Goal: Find contact information: Find contact information

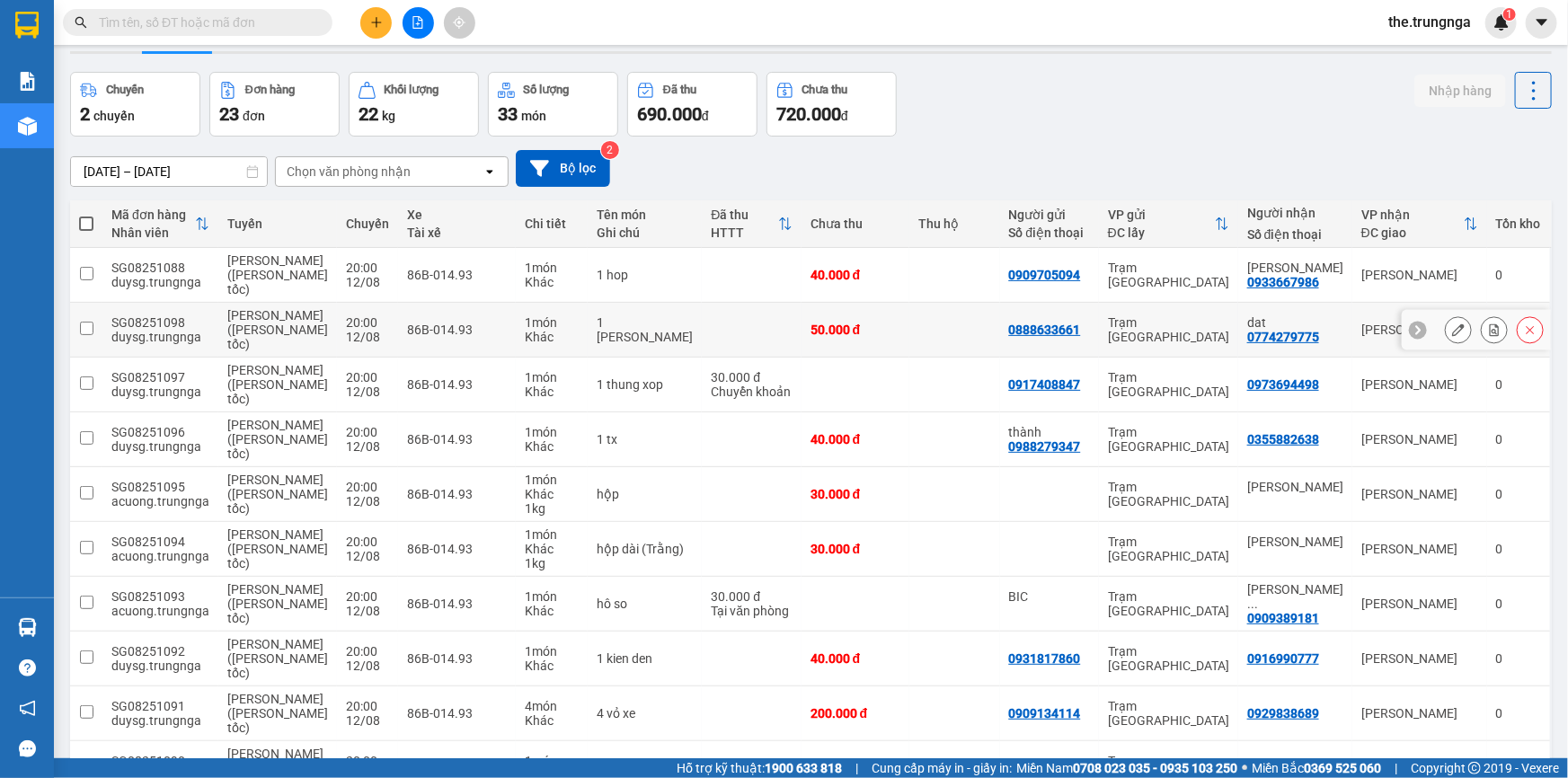
scroll to position [81, 0]
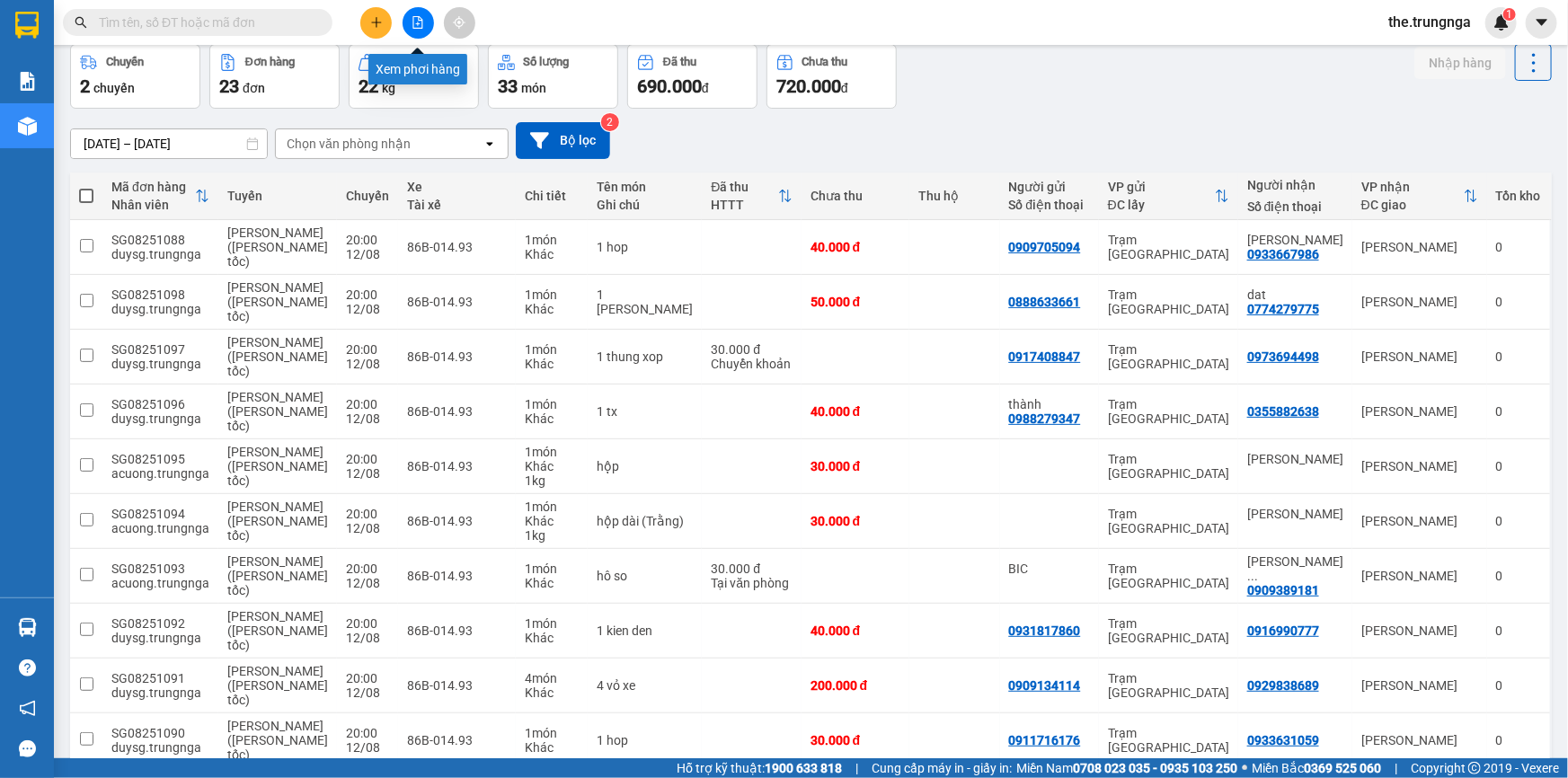
click at [416, 18] on icon "file-add" at bounding box center [418, 23] width 13 height 13
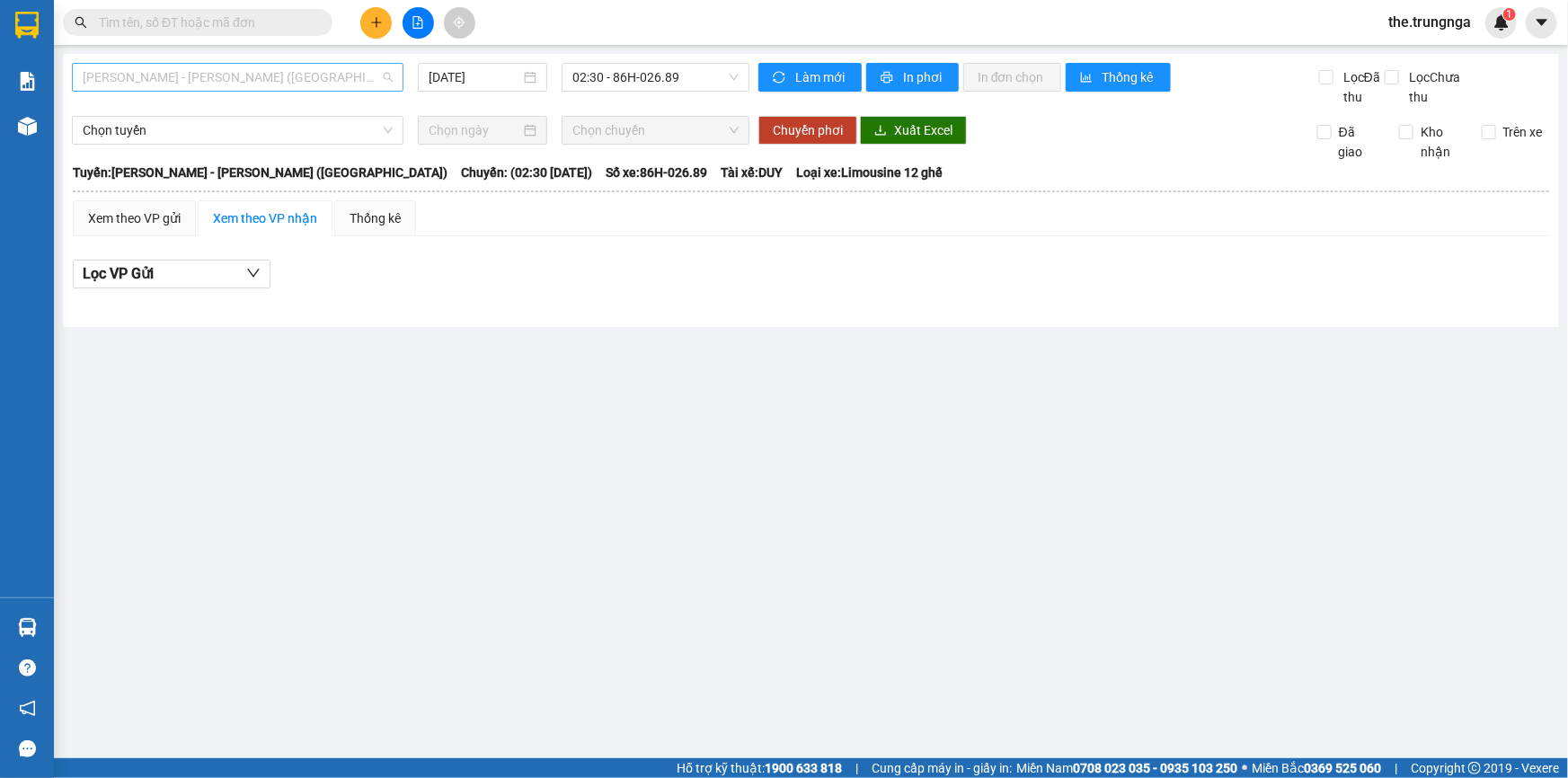
click at [243, 81] on span "[PERSON_NAME] - [PERSON_NAME] ([GEOGRAPHIC_DATA])" at bounding box center [237, 77] width 310 height 27
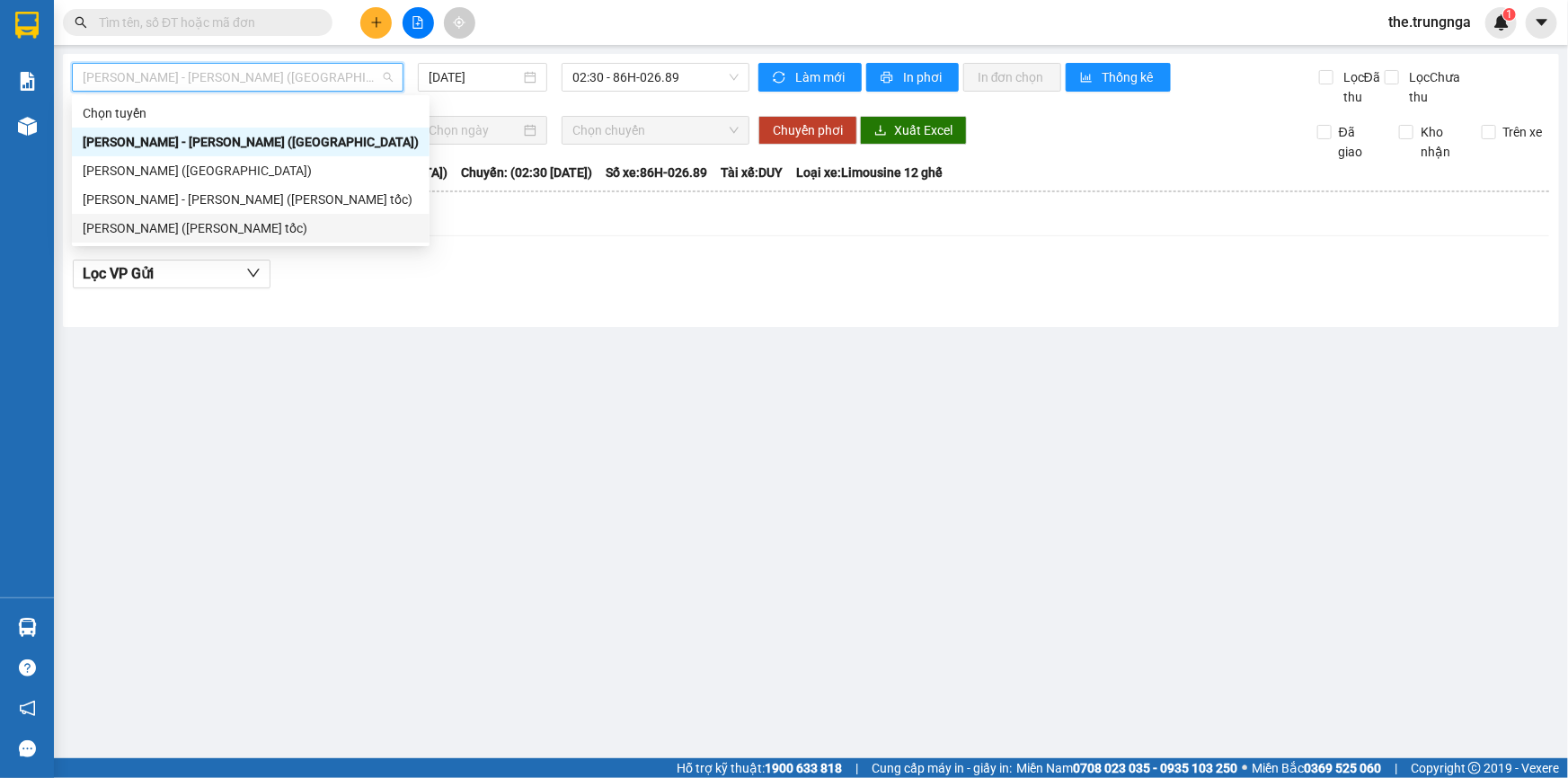
click at [226, 237] on div "[PERSON_NAME] ([PERSON_NAME] tốc)" at bounding box center [250, 227] width 336 height 19
type input "[DATE]"
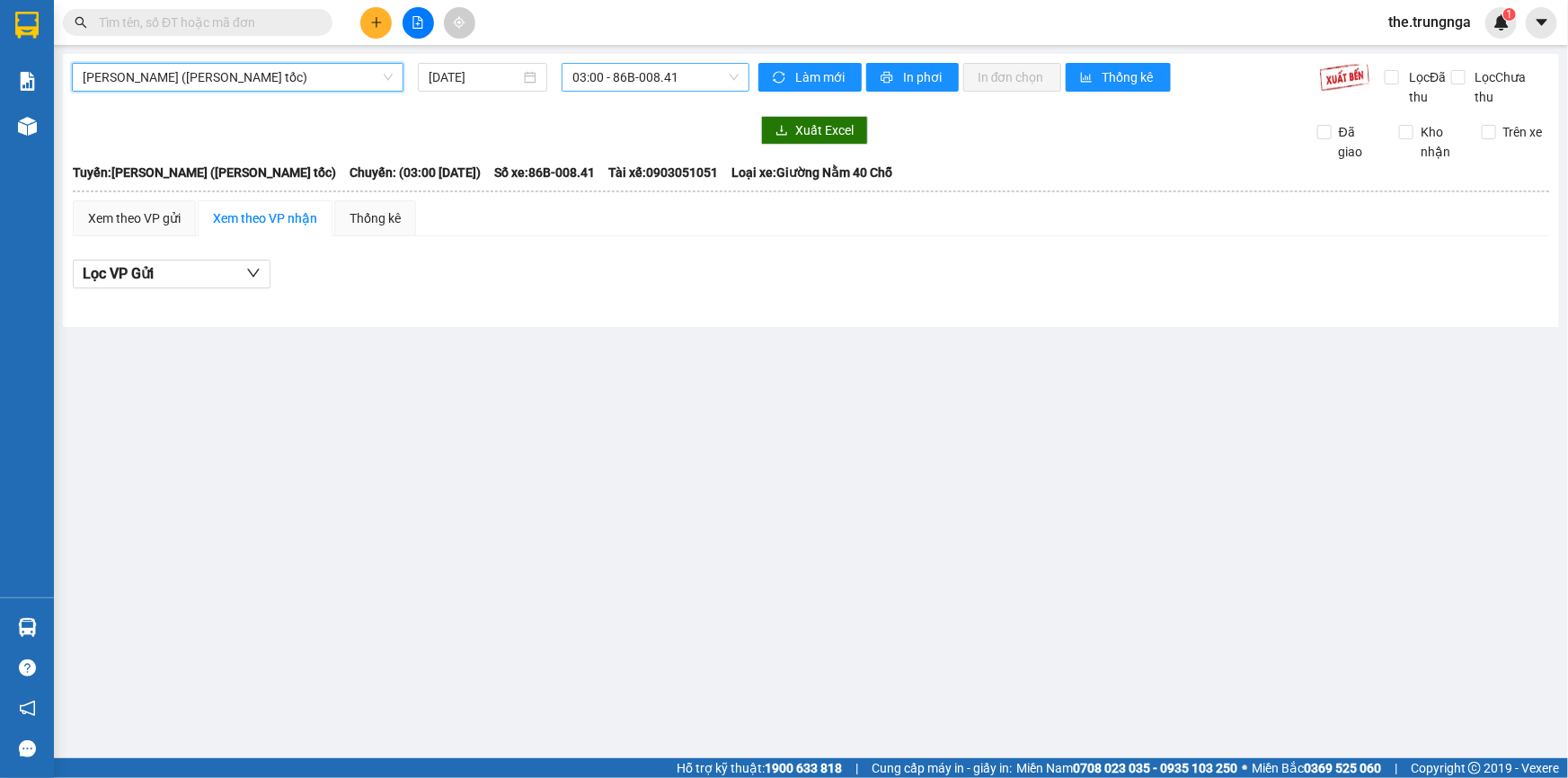
click at [614, 76] on span "03:00 - 86B-008.41" at bounding box center [656, 77] width 166 height 27
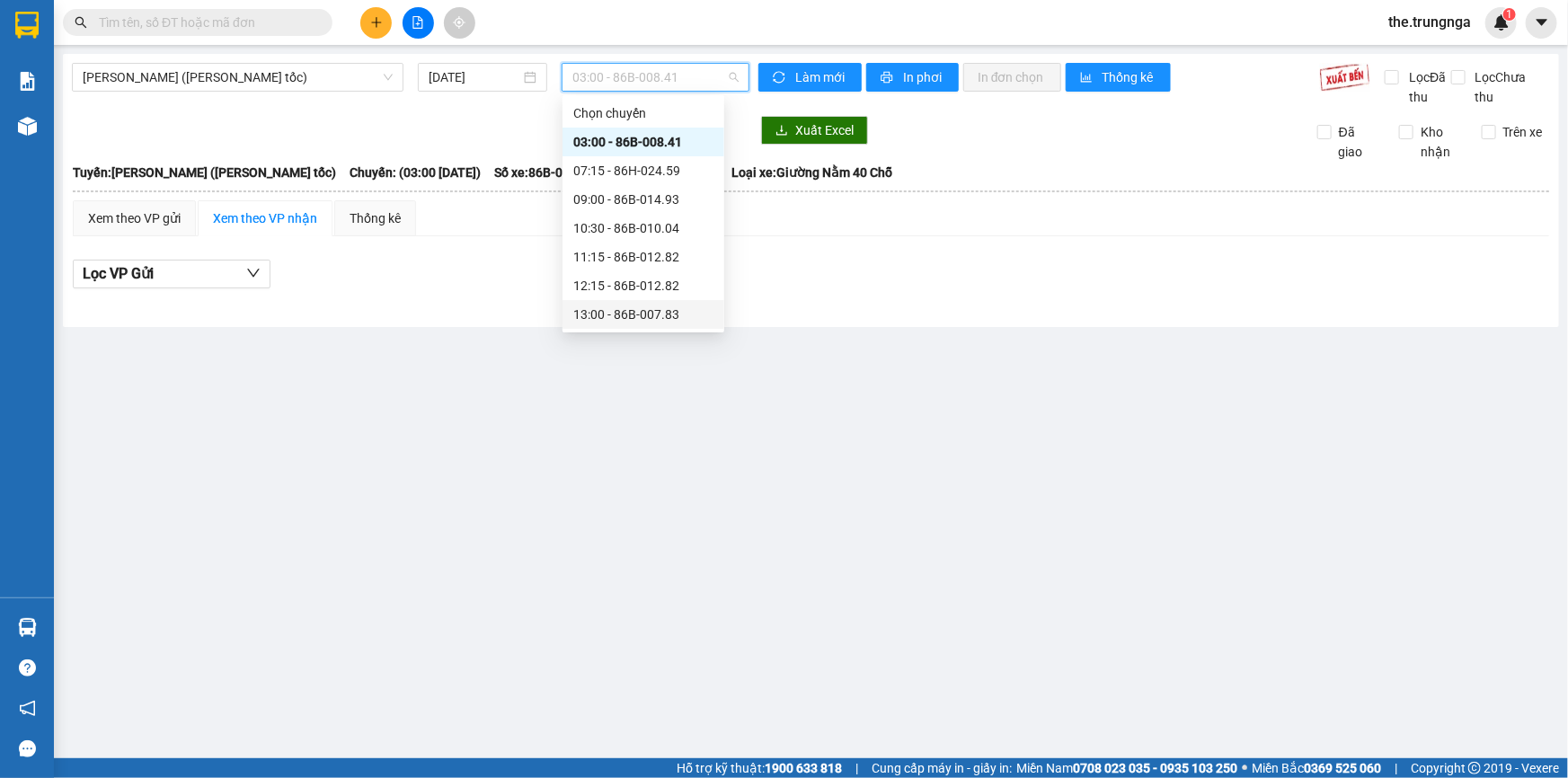
click at [626, 315] on div "13:00 - 86B-007.83" at bounding box center [644, 314] width 140 height 19
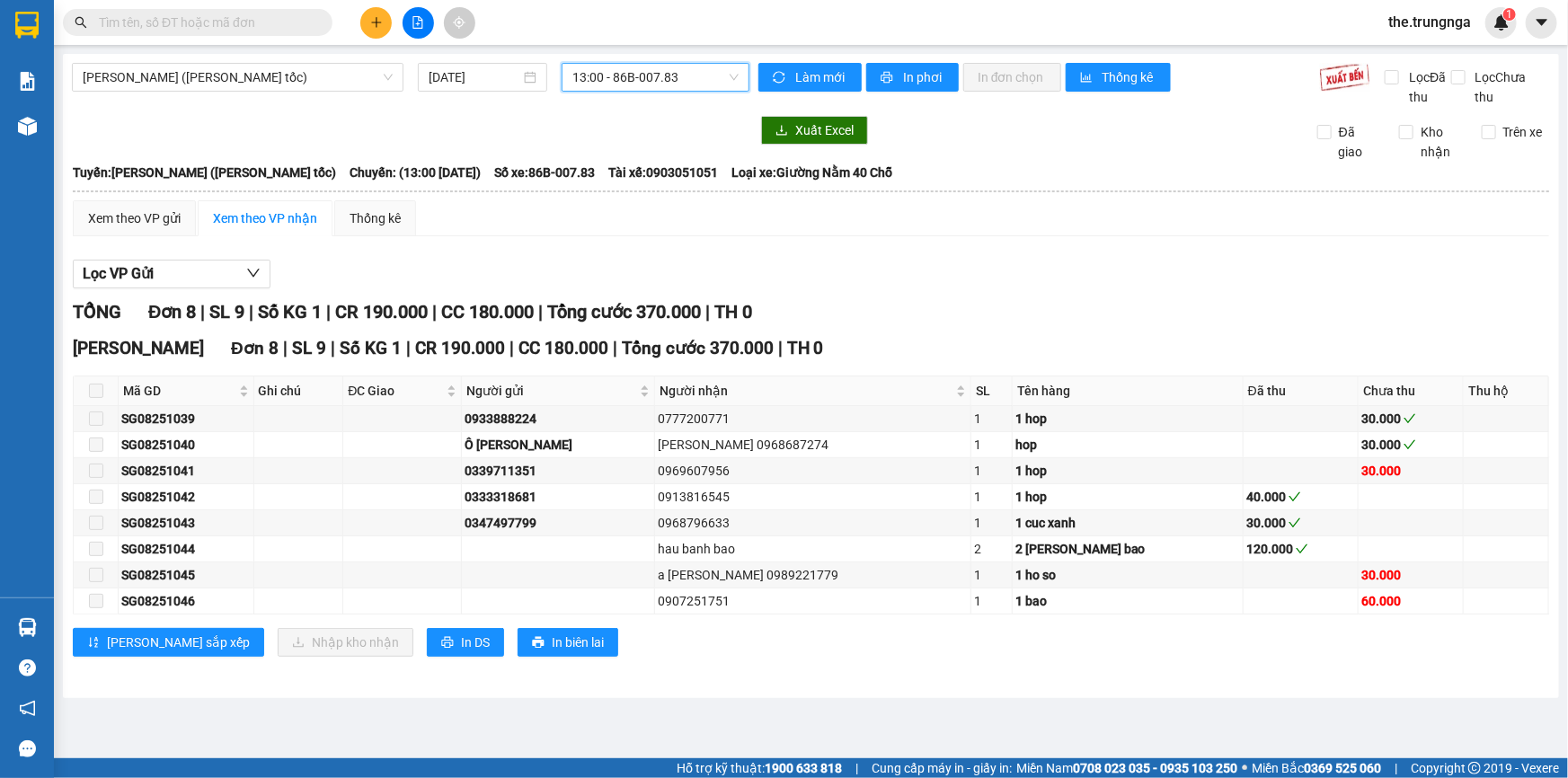
click at [654, 69] on span "13:00 - 86B-007.83" at bounding box center [656, 77] width 166 height 27
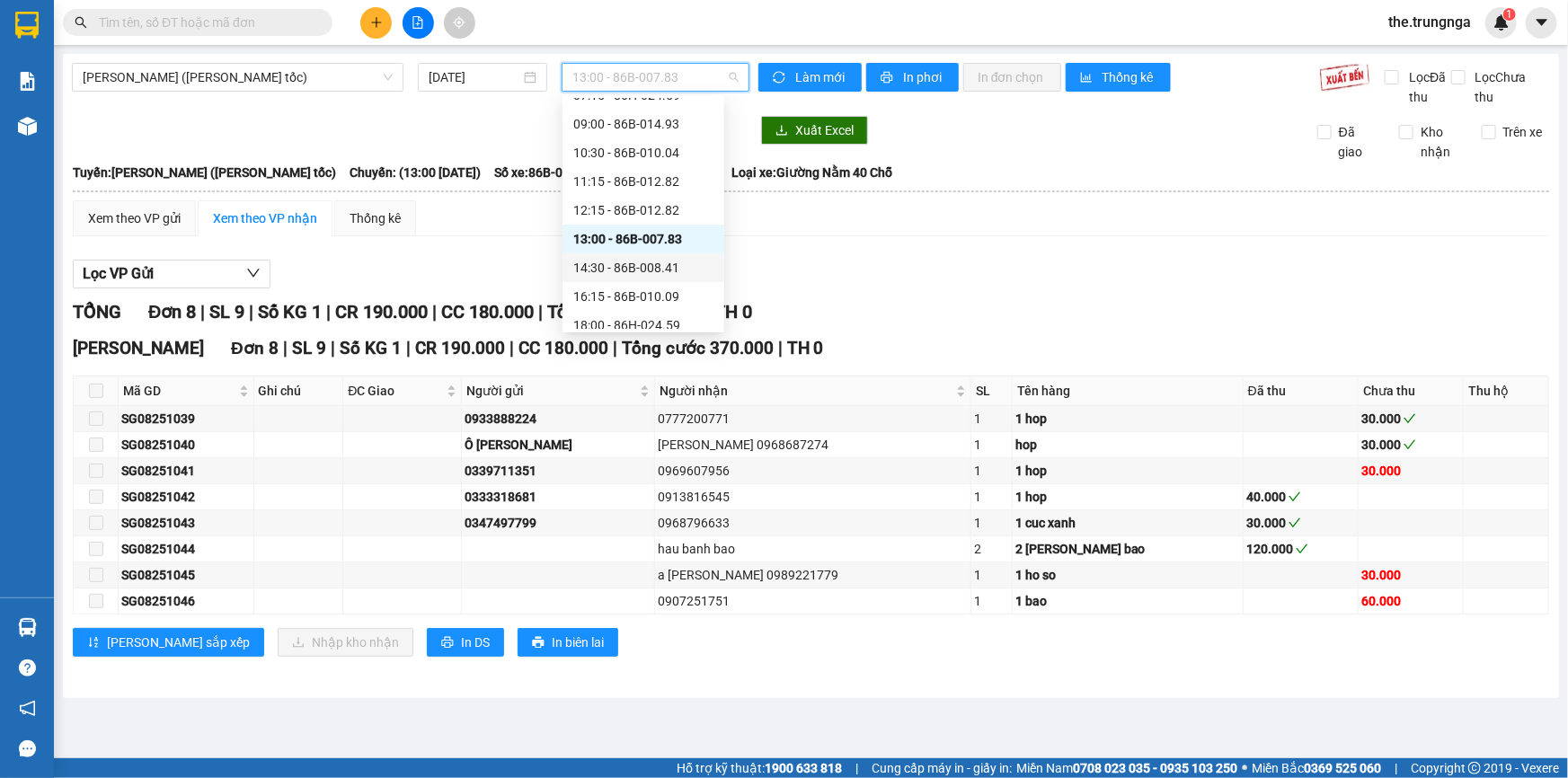
scroll to position [144, 0]
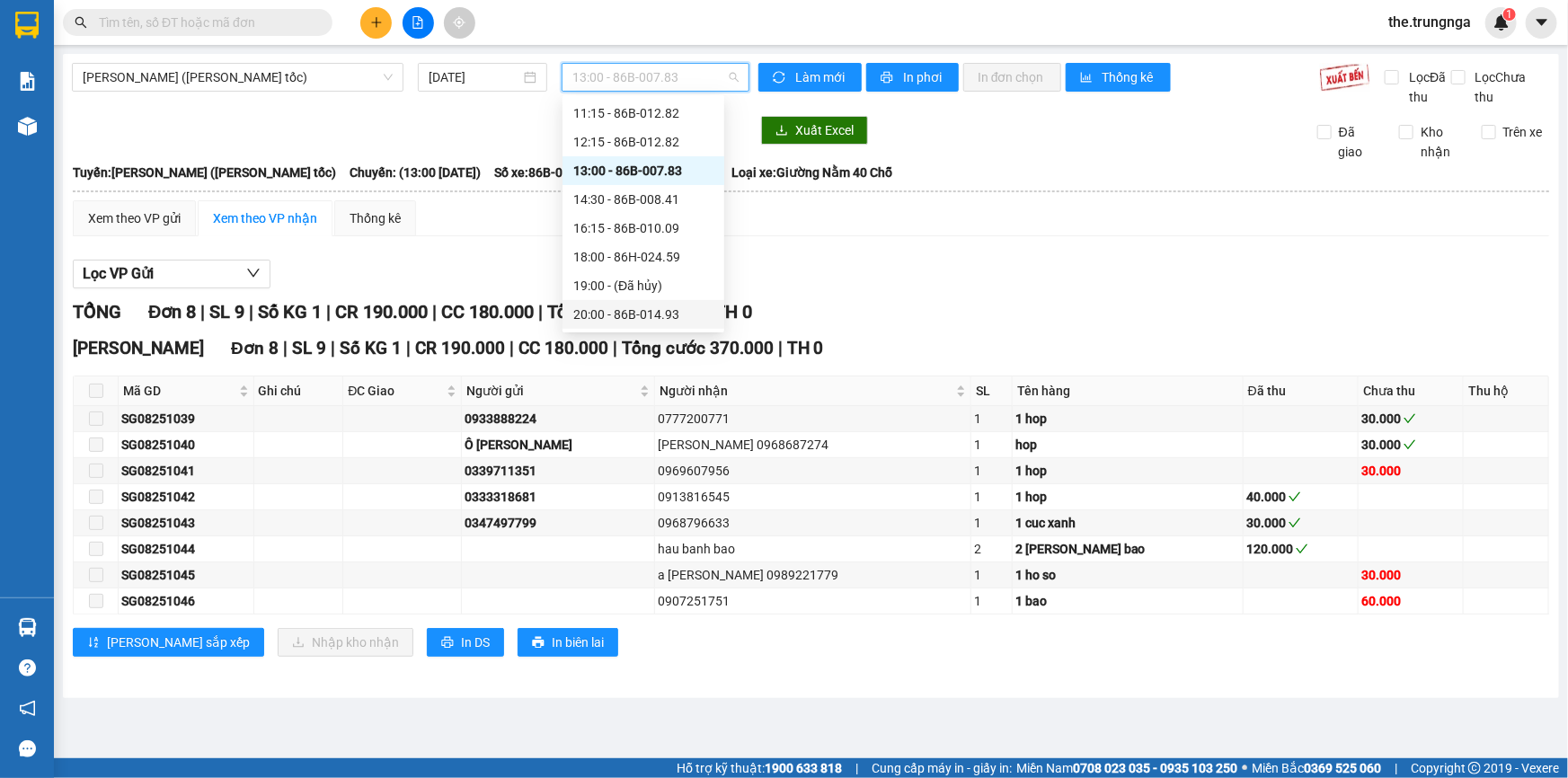
click at [619, 315] on div "20:00 - 86B-014.93" at bounding box center [644, 314] width 140 height 19
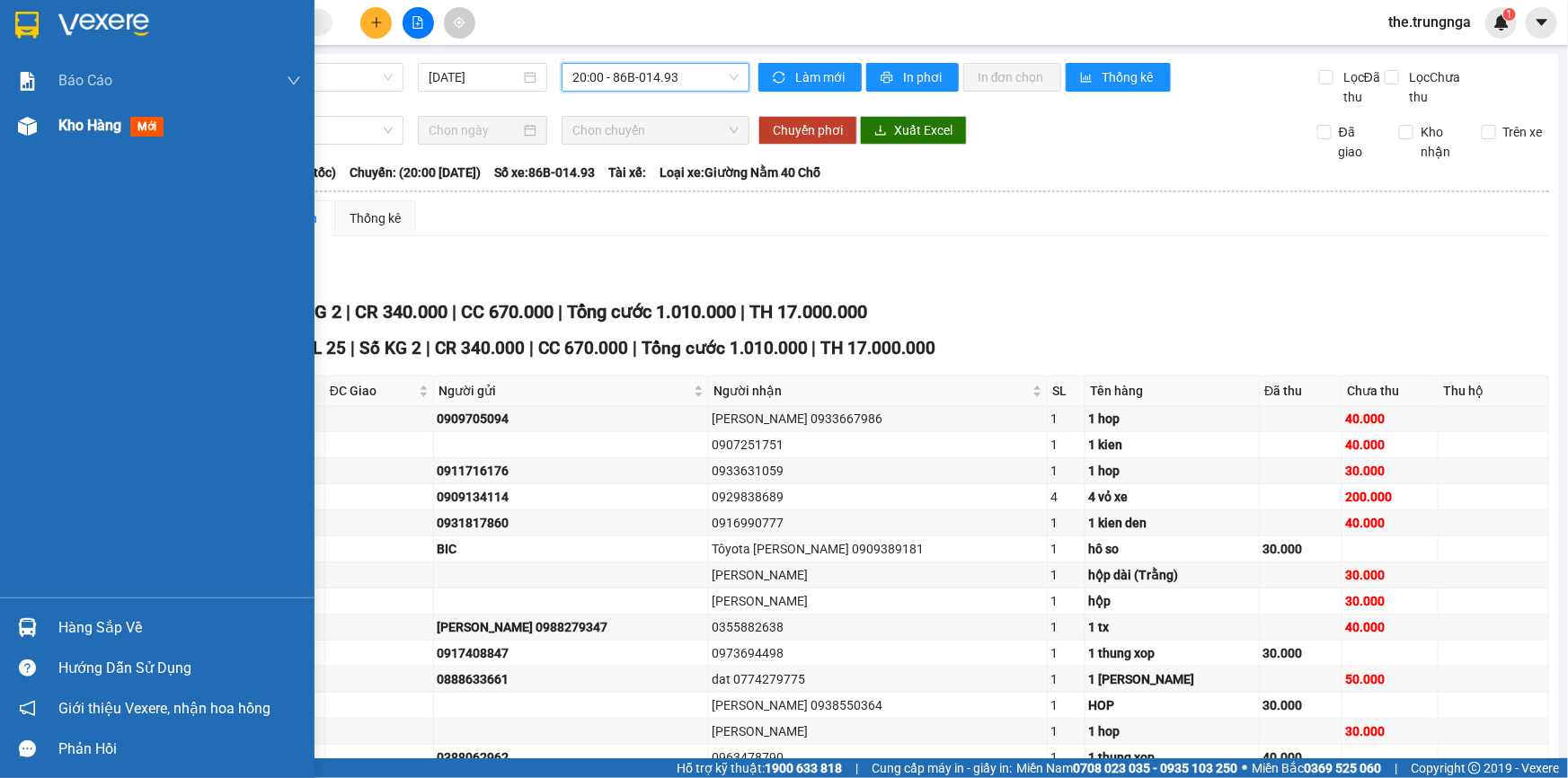
click at [96, 127] on span "Kho hàng" at bounding box center [90, 125] width 63 height 17
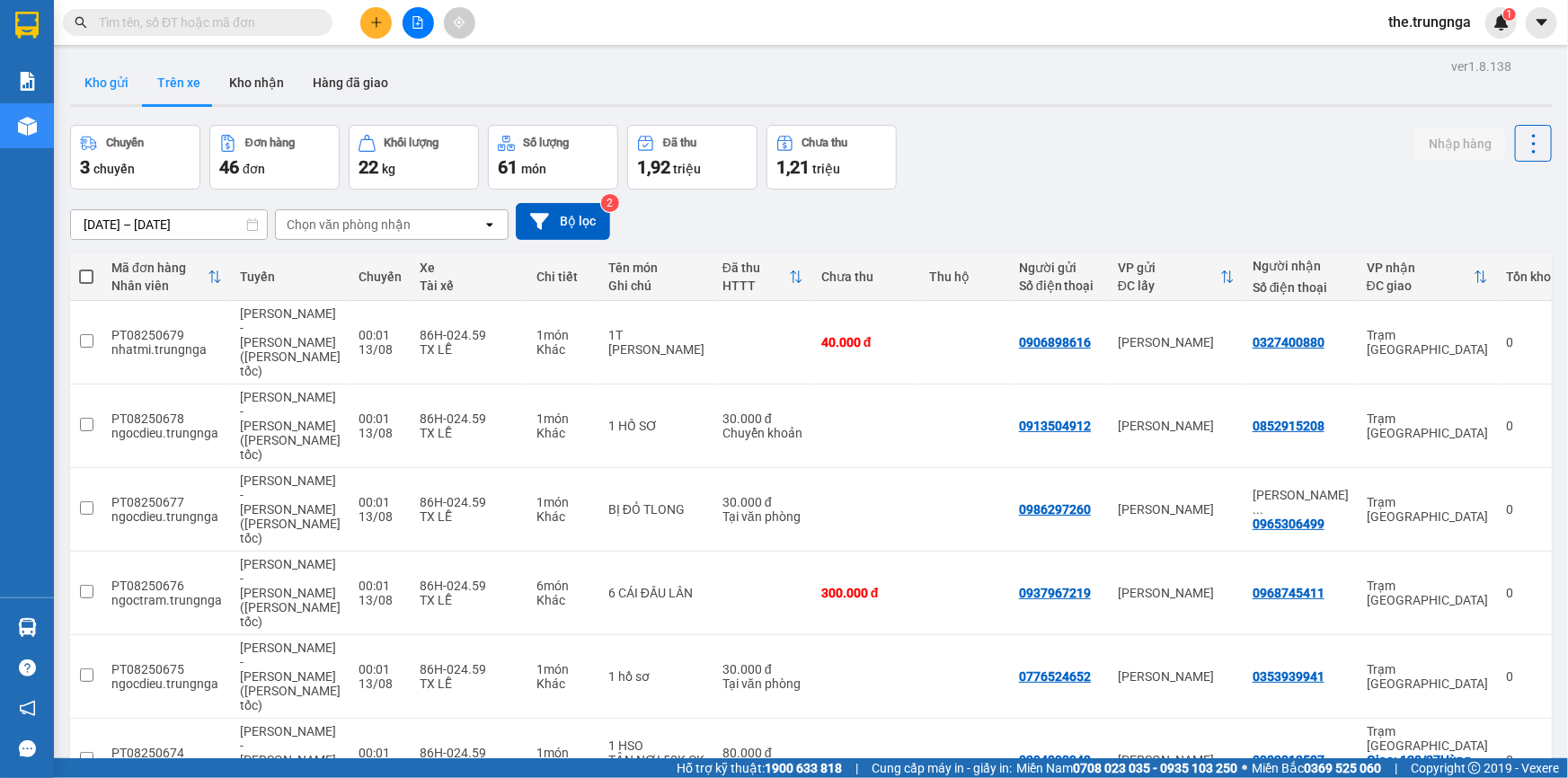
click at [103, 91] on button "Kho gửi" at bounding box center [106, 82] width 73 height 43
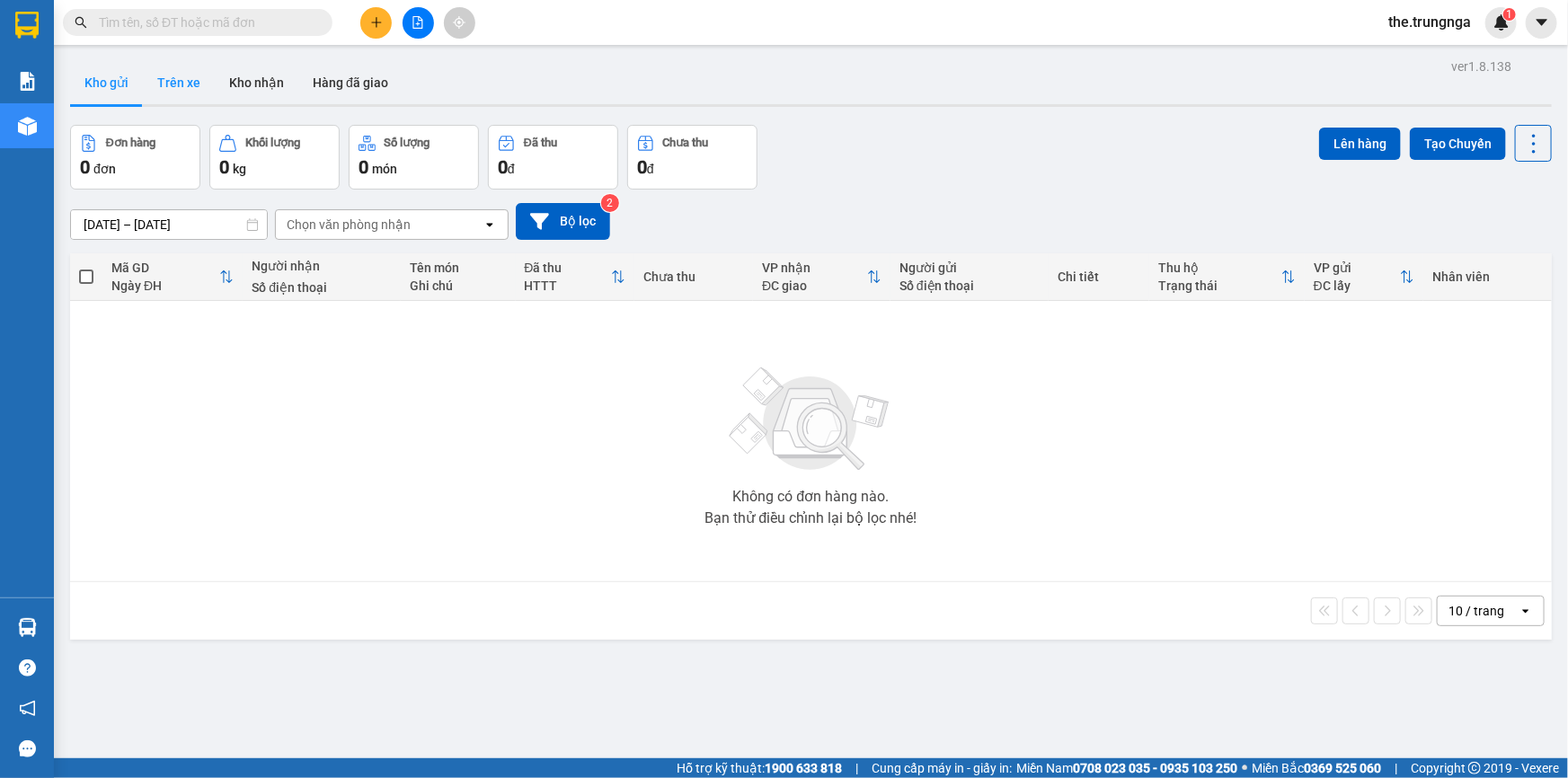
click at [191, 79] on button "Trên xe" at bounding box center [179, 82] width 72 height 43
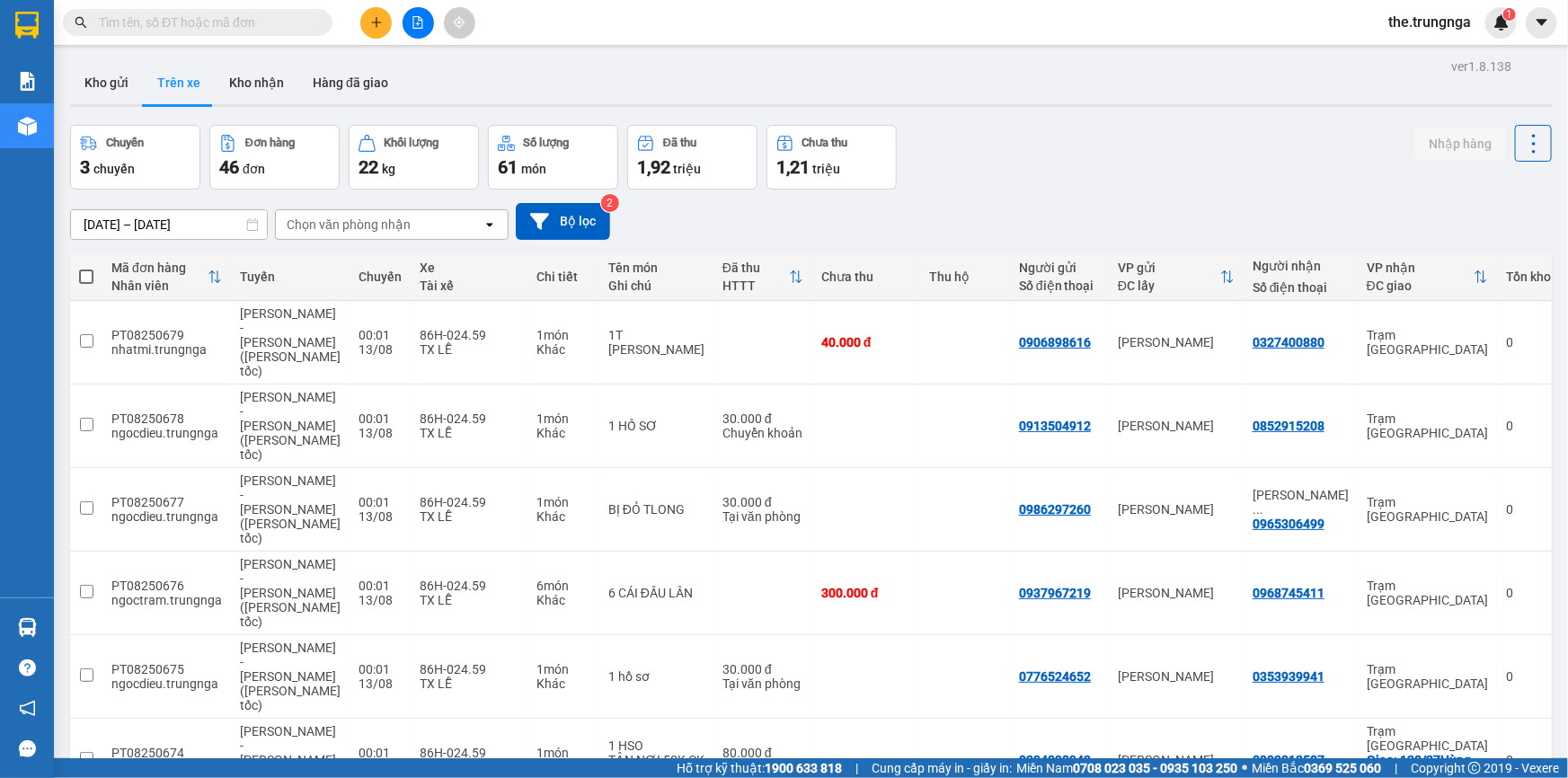
click at [386, 224] on div "Chọn văn phòng nhận" at bounding box center [348, 224] width 124 height 18
click at [369, 270] on div "[PERSON_NAME]" at bounding box center [391, 262] width 234 height 32
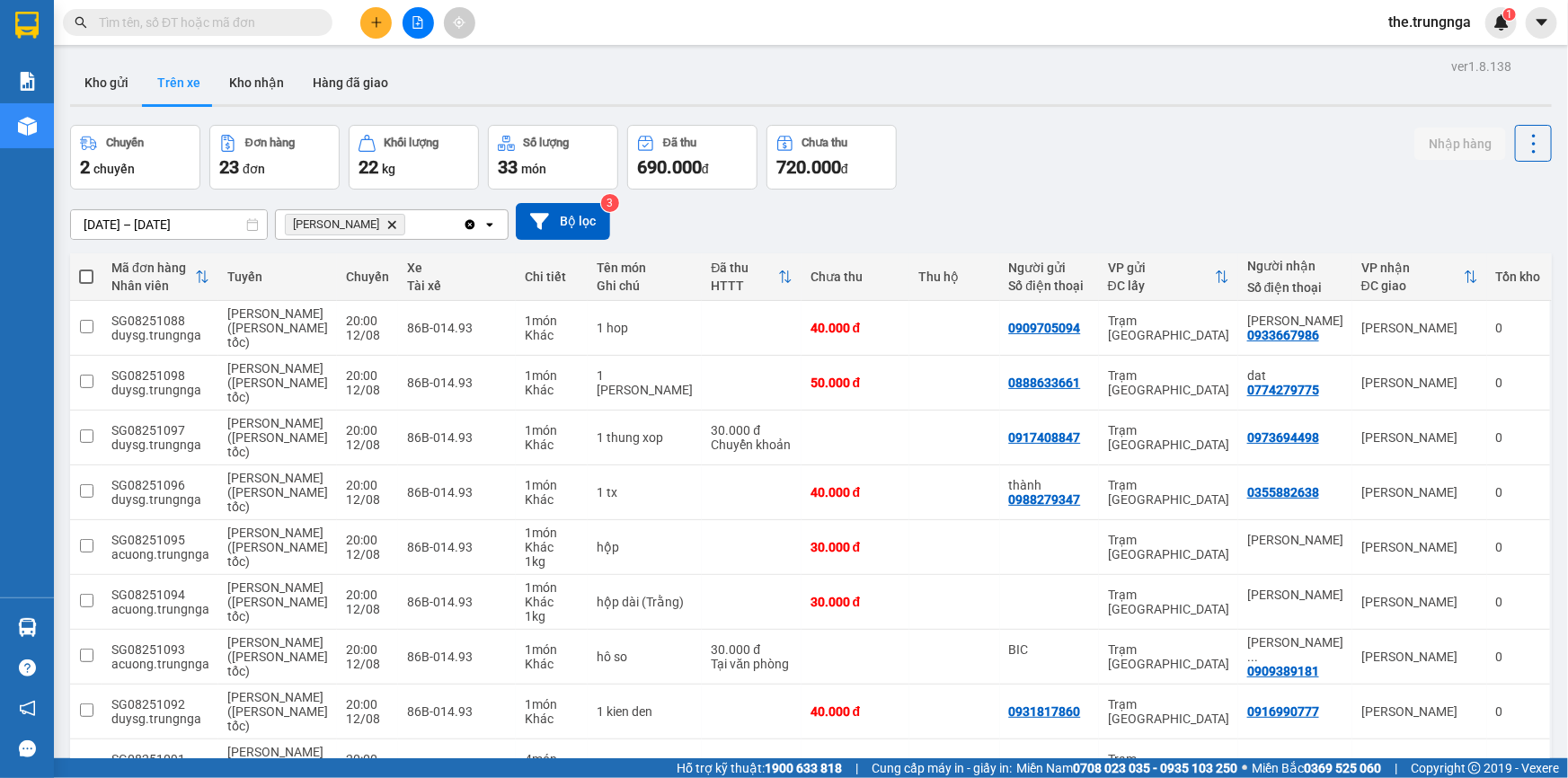
click at [82, 274] on span at bounding box center [87, 277] width 15 height 15
click at [86, 268] on input "checkbox" at bounding box center [86, 268] width 0 height 0
checkbox input "true"
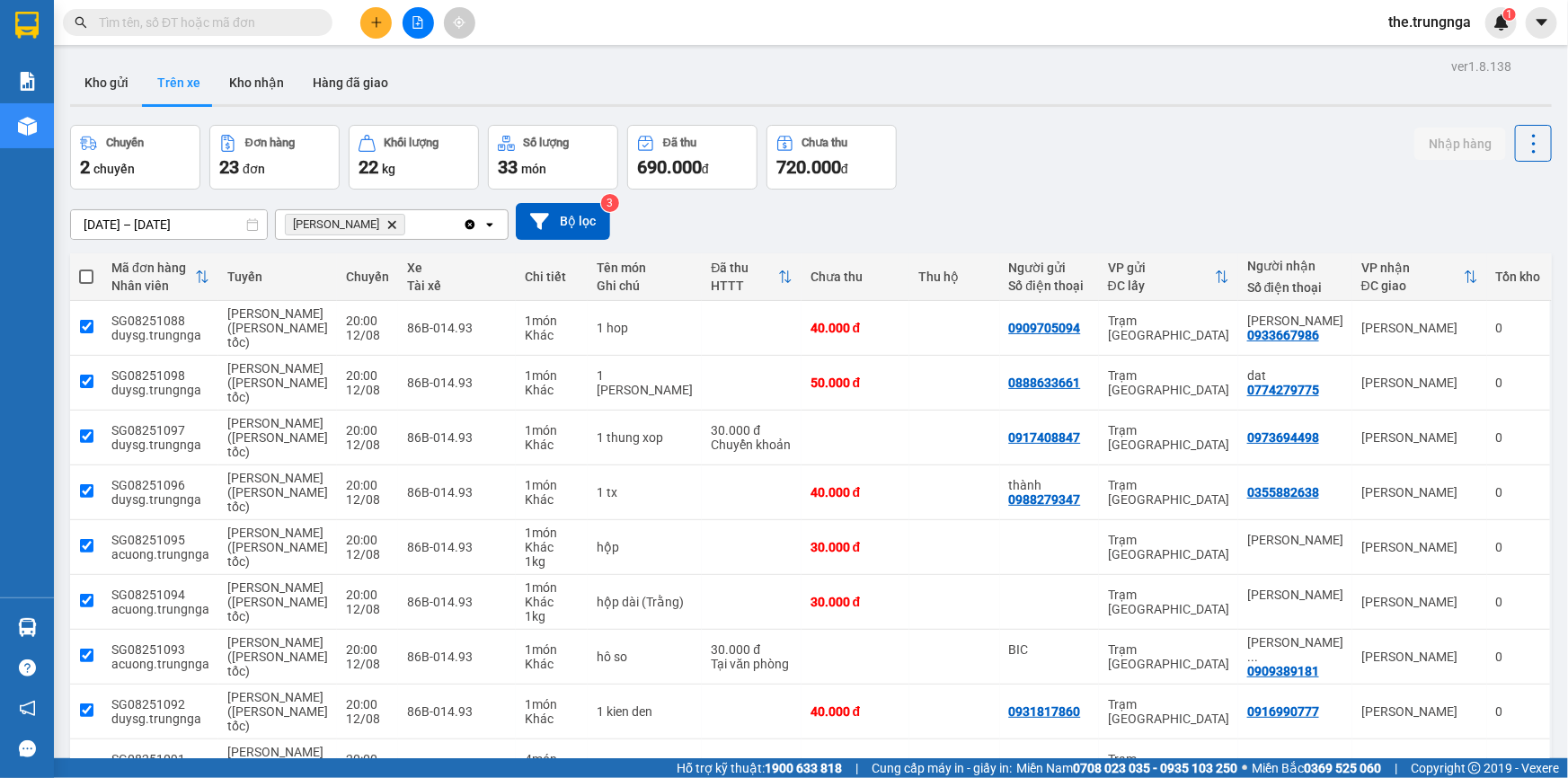
checkbox input "true"
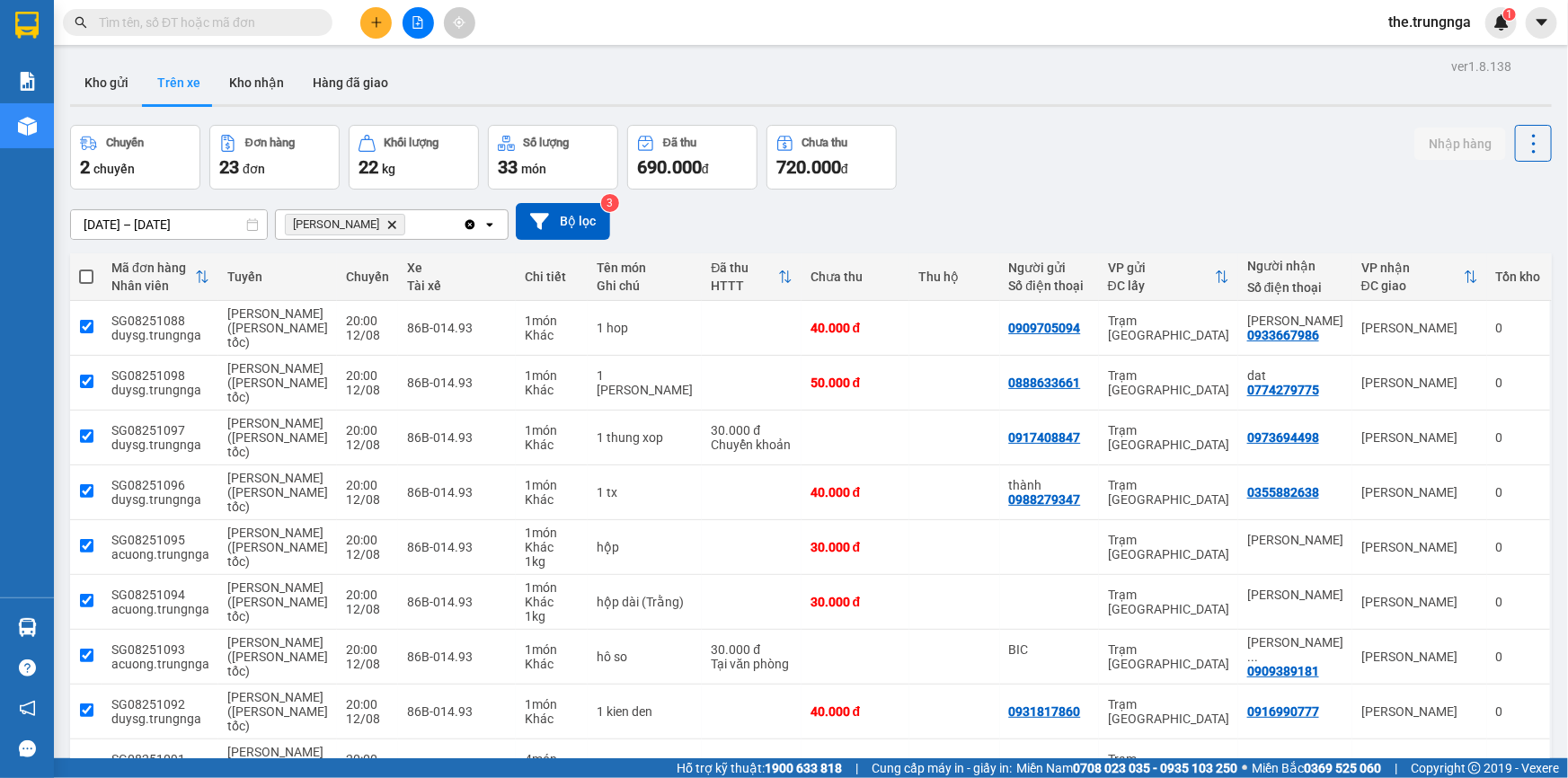
checkbox input "true"
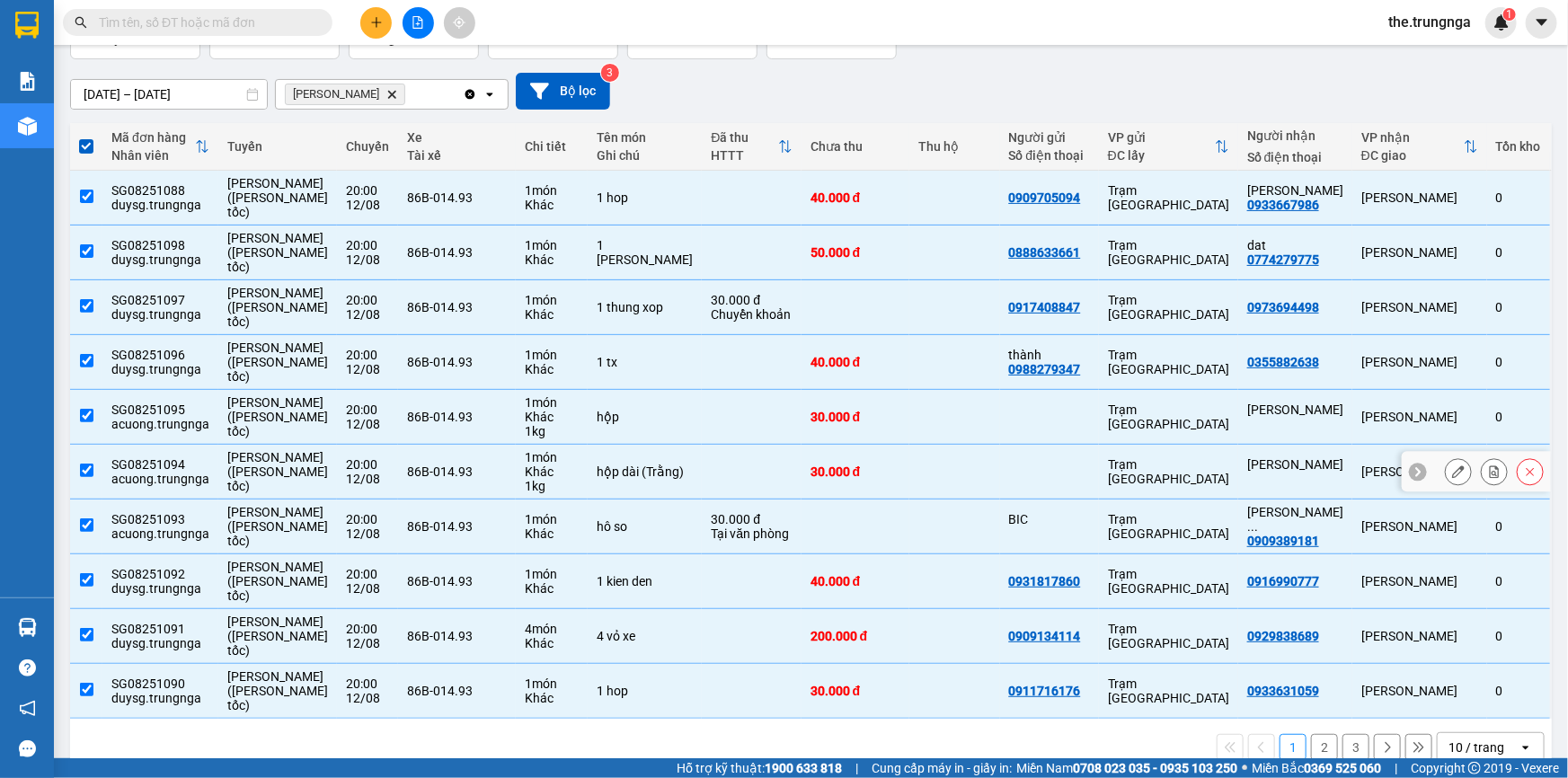
scroll to position [162, 0]
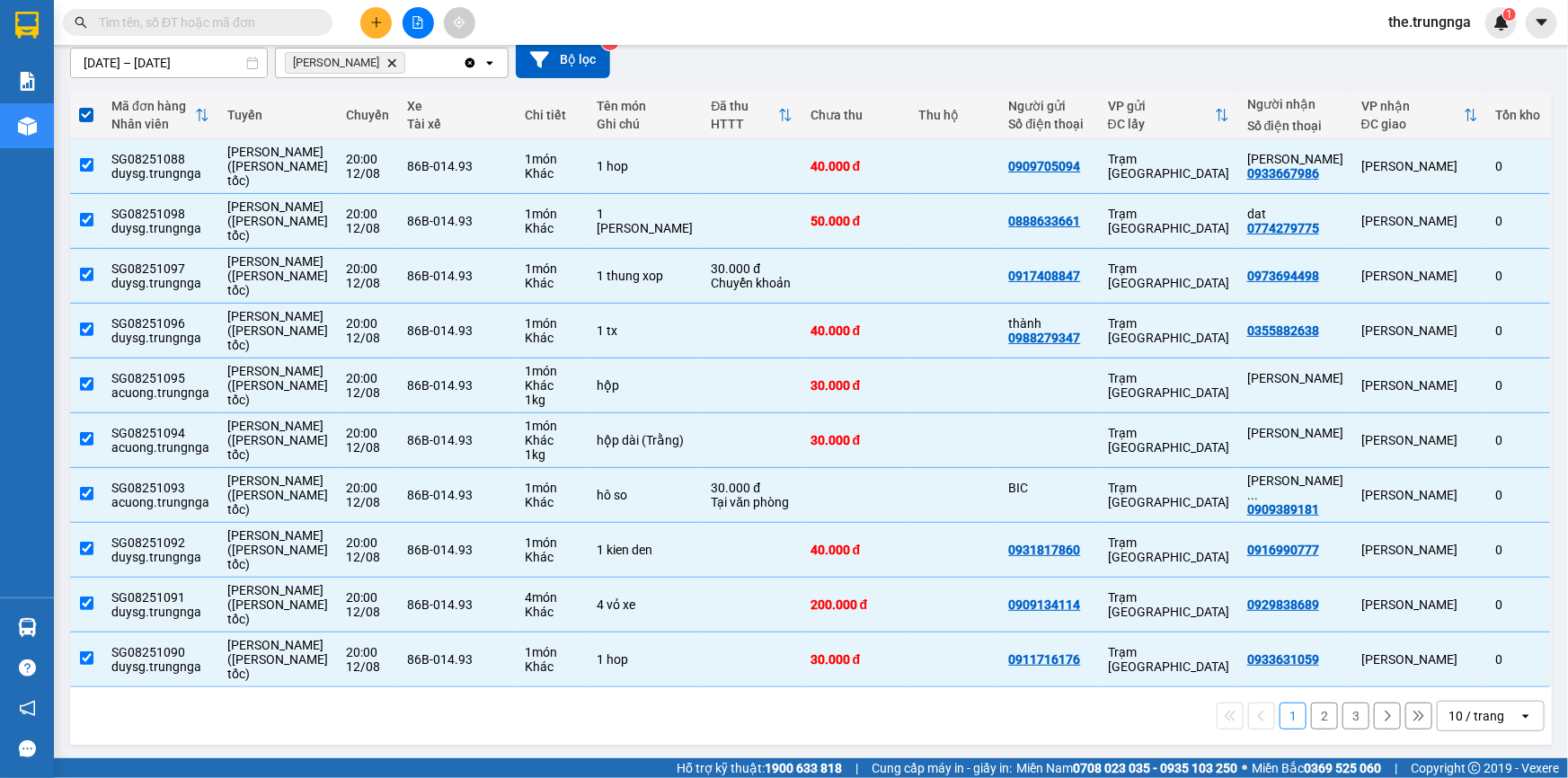
click at [1523, 714] on icon at bounding box center [1525, 716] width 6 height 4
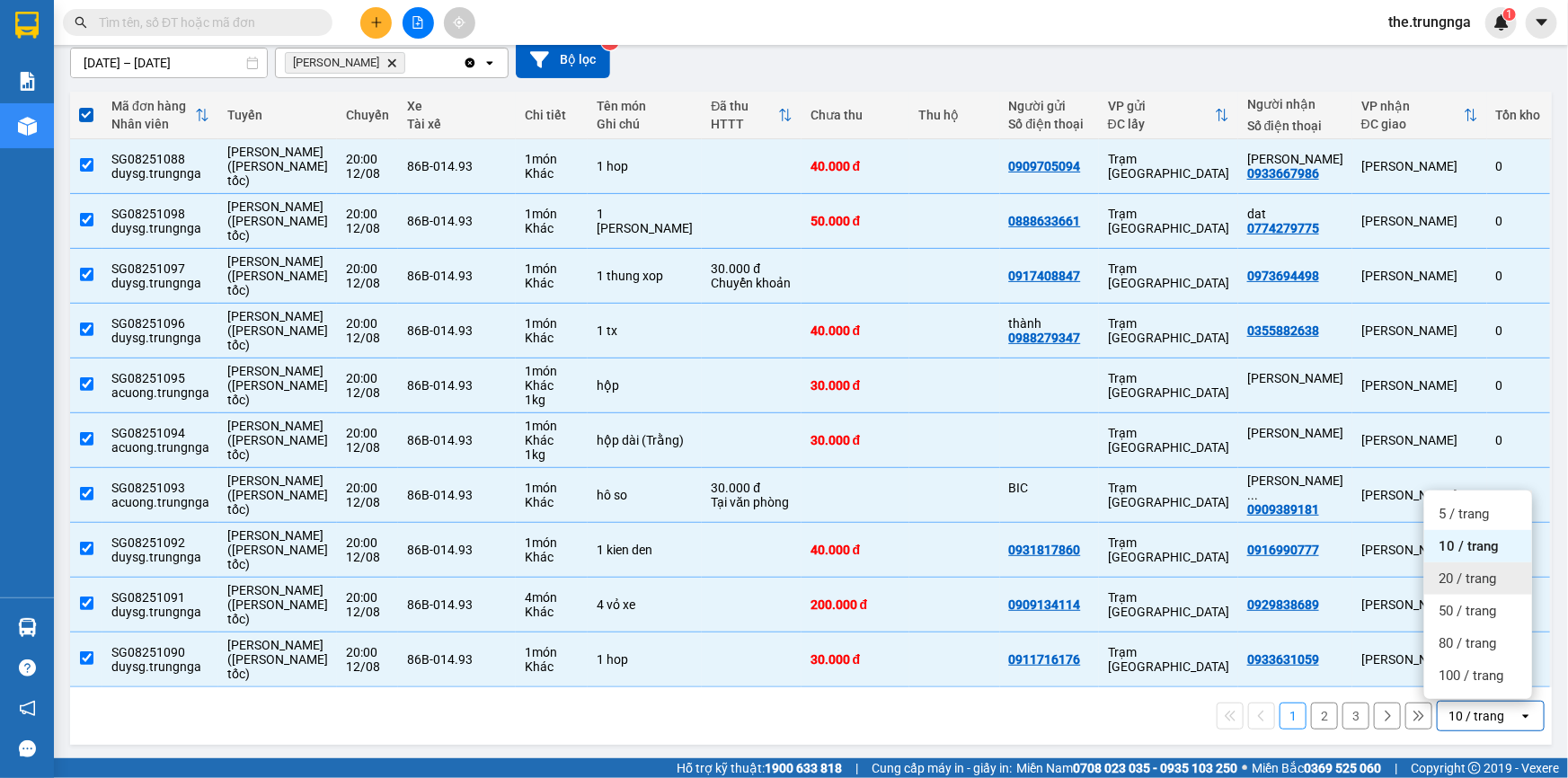
click at [1480, 577] on span "20 / trang" at bounding box center [1467, 578] width 57 height 18
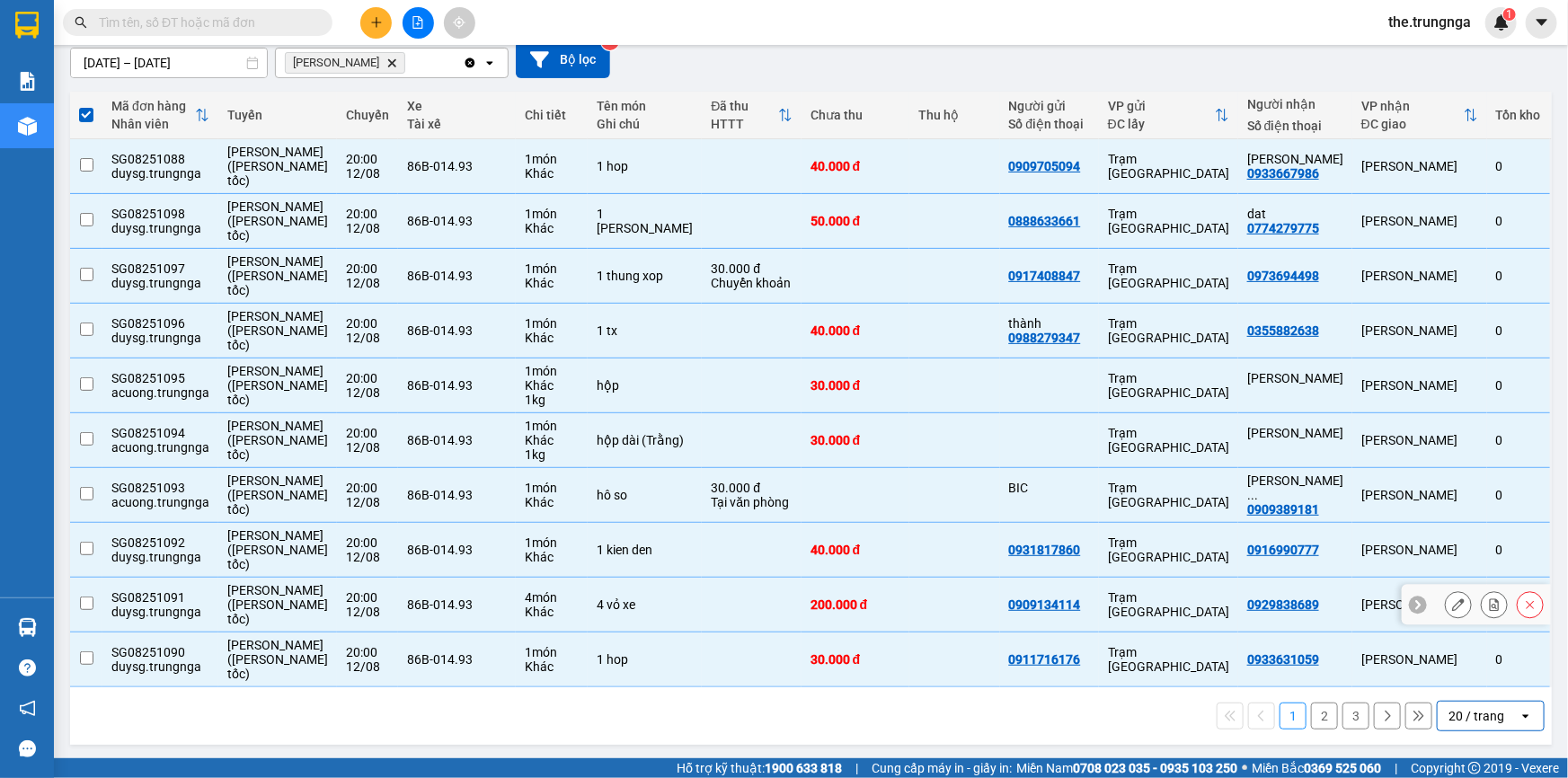
checkbox input "false"
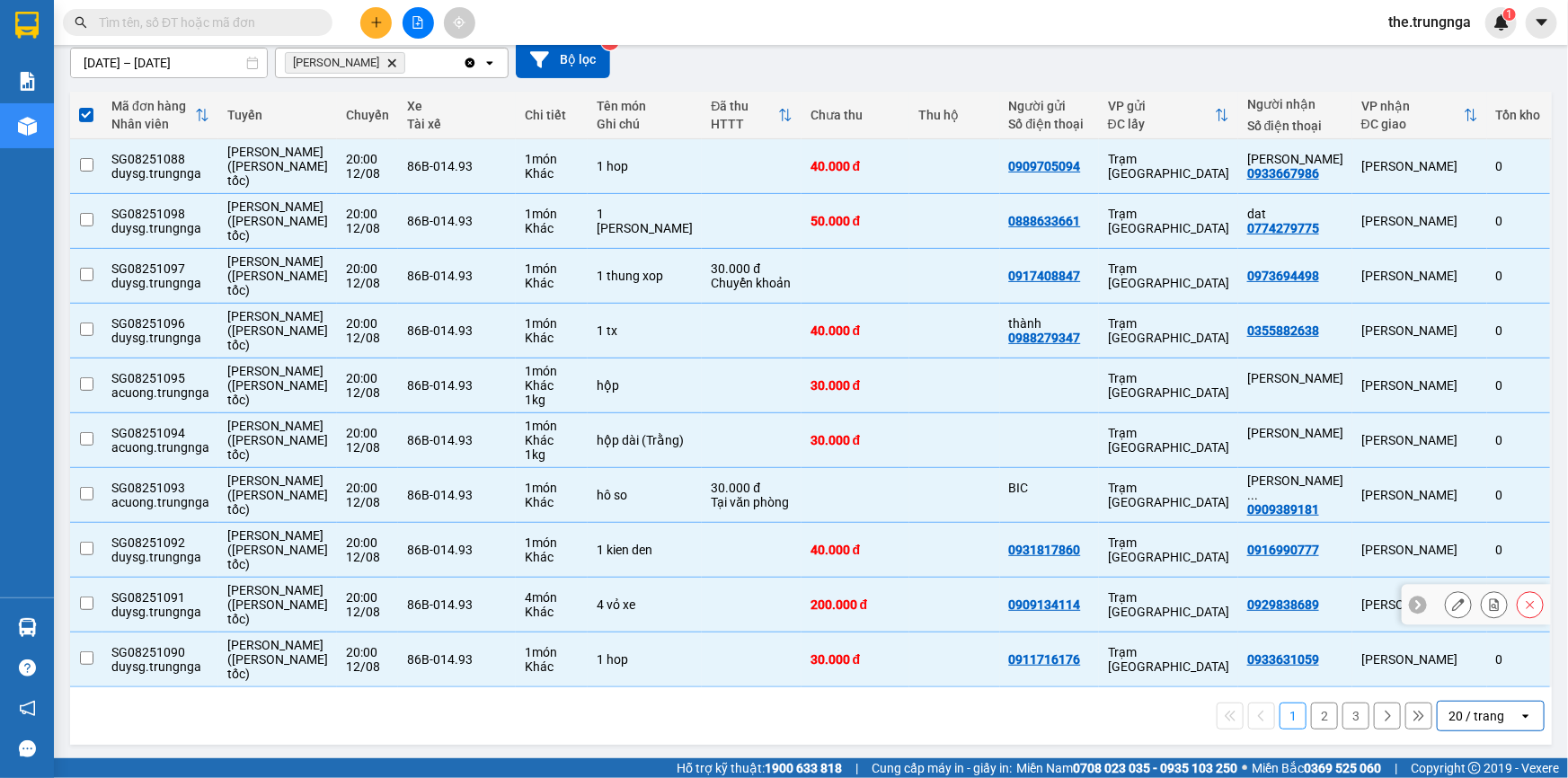
checkbox input "false"
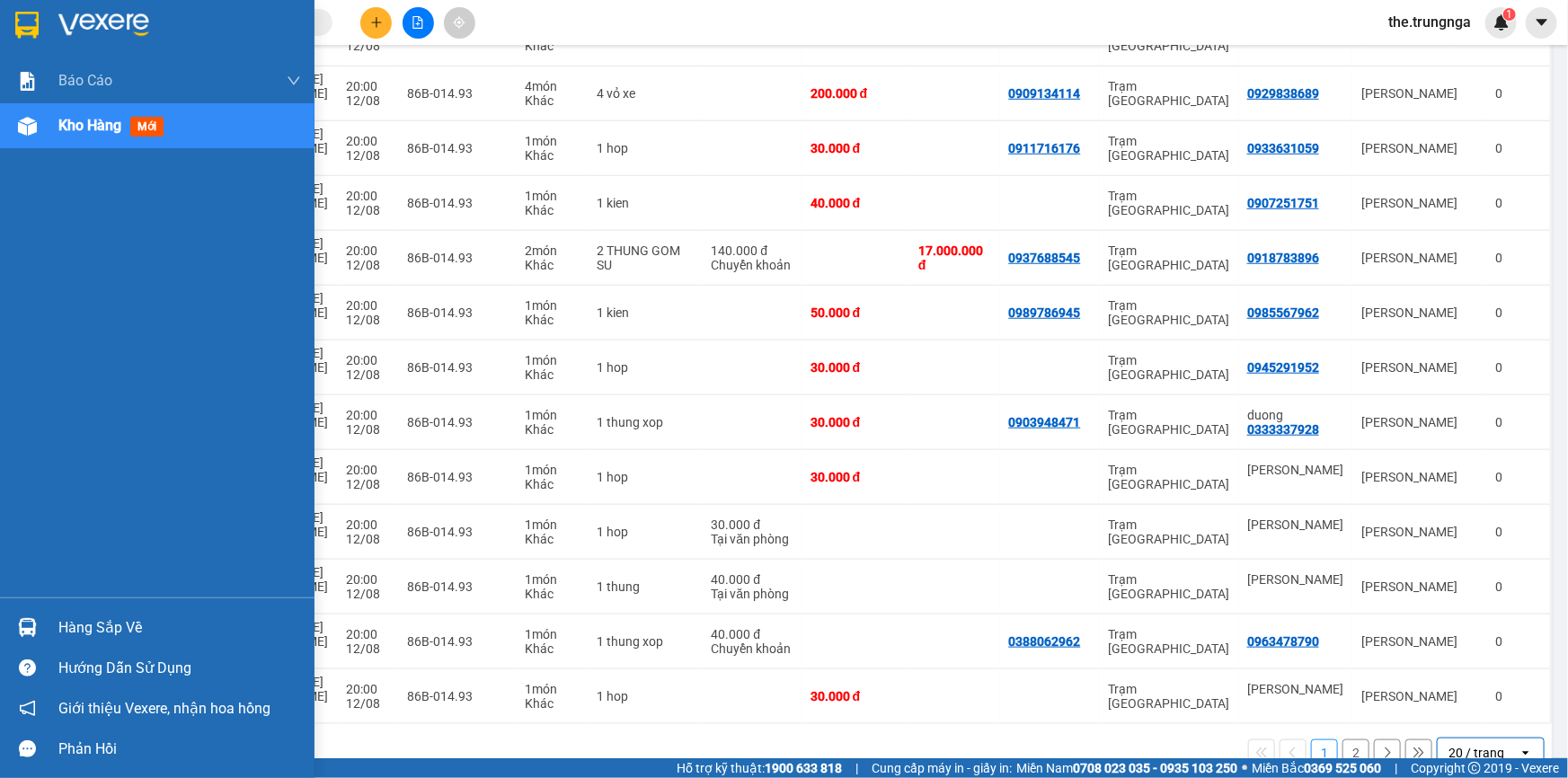
scroll to position [710, 0]
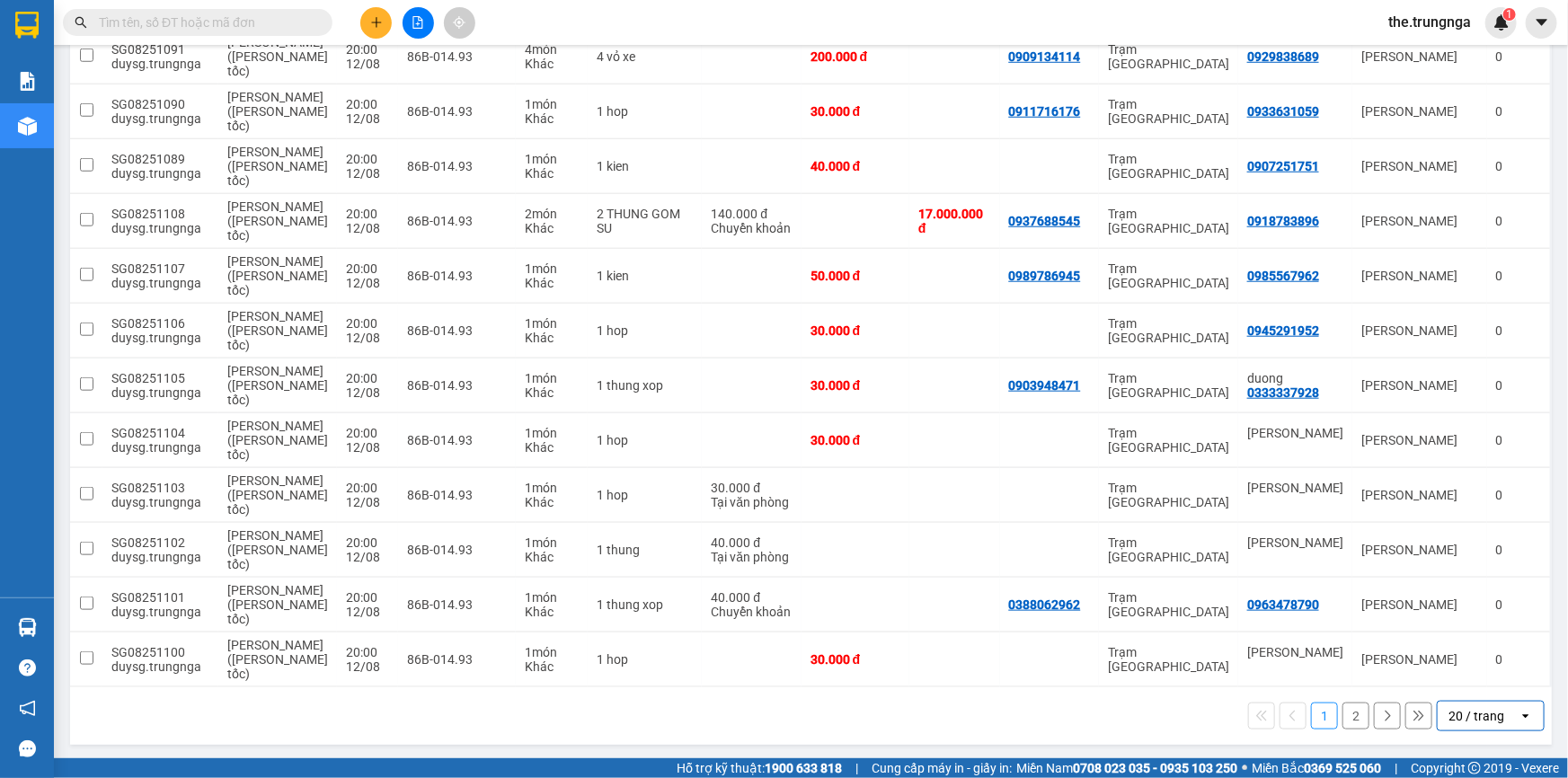
click at [1468, 708] on div "20 / trang" at bounding box center [1477, 716] width 55 height 18
click at [1468, 619] on div "50 / trang" at bounding box center [1478, 610] width 108 height 32
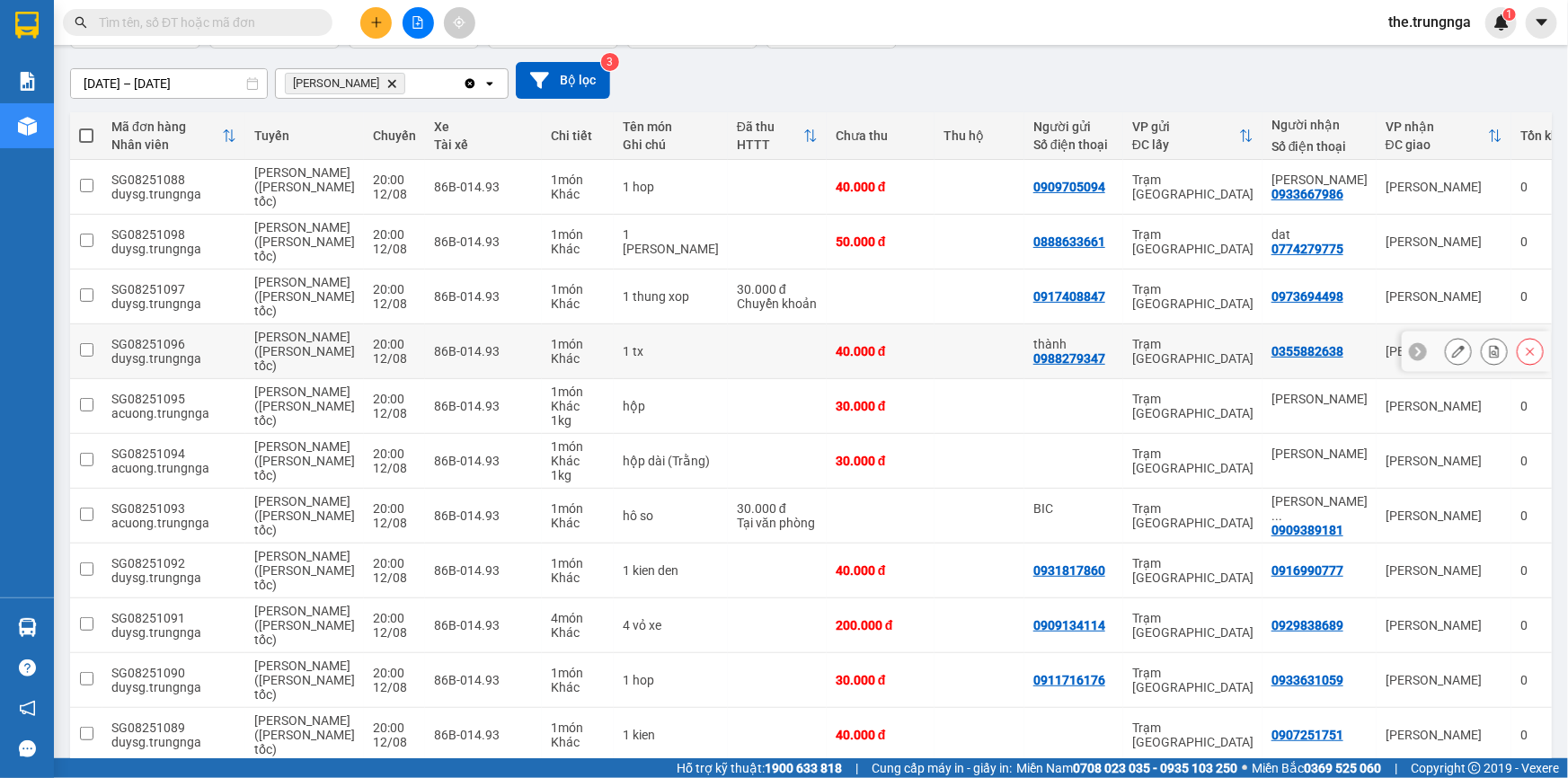
scroll to position [55, 0]
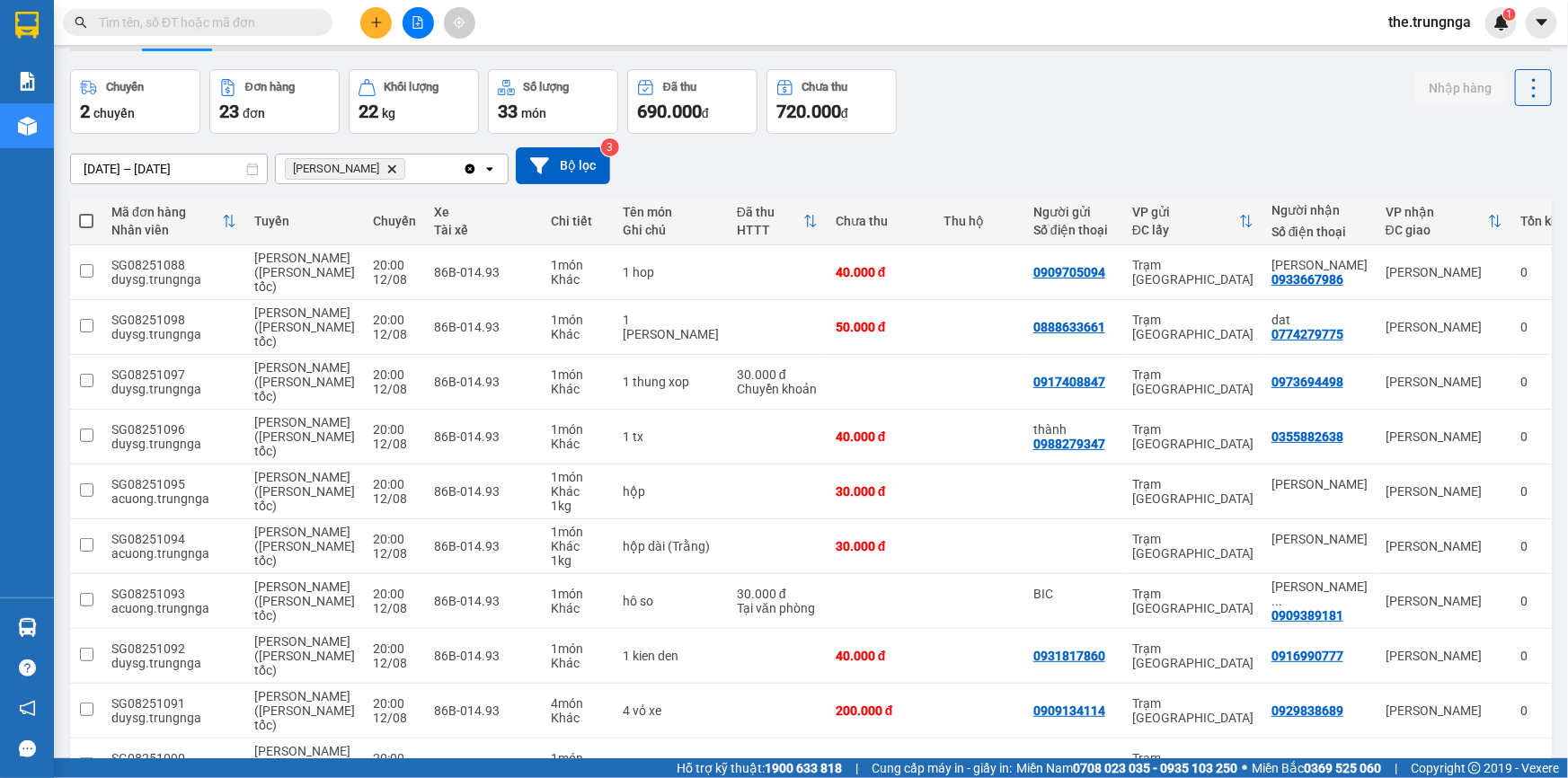
click at [90, 216] on span at bounding box center [87, 221] width 15 height 15
click at [86, 213] on input "checkbox" at bounding box center [86, 213] width 0 height 0
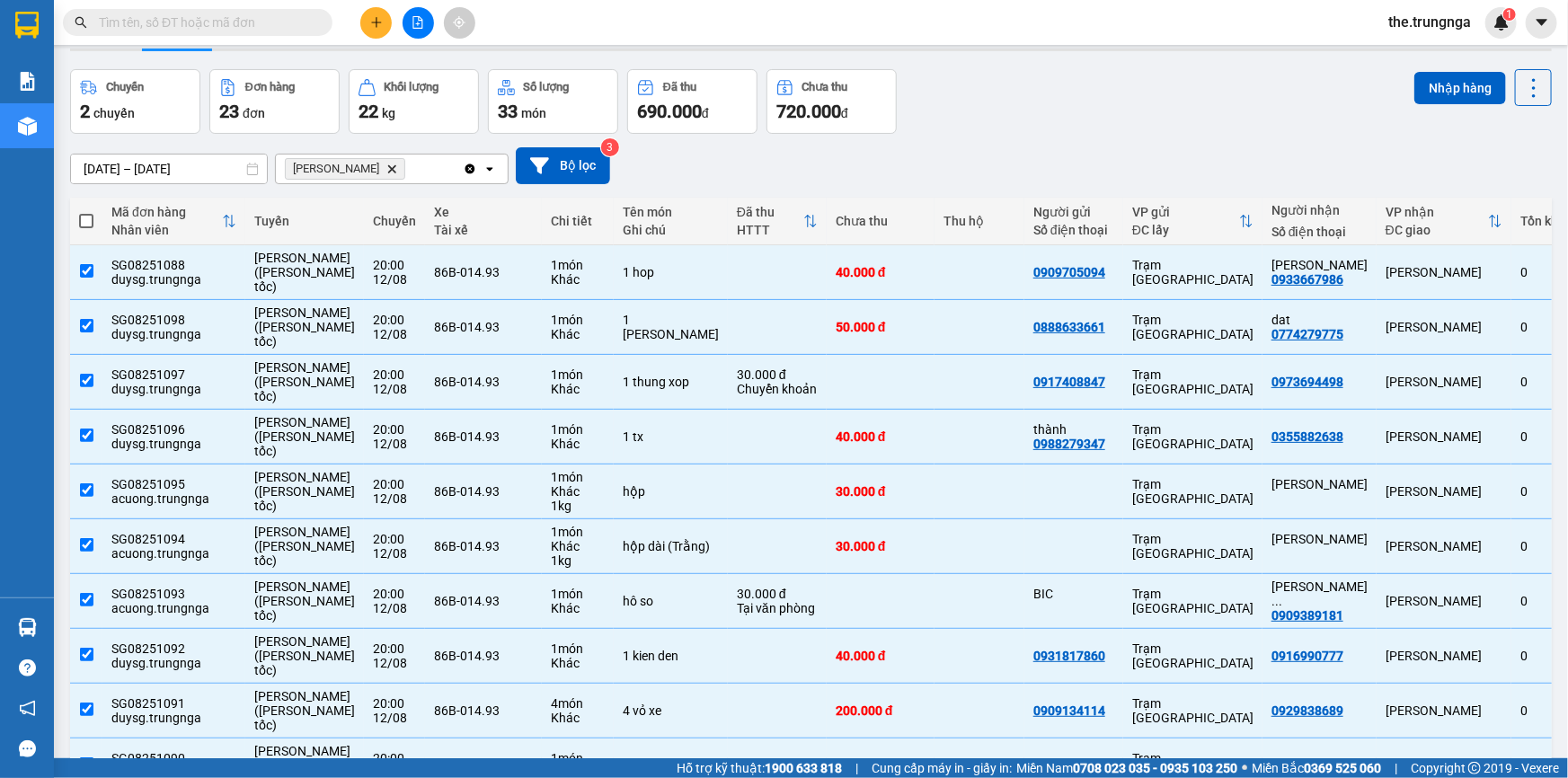
checkbox input "true"
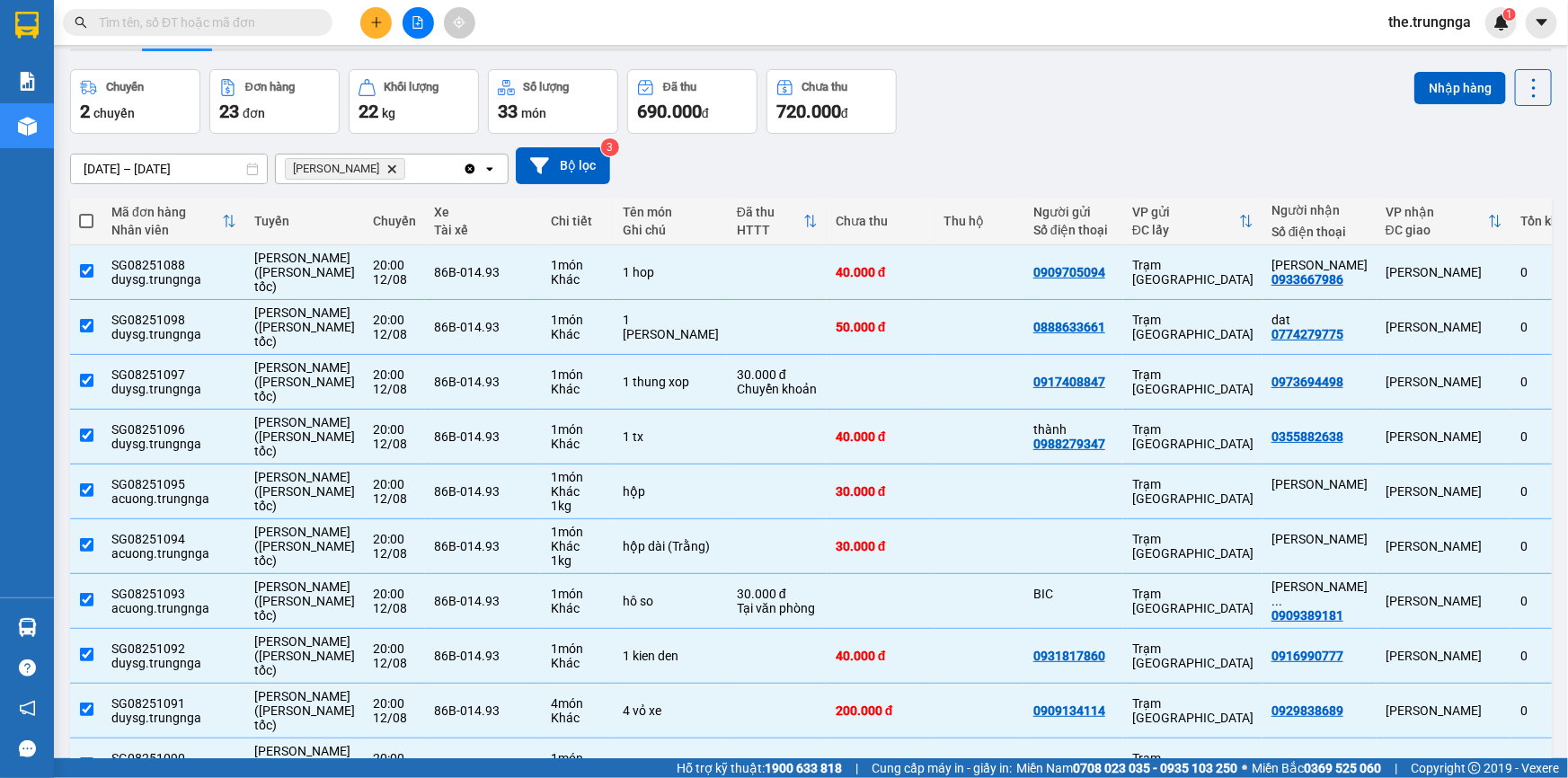
checkbox input "true"
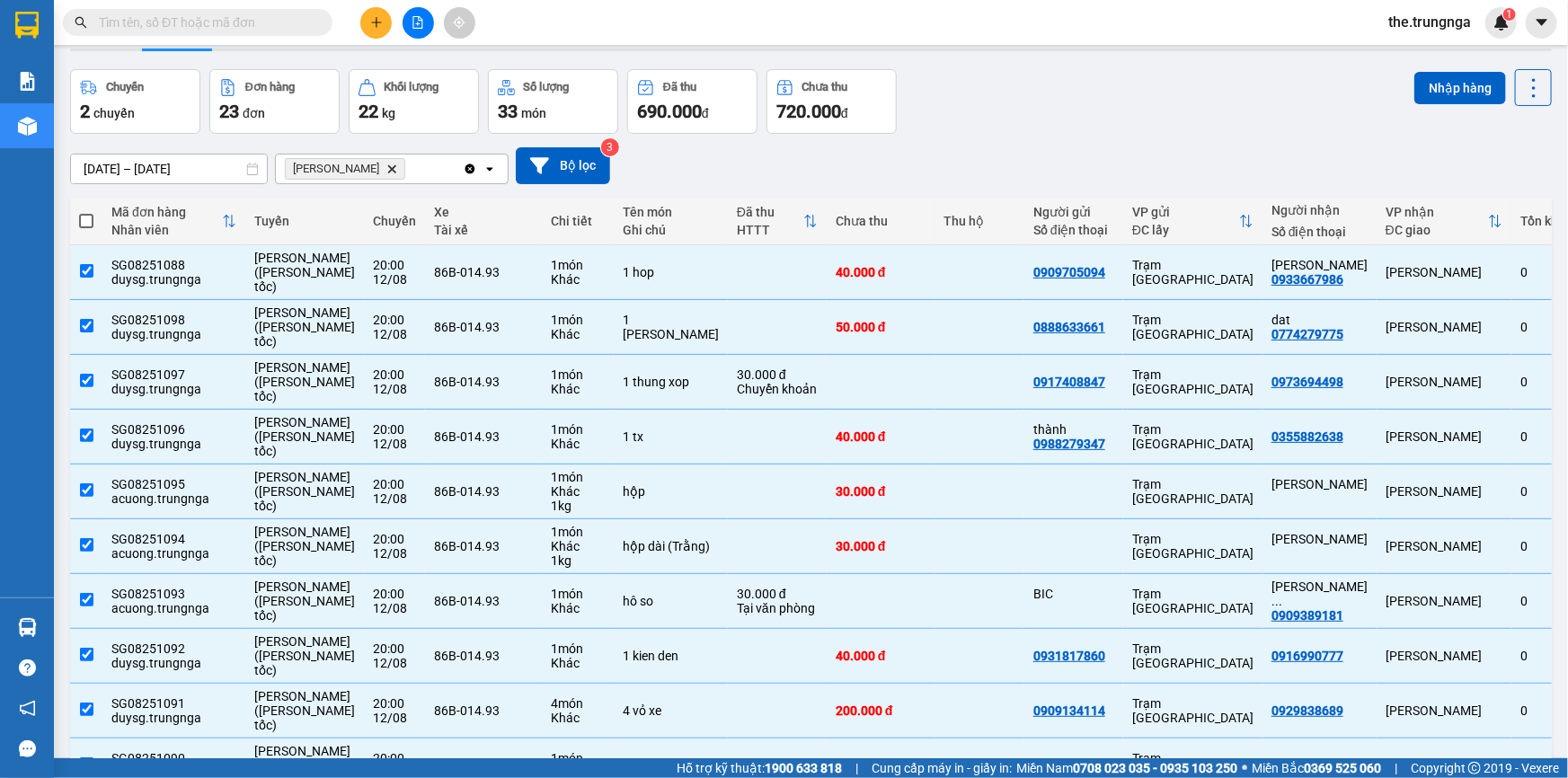
checkbox input "true"
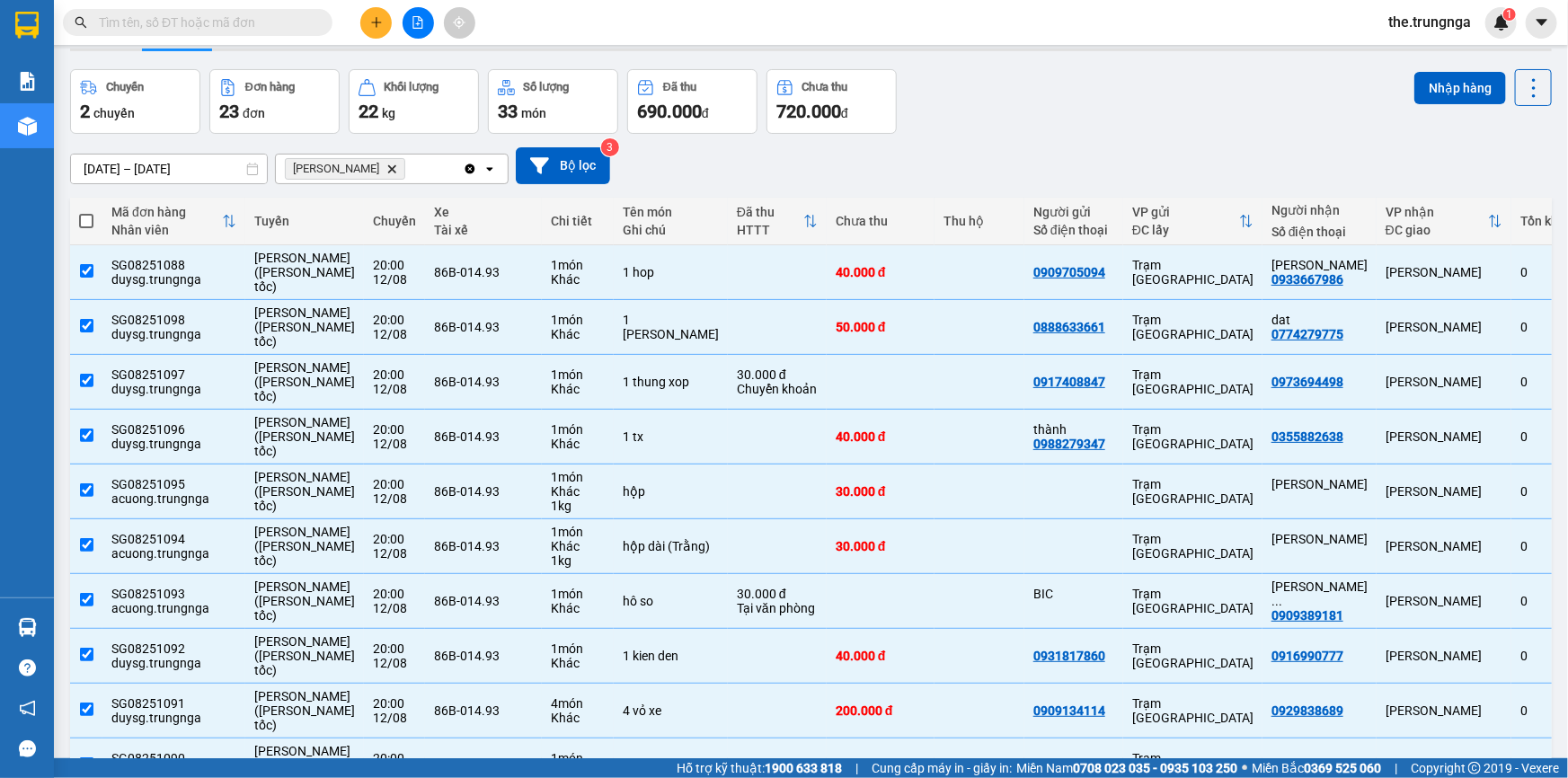
checkbox input "true"
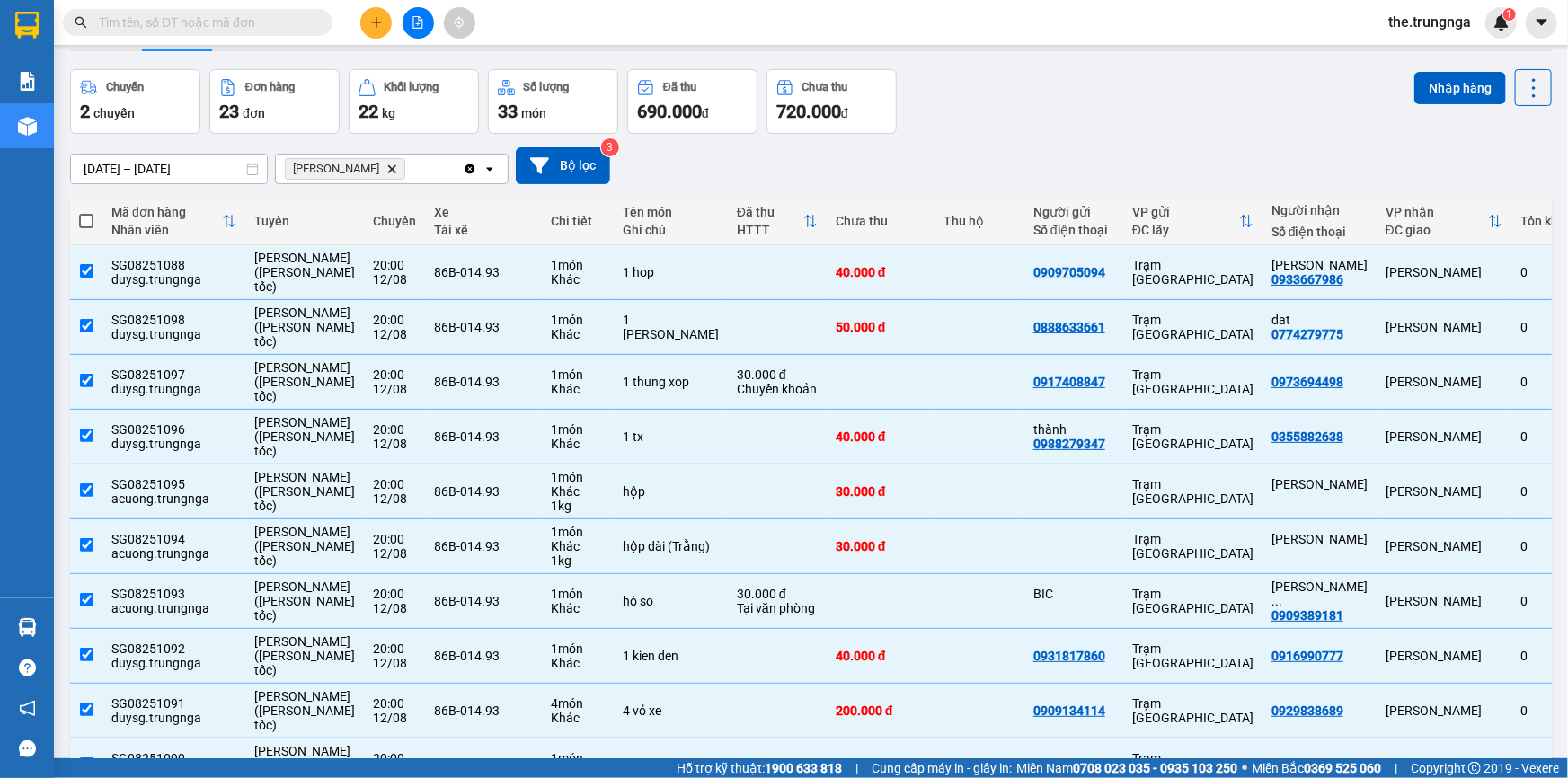
checkbox input "true"
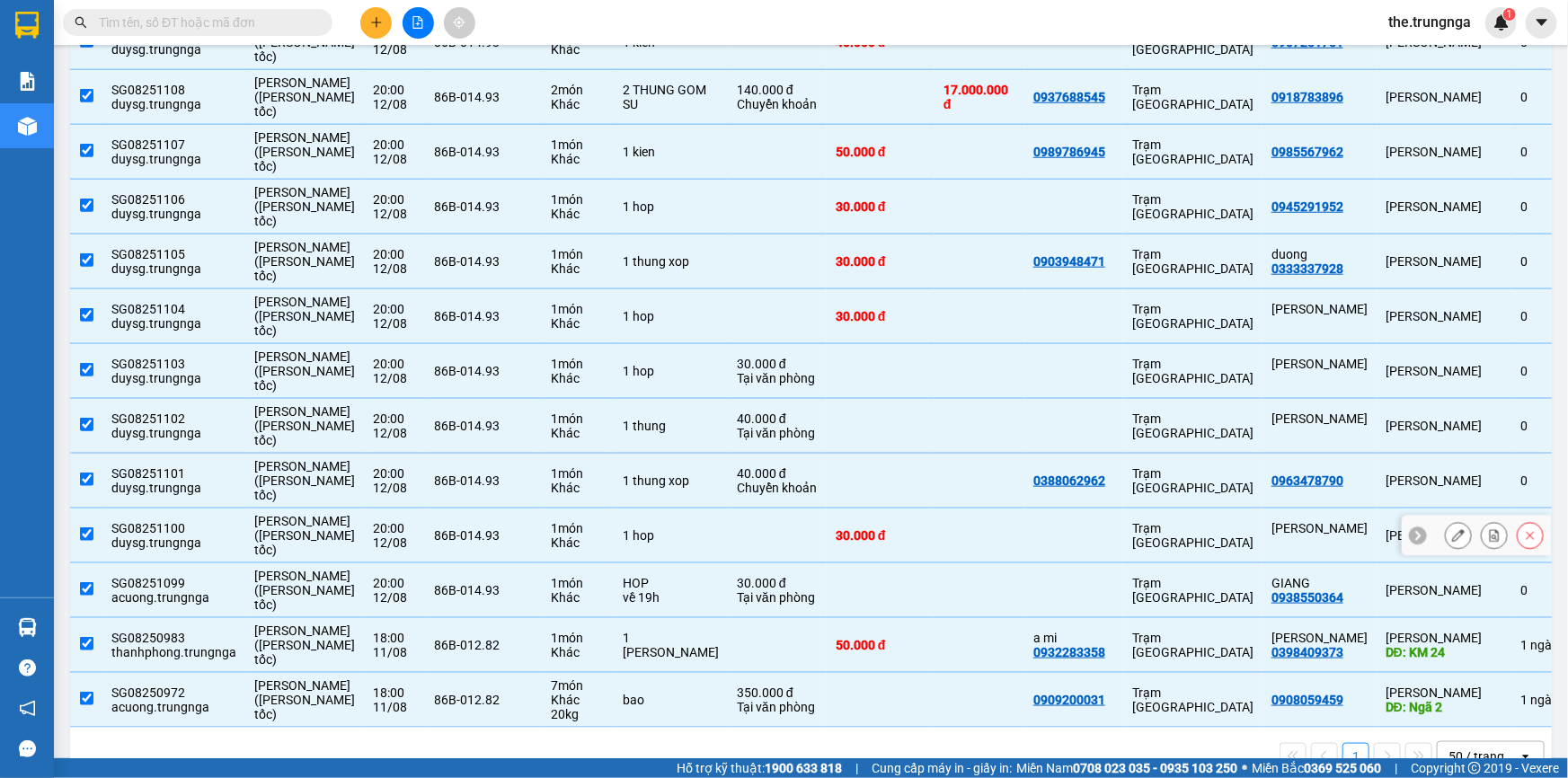
scroll to position [873, 0]
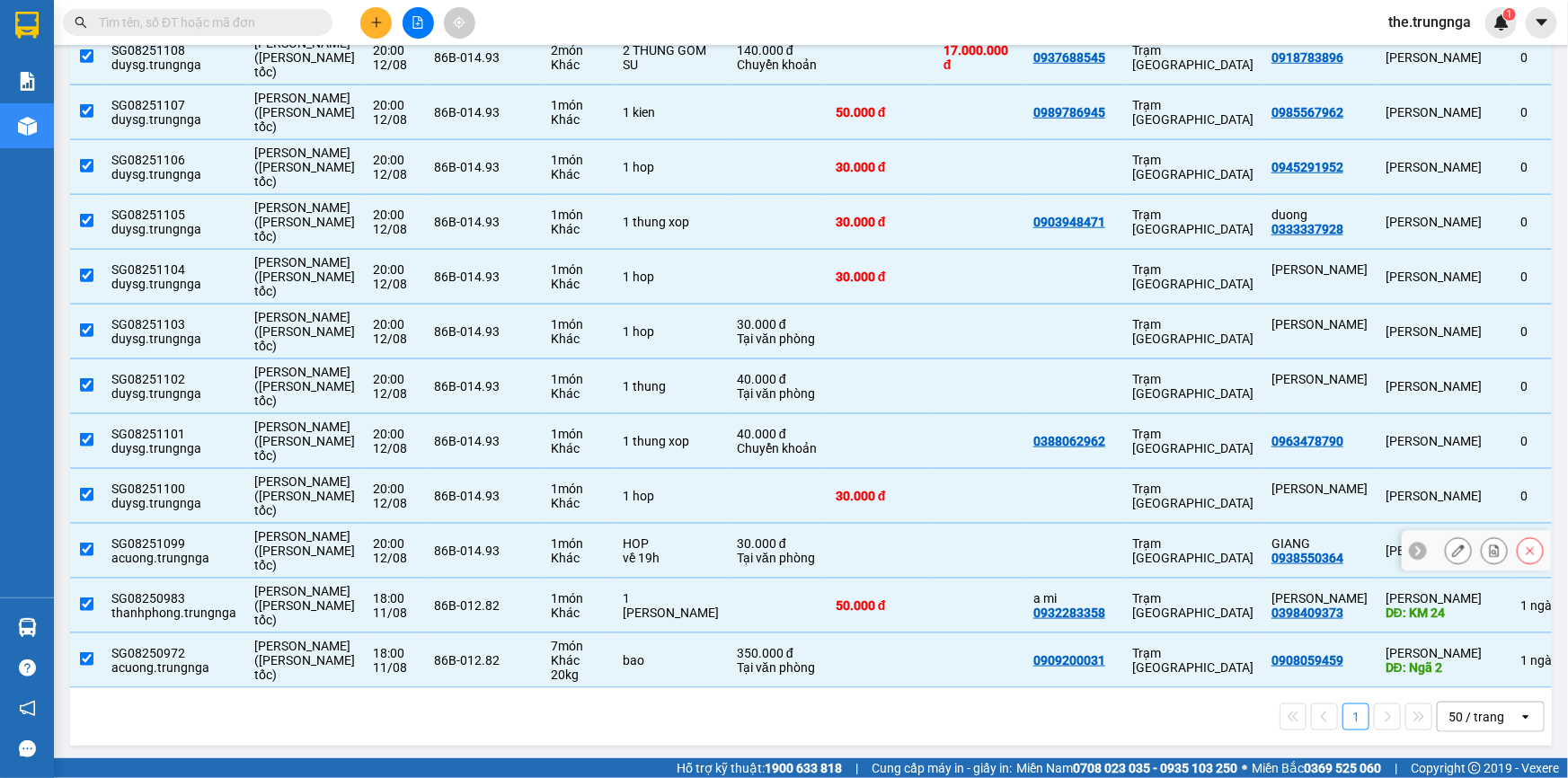
click at [84, 551] on input "checkbox" at bounding box center [87, 549] width 14 height 14
checkbox input "false"
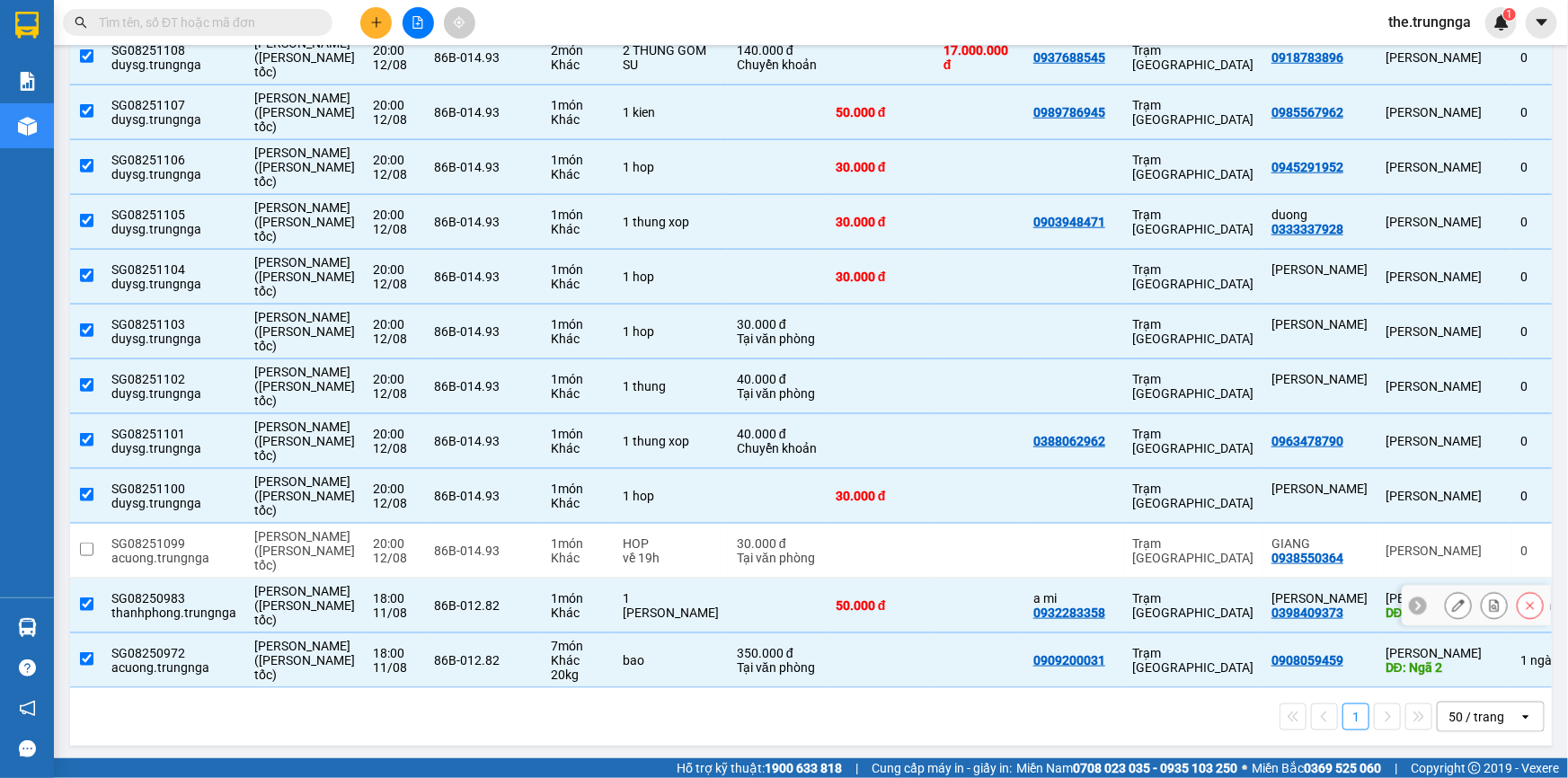
click at [87, 608] on input "checkbox" at bounding box center [87, 604] width 14 height 14
checkbox input "false"
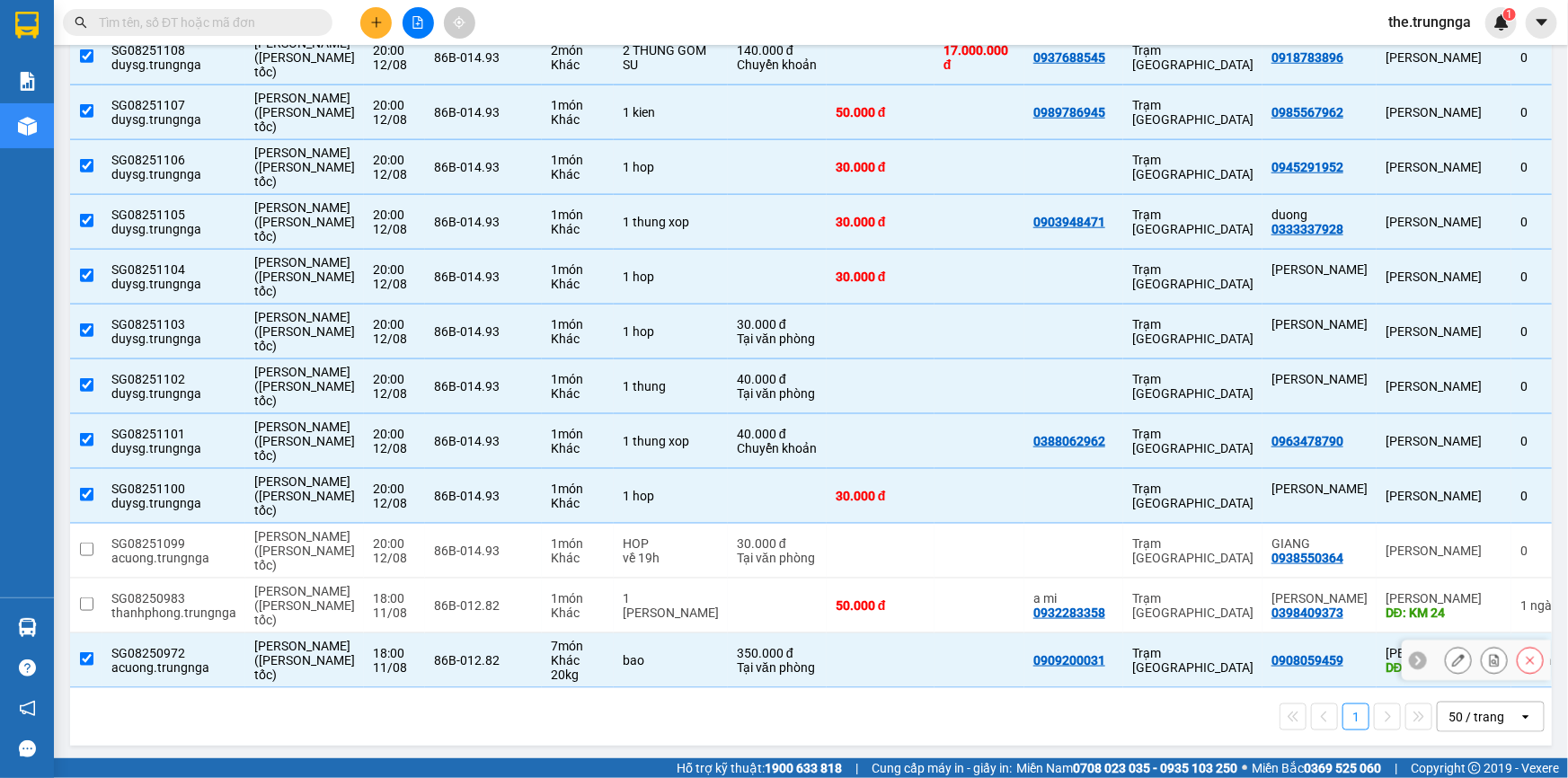
click at [84, 667] on td at bounding box center [86, 661] width 32 height 55
checkbox input "false"
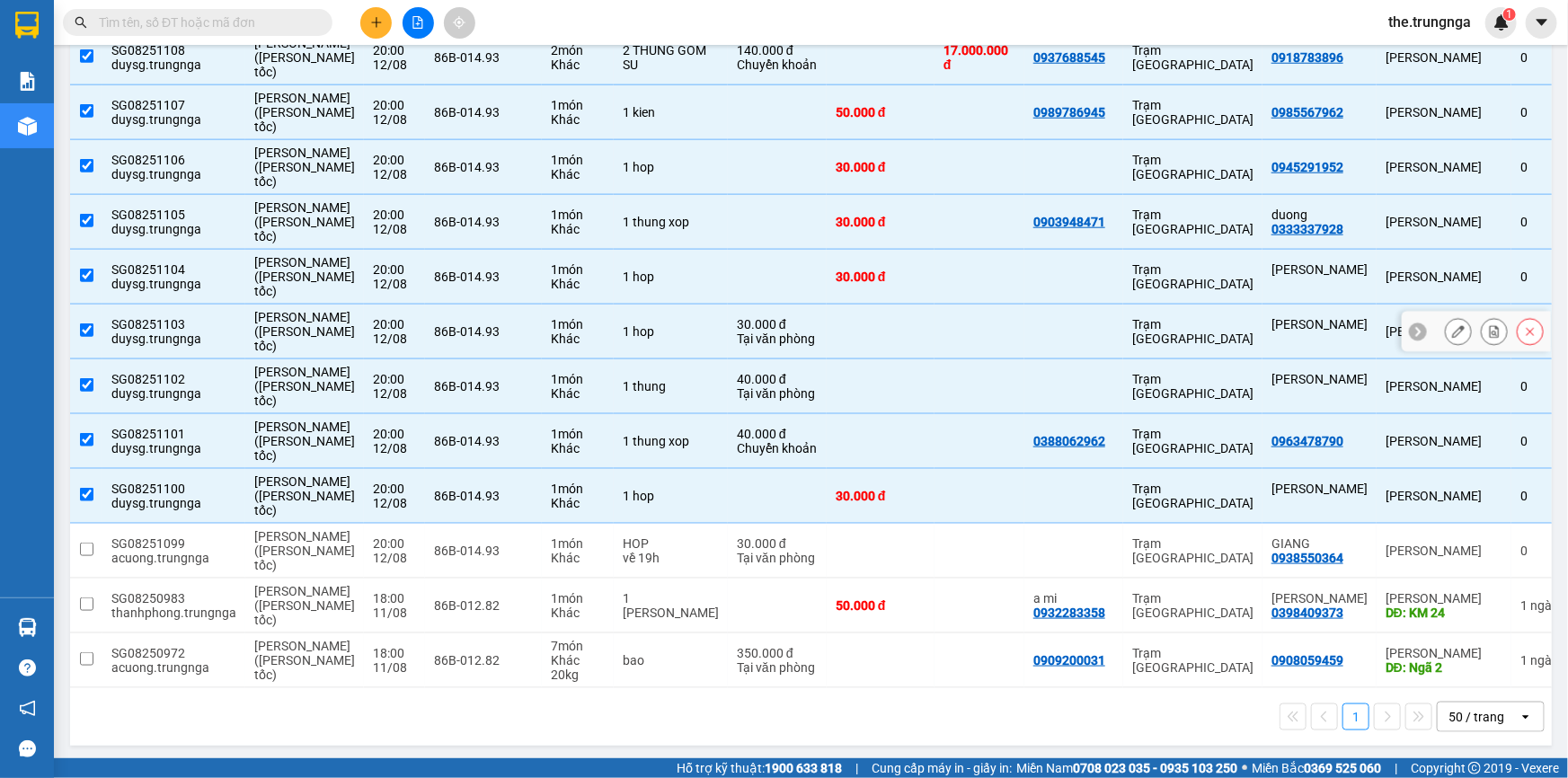
scroll to position [792, 0]
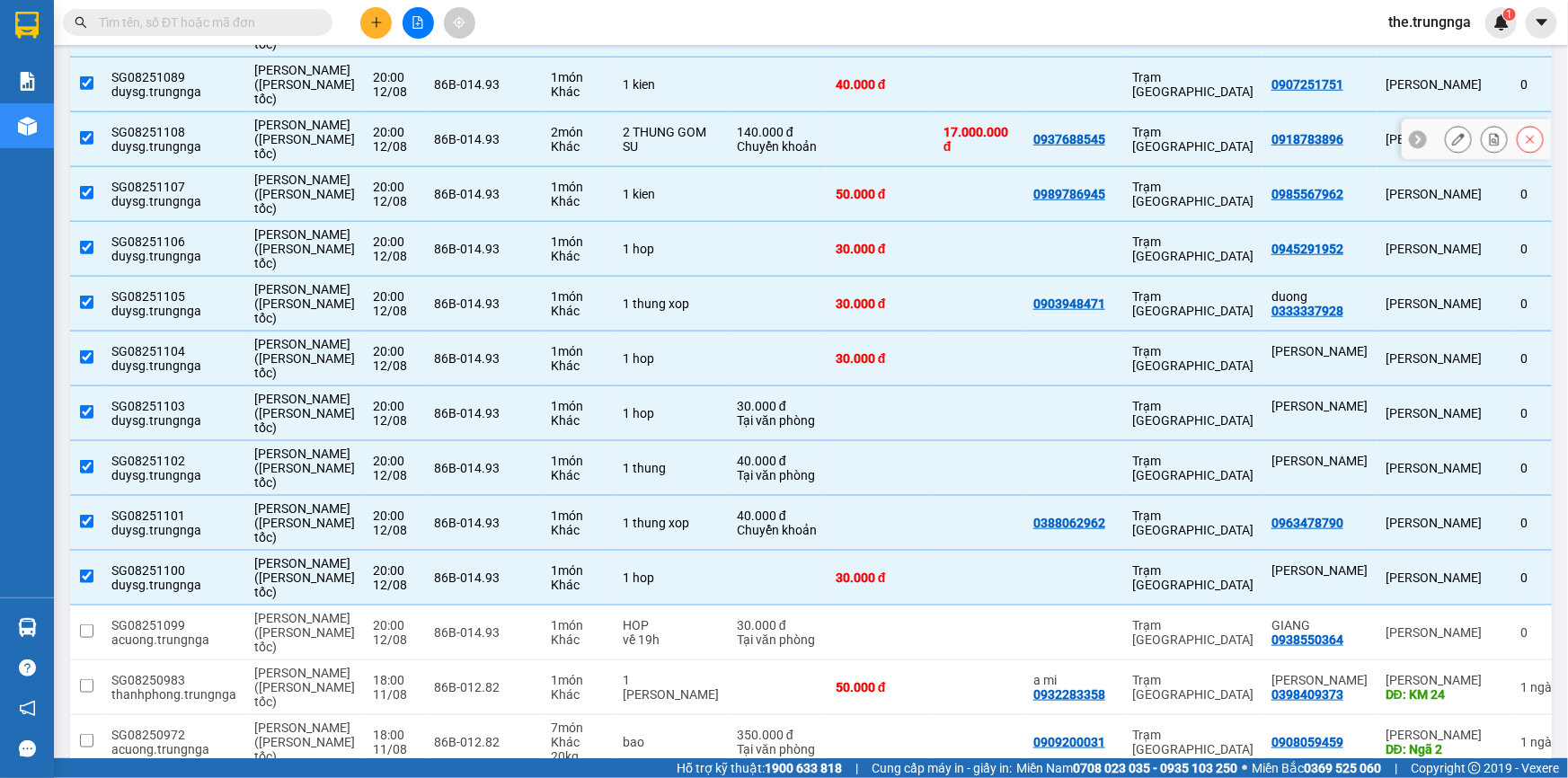
click at [103, 128] on td "SG08251108 duysg.trungnga" at bounding box center [174, 140] width 143 height 55
checkbox input "false"
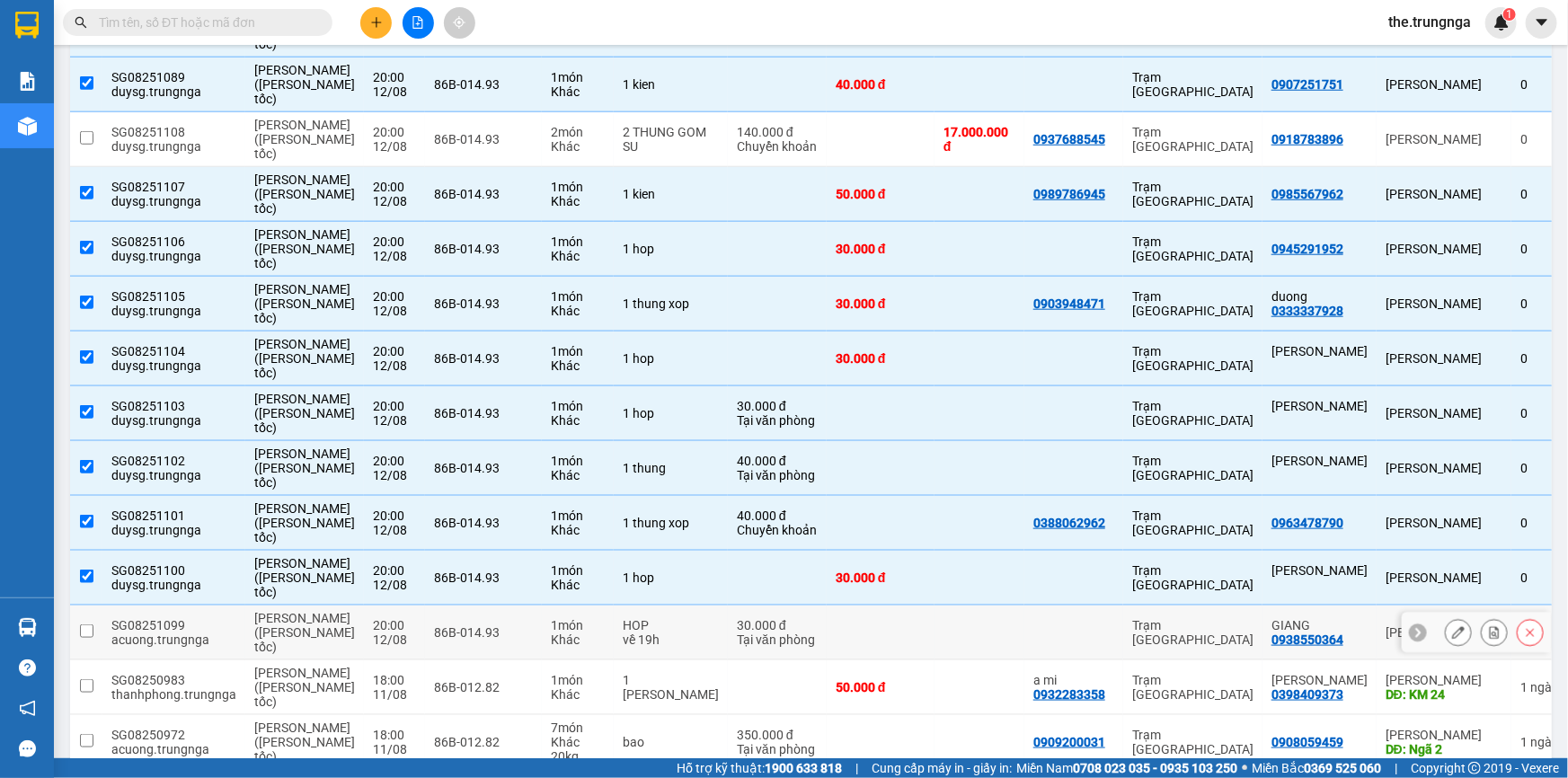
click at [91, 625] on input "checkbox" at bounding box center [87, 631] width 14 height 14
checkbox input "true"
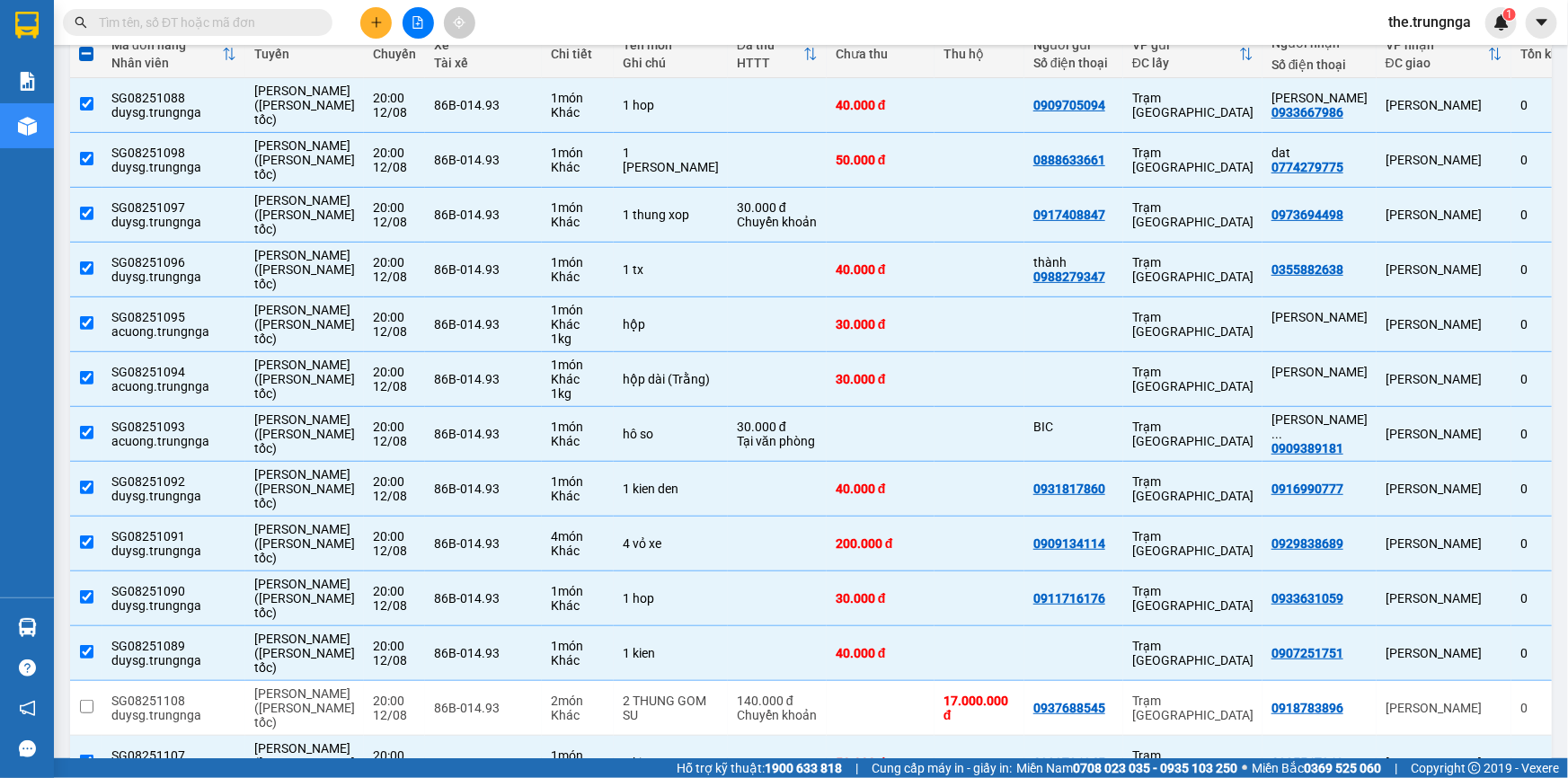
scroll to position [56, 0]
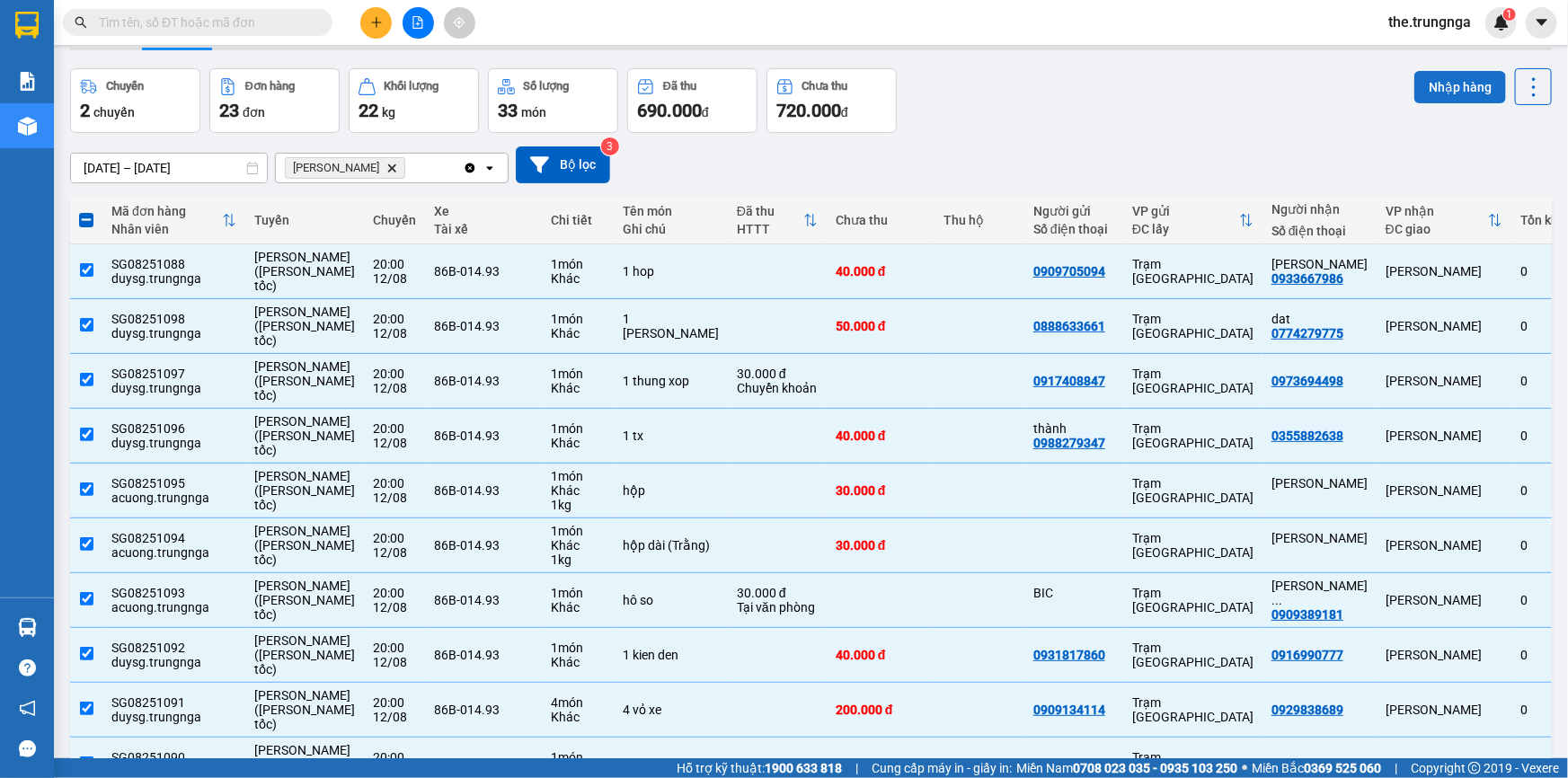
click at [1484, 83] on button "Nhập hàng" at bounding box center [1460, 87] width 91 height 32
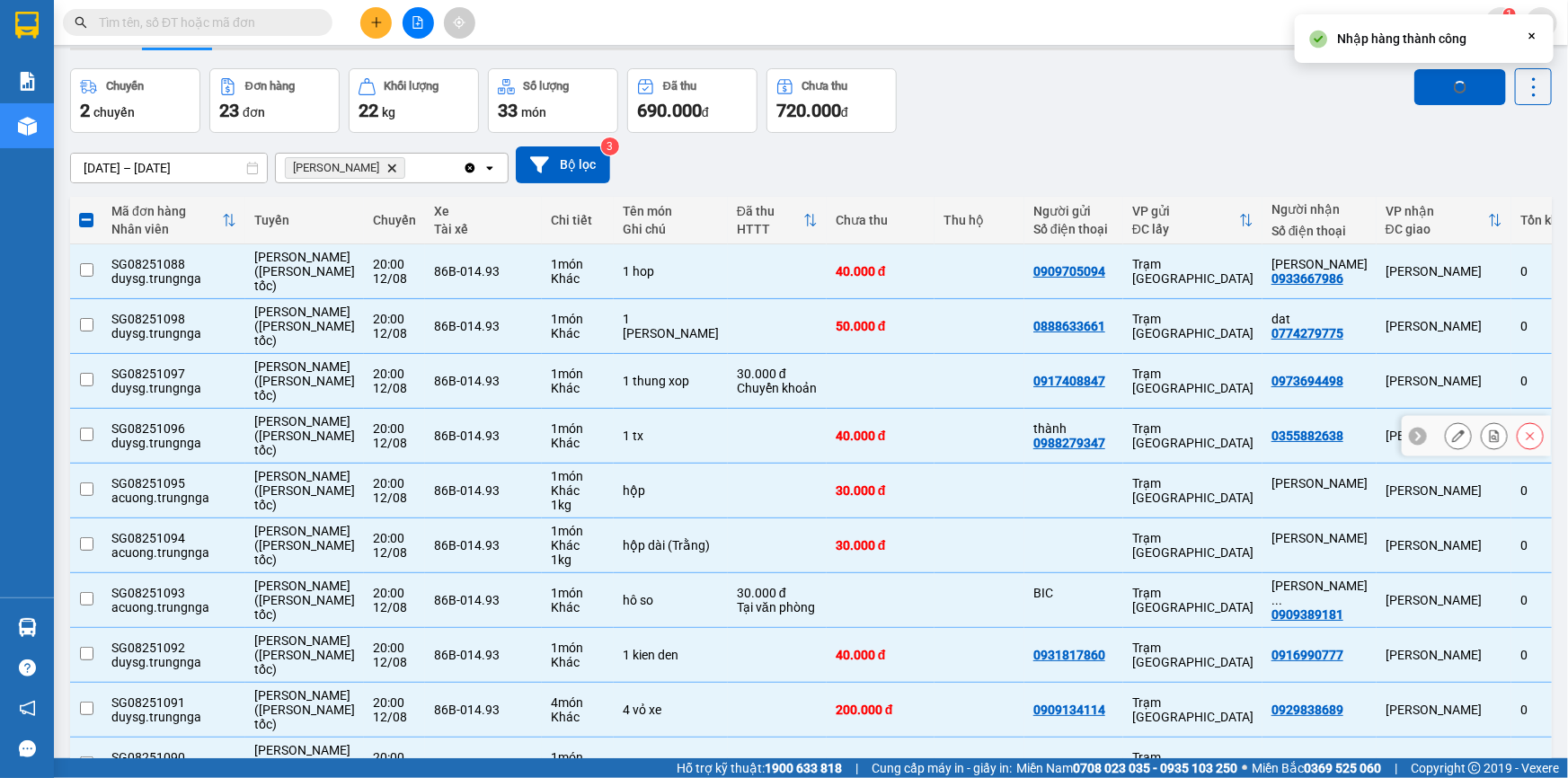
checkbox input "false"
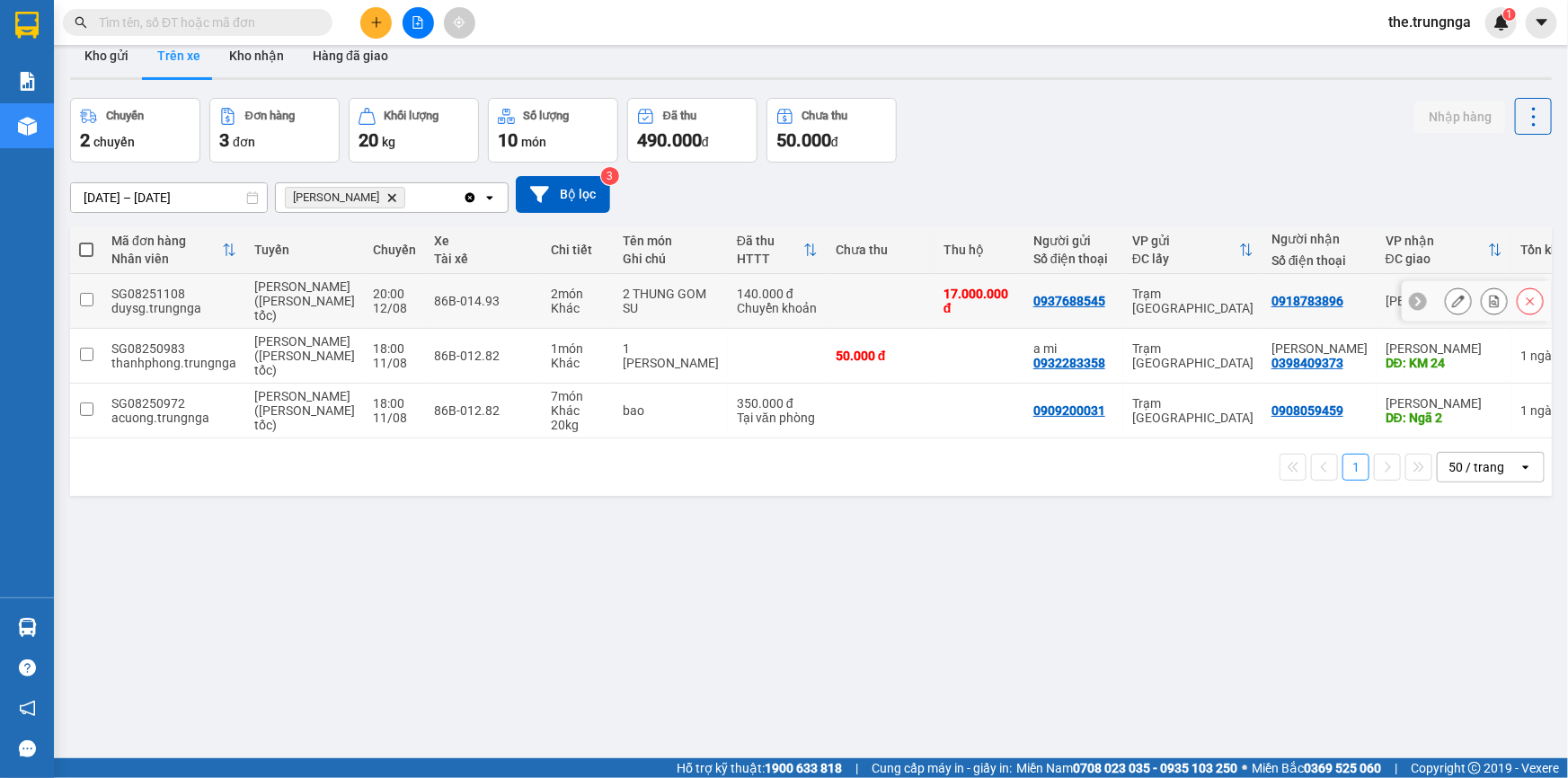
scroll to position [0, 0]
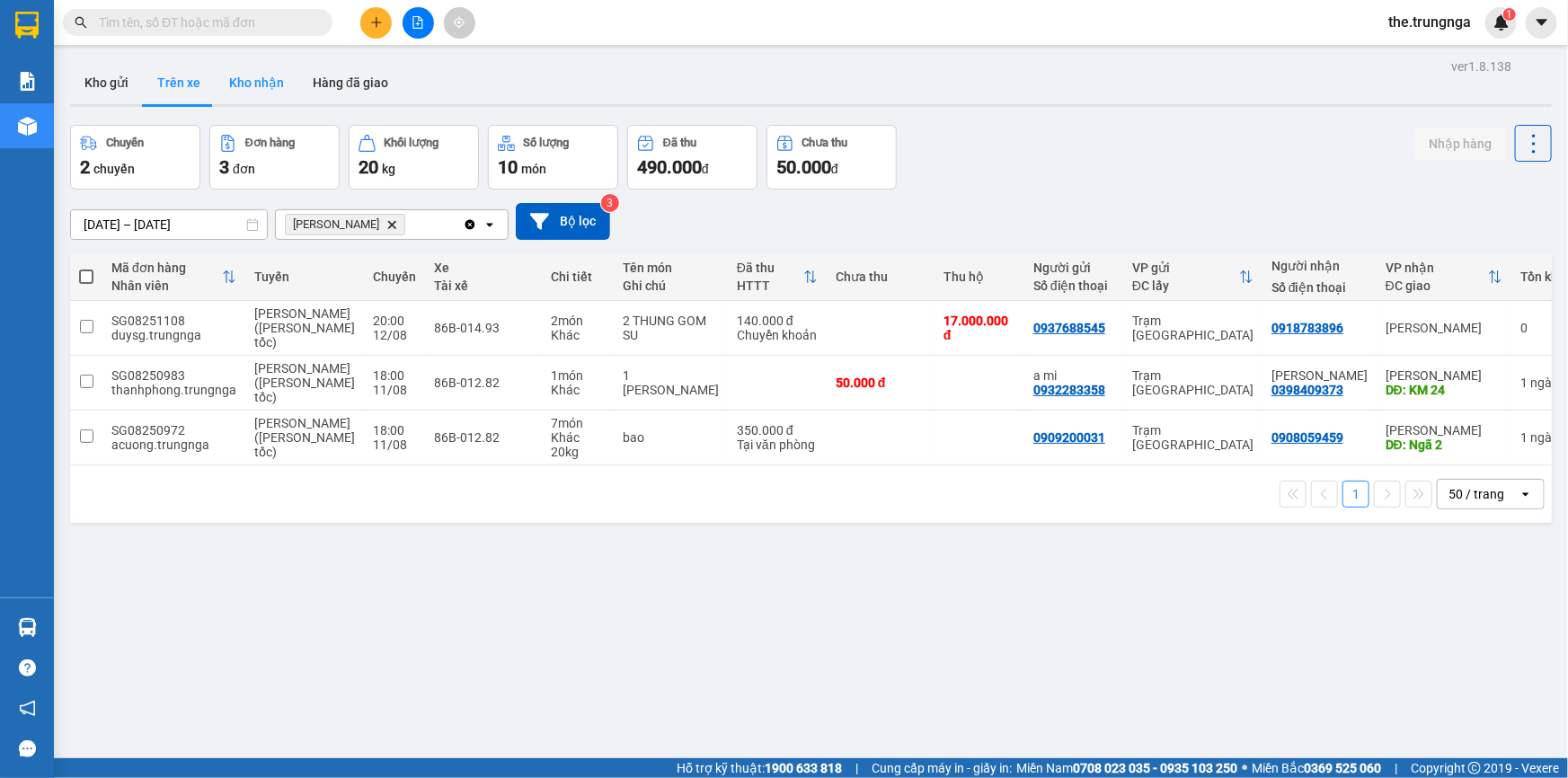
click at [256, 83] on button "Kho nhận" at bounding box center [256, 82] width 83 height 43
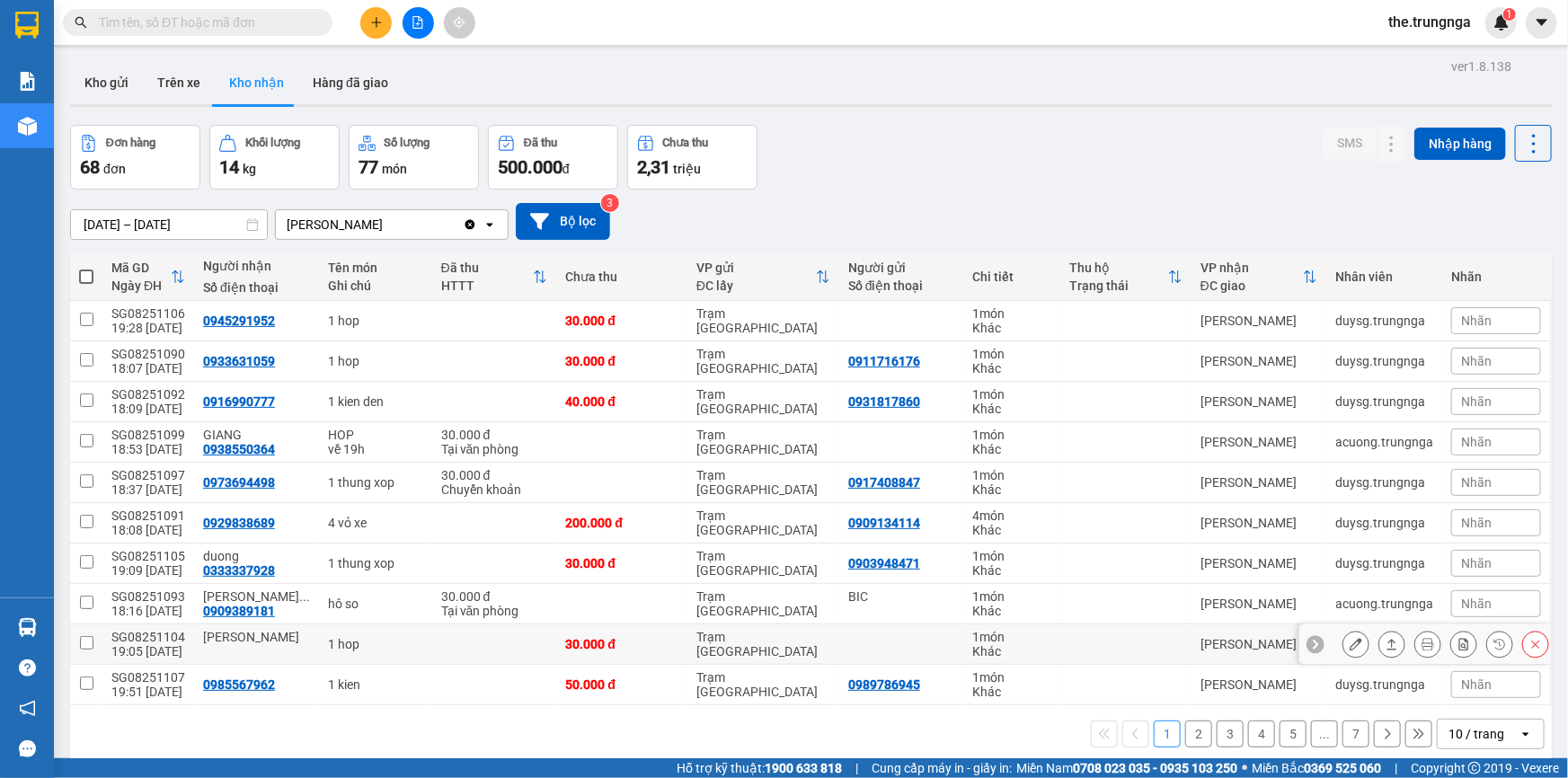
scroll to position [82, 0]
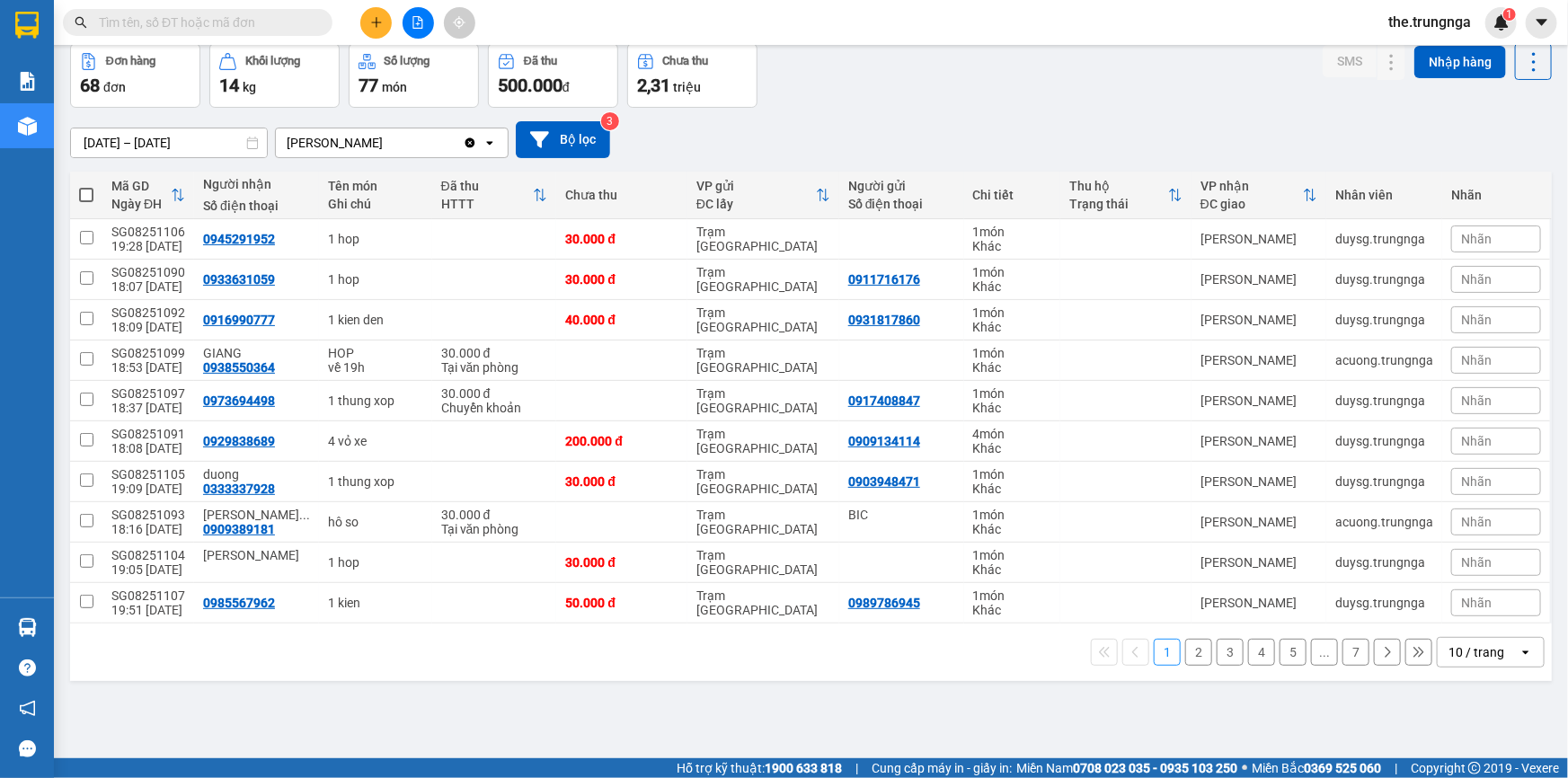
click at [1465, 647] on div "10 / trang" at bounding box center [1477, 651] width 55 height 18
click at [1471, 539] on span "50 / trang" at bounding box center [1467, 547] width 57 height 18
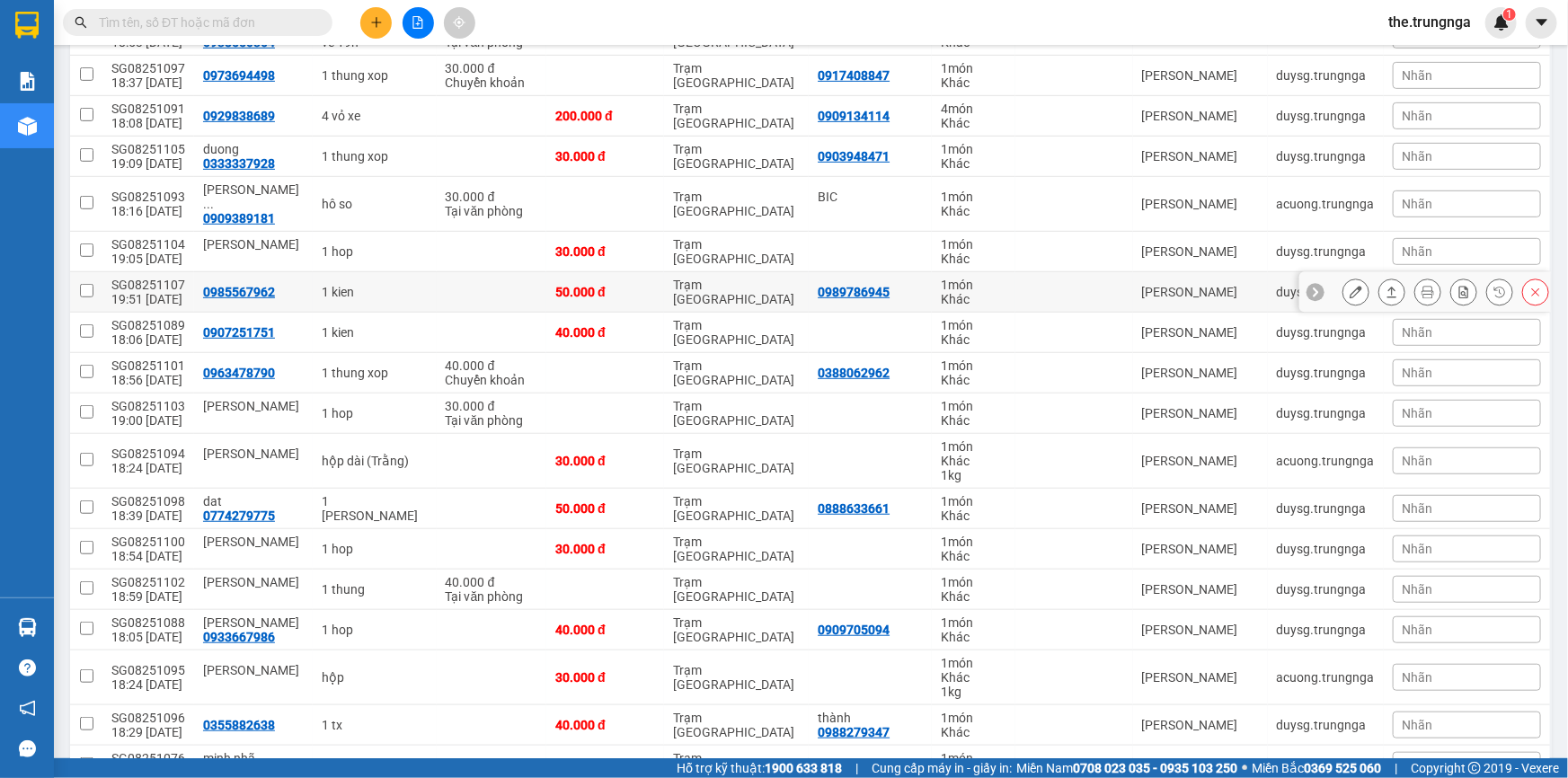
scroll to position [491, 0]
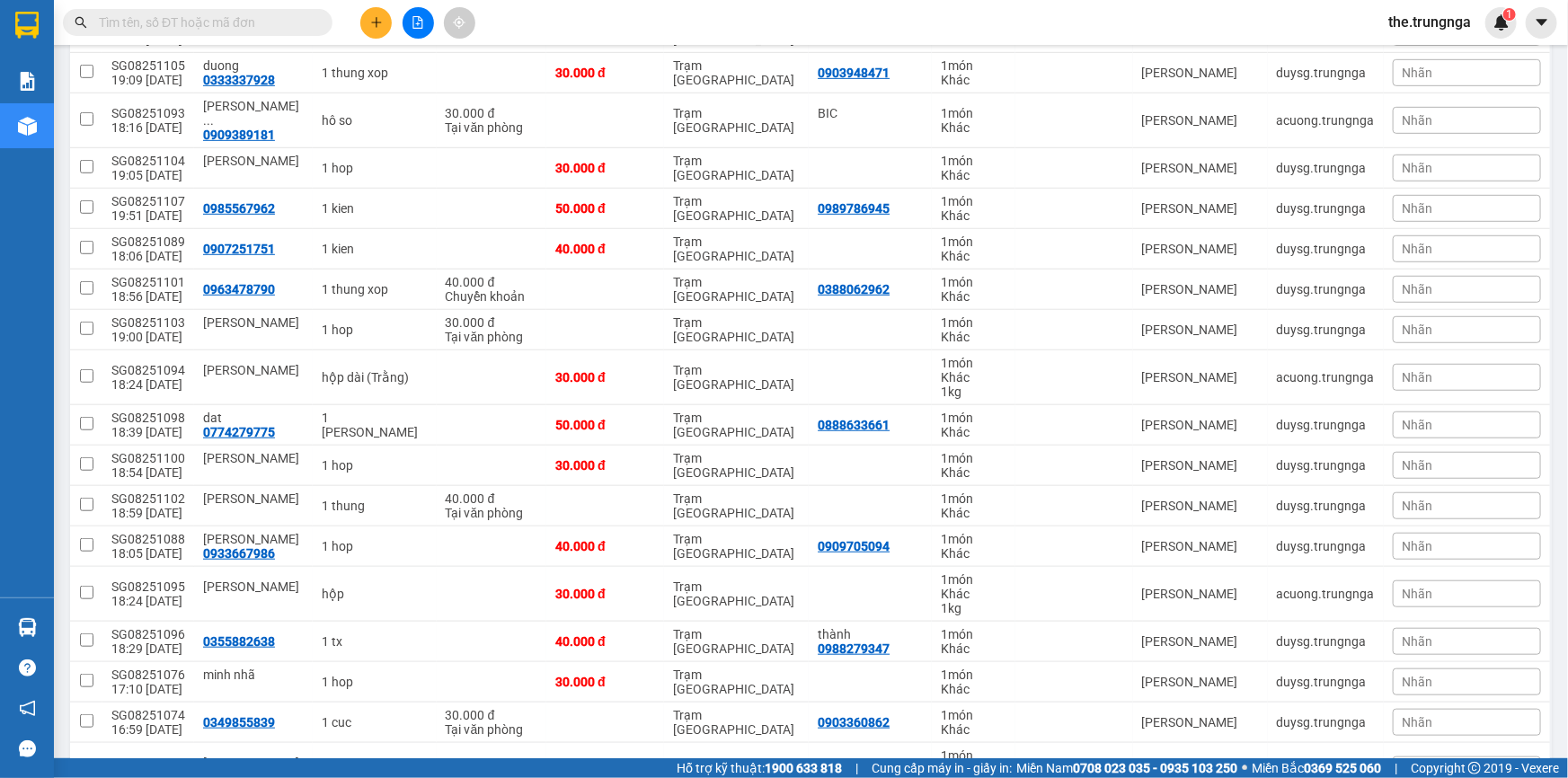
click at [1473, 629] on div "Nhãn" at bounding box center [1467, 641] width 148 height 27
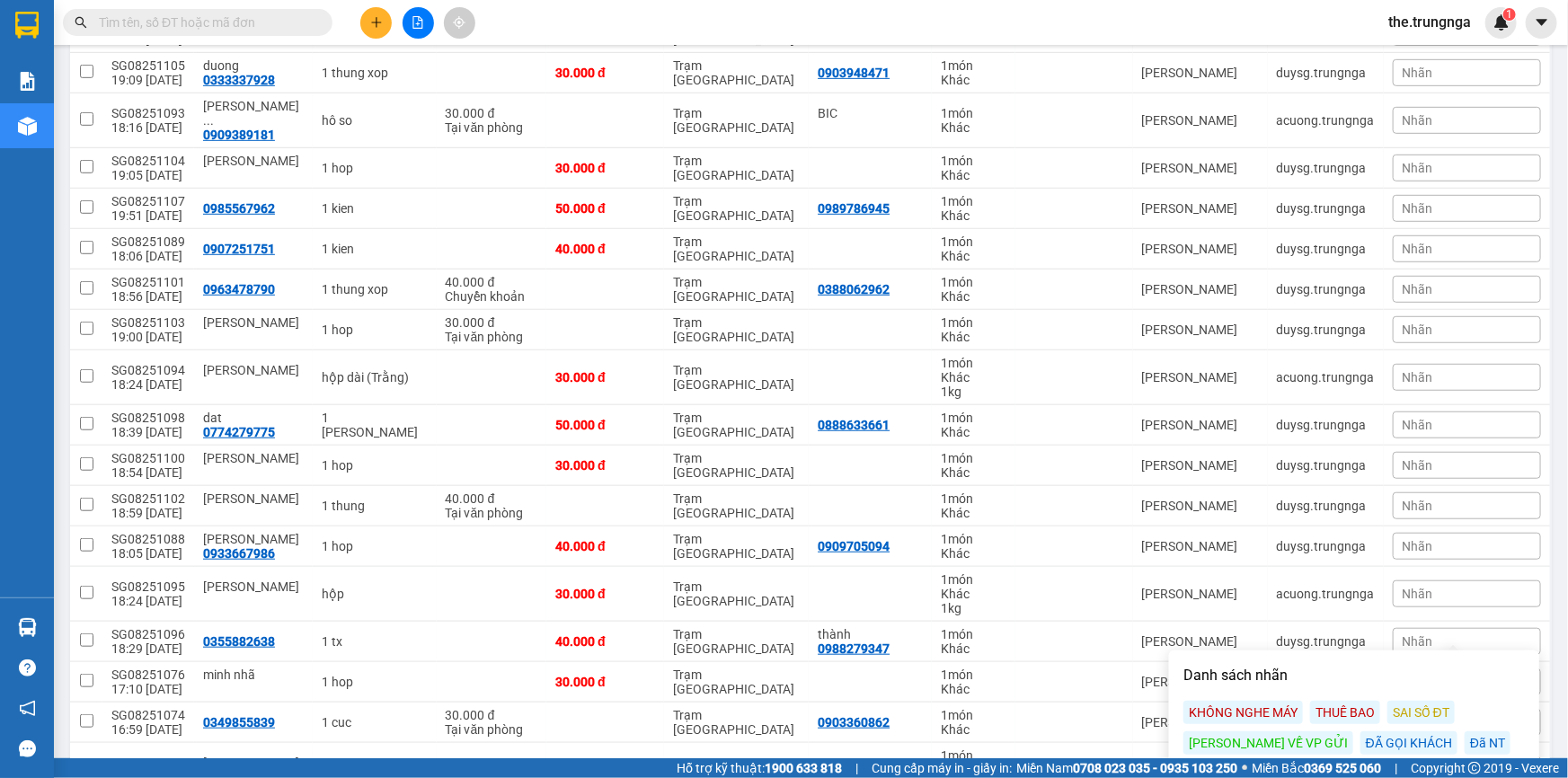
click at [1361, 742] on div "ĐÃ GỌI KHÁCH" at bounding box center [1409, 743] width 97 height 23
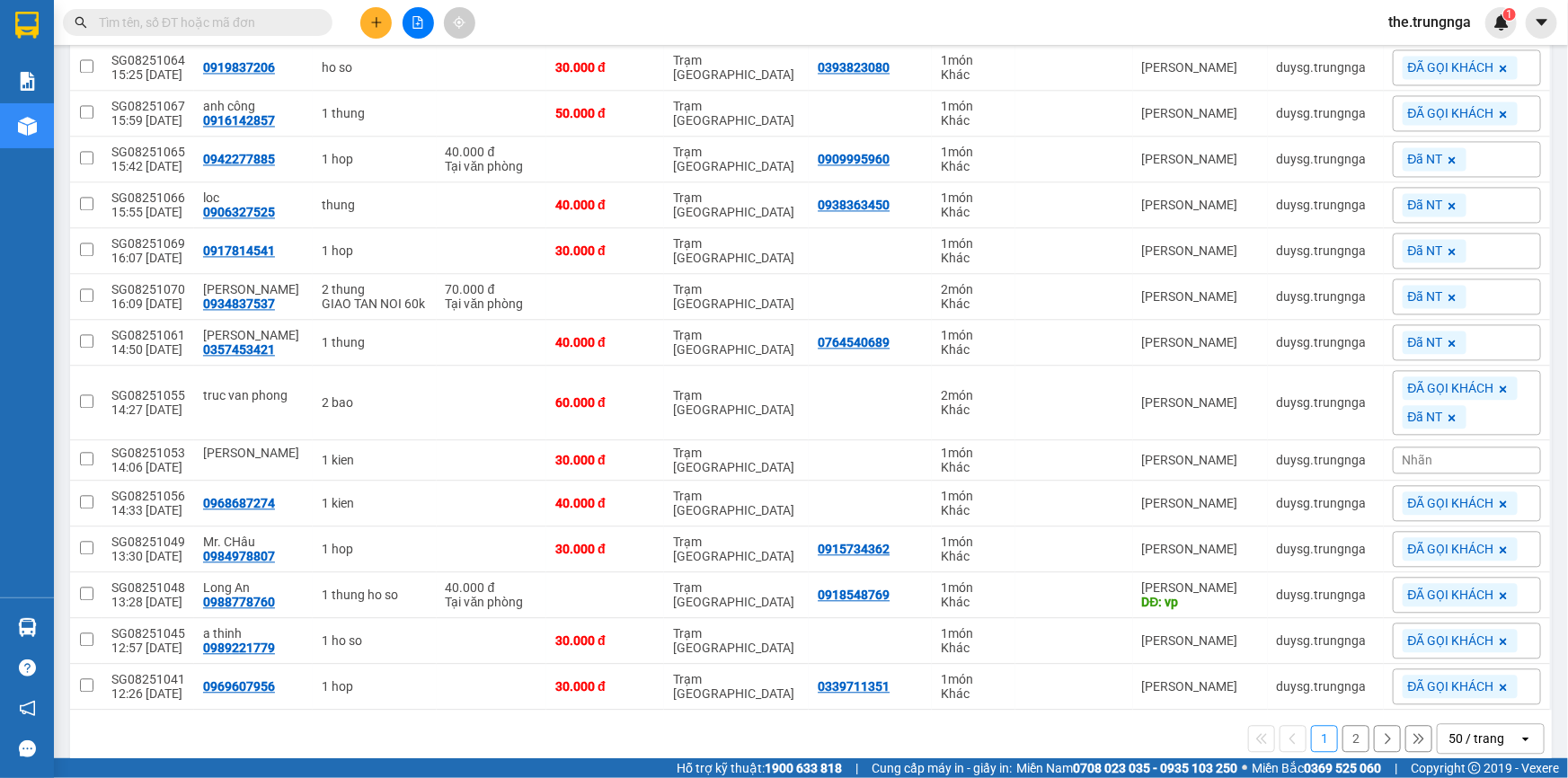
scroll to position [1830, 0]
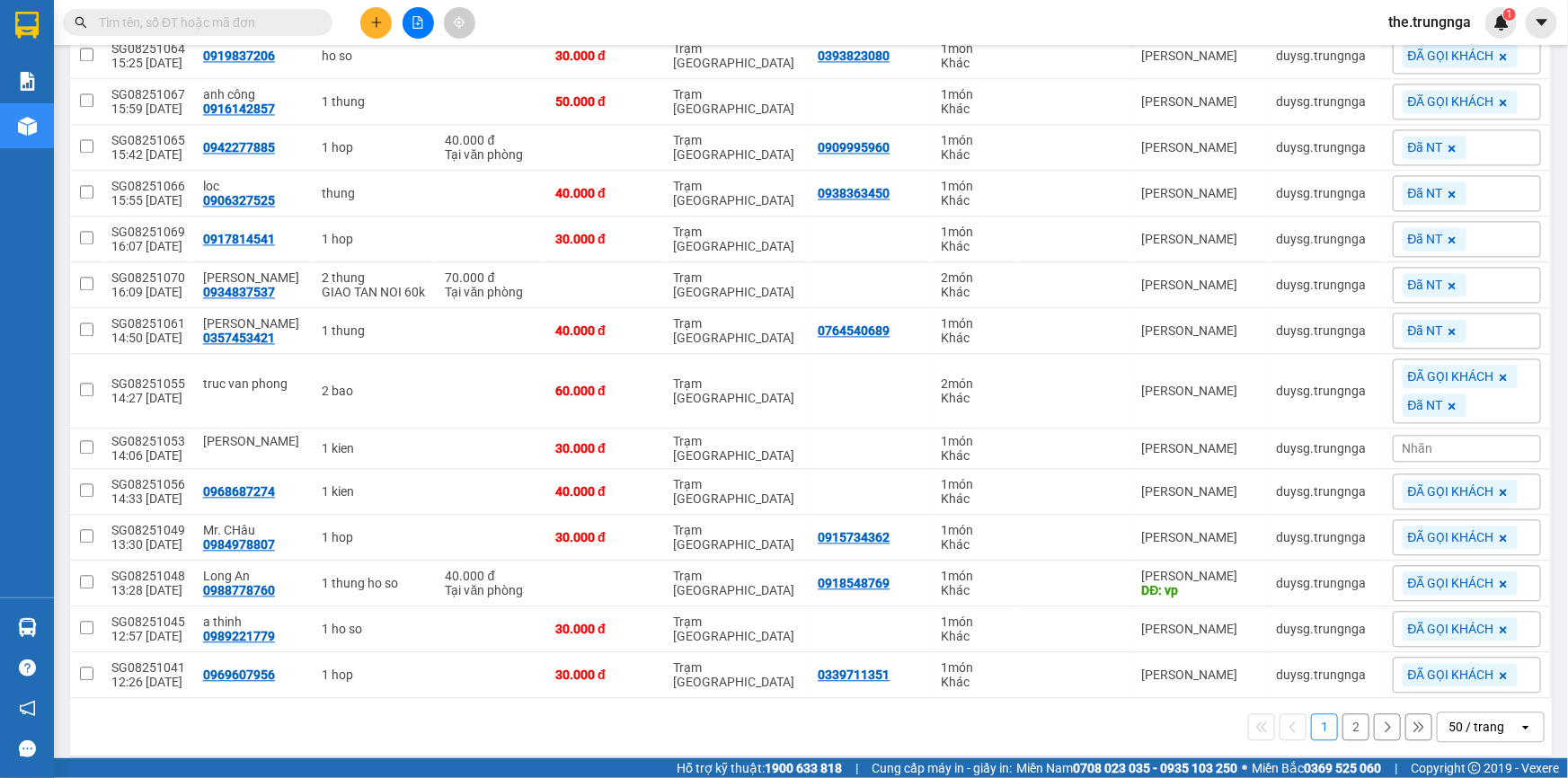
click at [1469, 718] on div "50 / trang" at bounding box center [1477, 726] width 55 height 18
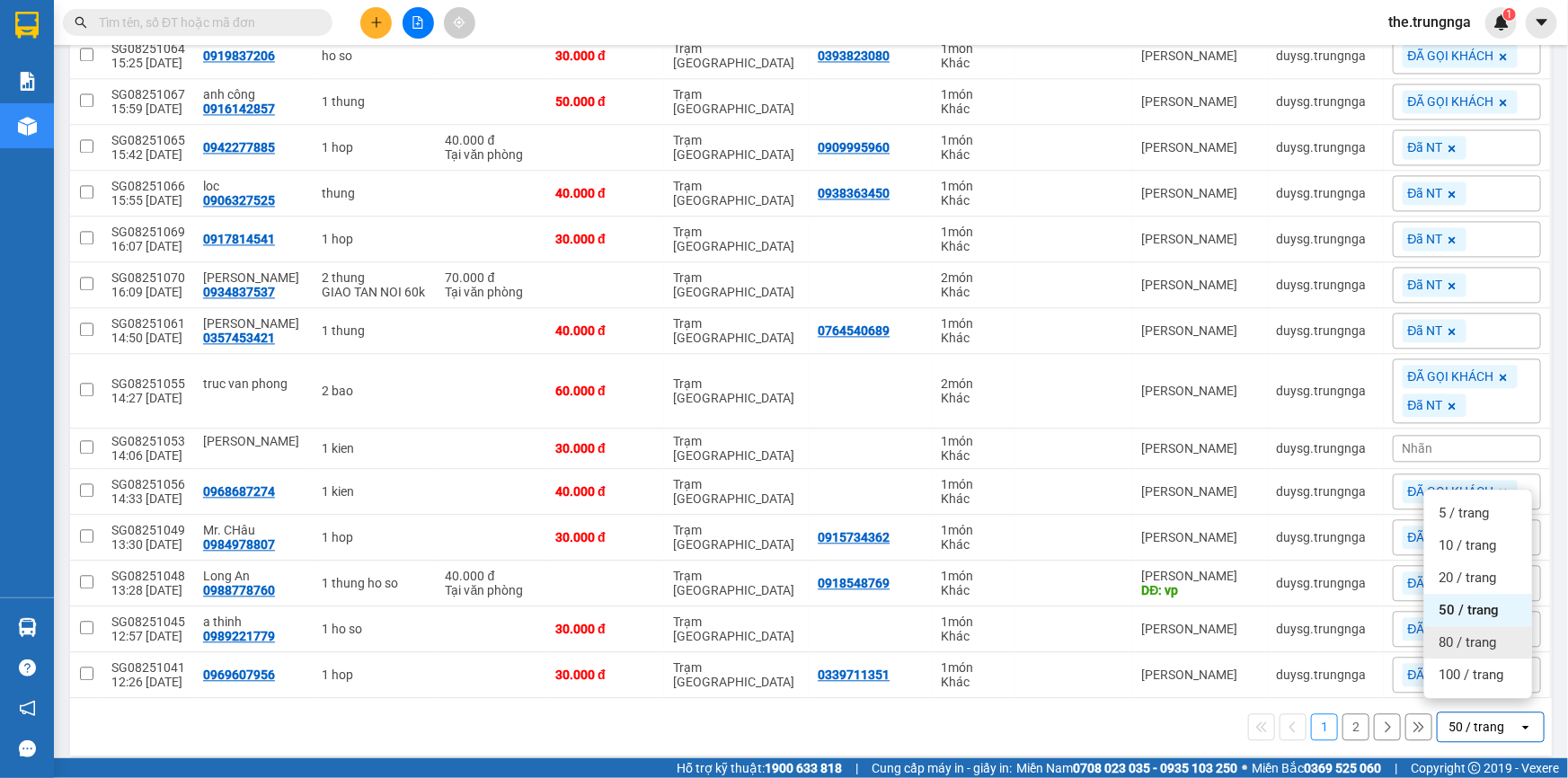
click at [1468, 641] on span "80 / trang" at bounding box center [1467, 642] width 57 height 18
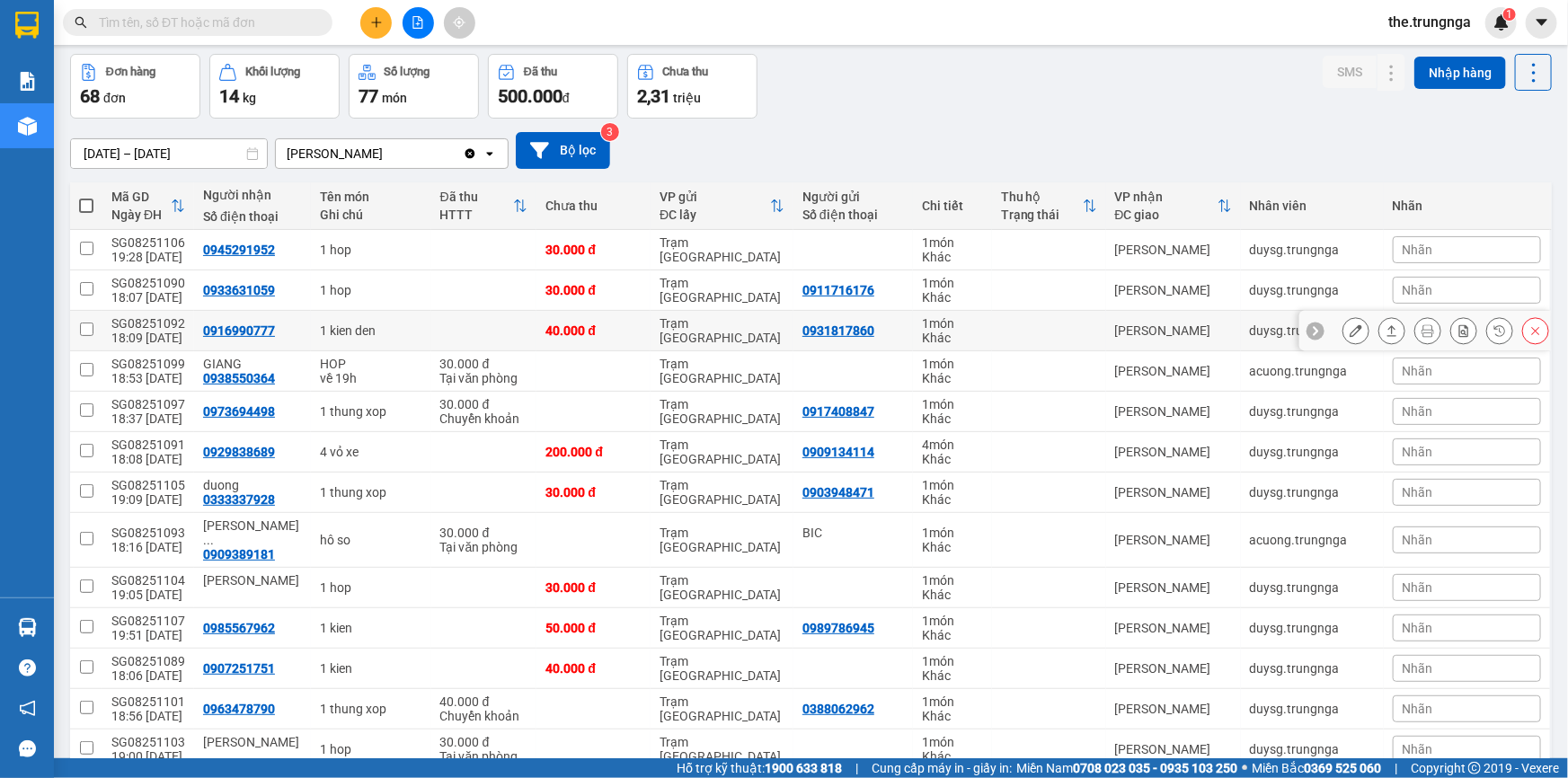
scroll to position [0, 0]
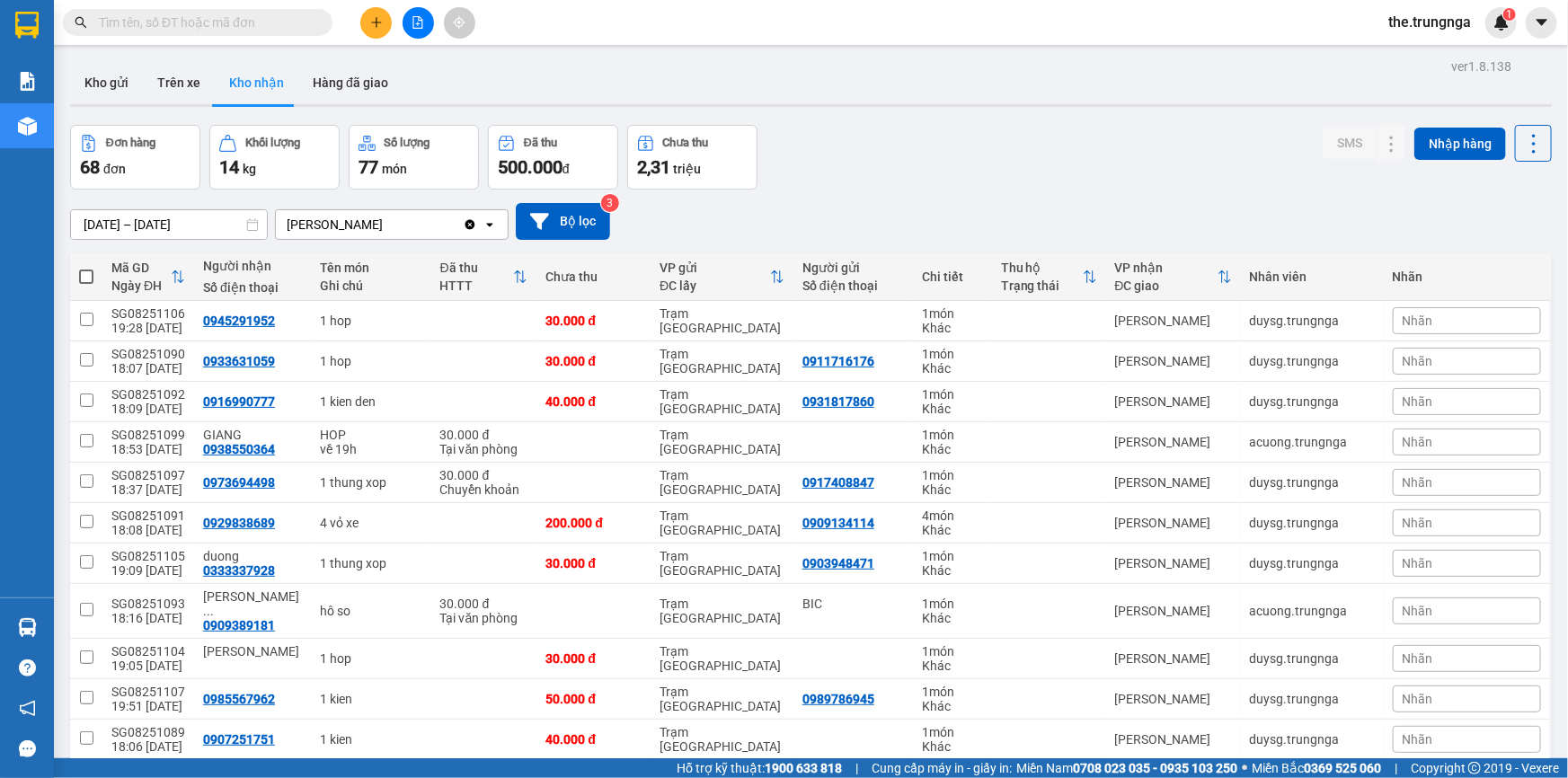
click at [148, 13] on input "text" at bounding box center [205, 22] width 213 height 19
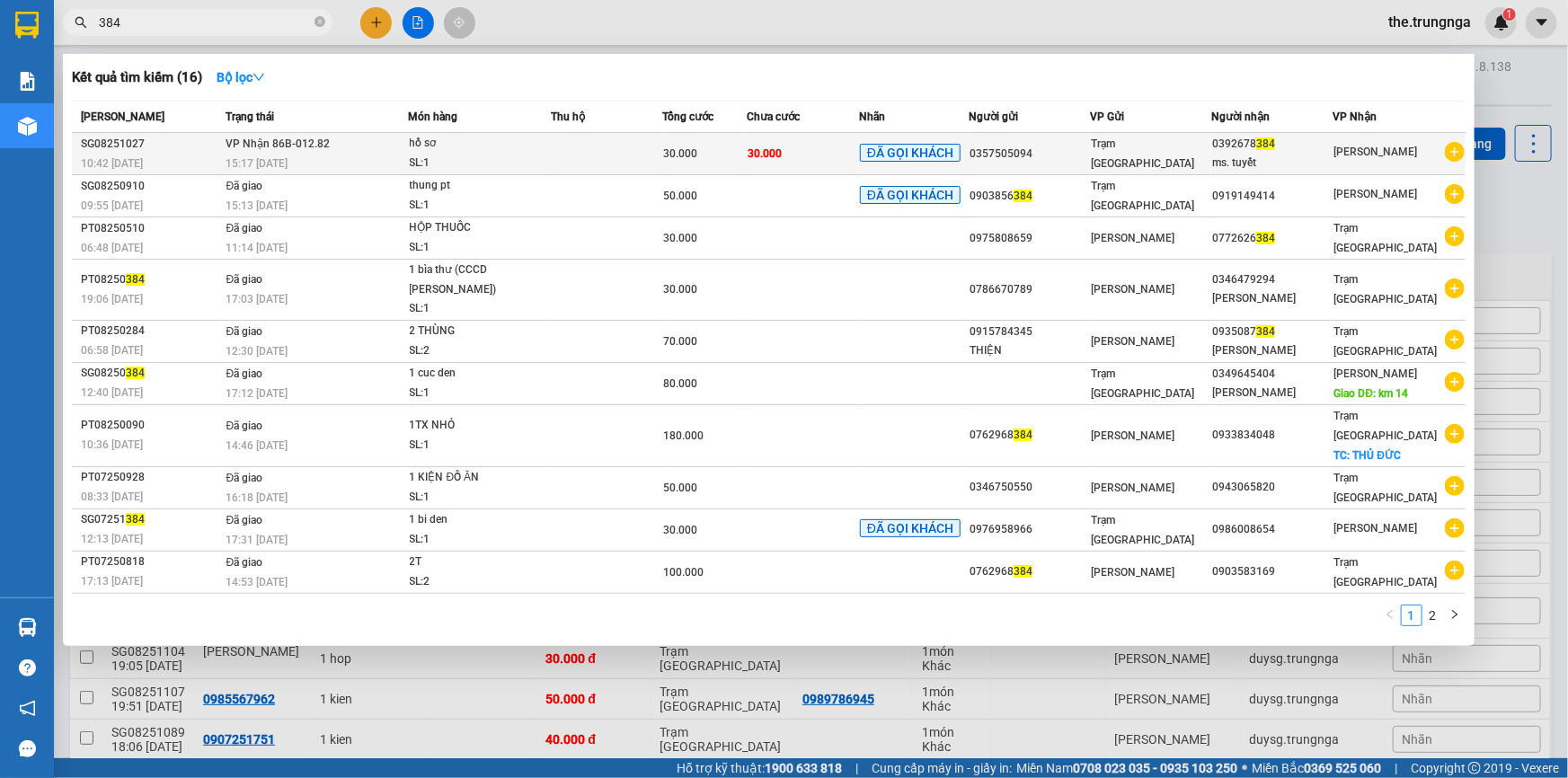
type input "384"
click at [666, 160] on span "30.000" at bounding box center [681, 154] width 34 height 13
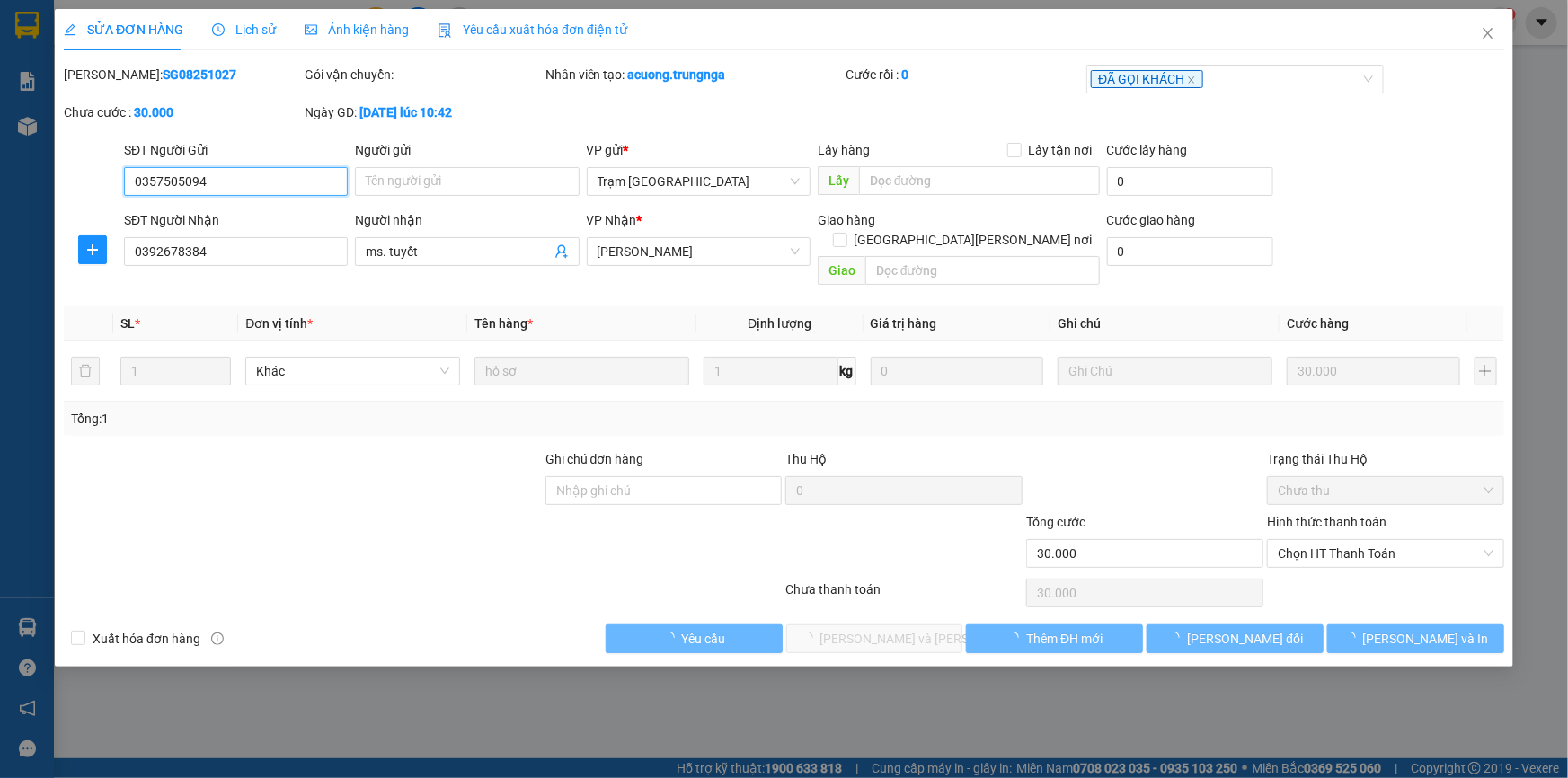
type input "0357505094"
type input "0392678384"
type input "ms. tuyết"
type input "30.000"
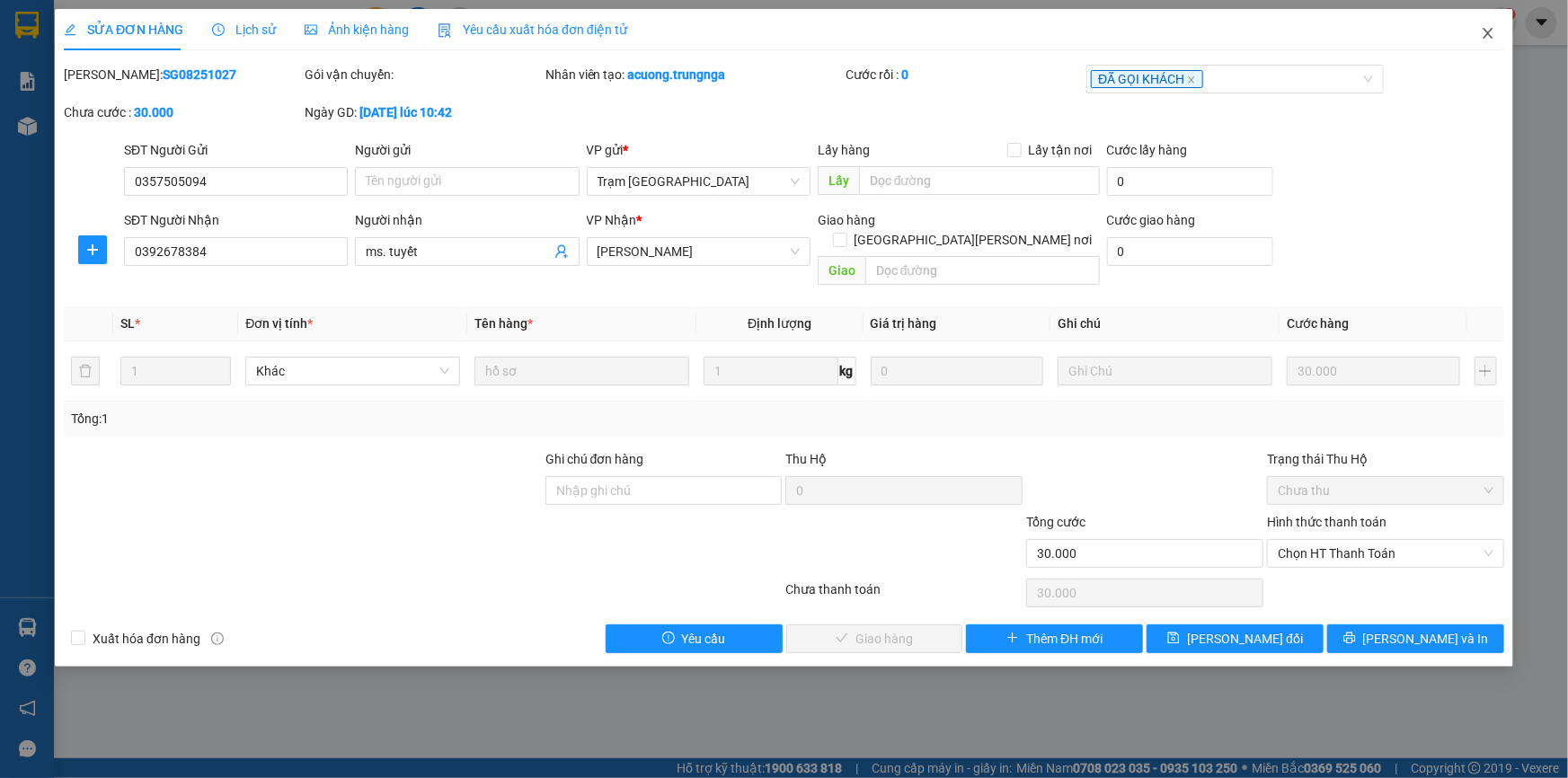
click at [1493, 34] on icon "close" at bounding box center [1489, 33] width 15 height 15
click at [1492, 36] on div "the.trungnga 1" at bounding box center [1445, 23] width 143 height 31
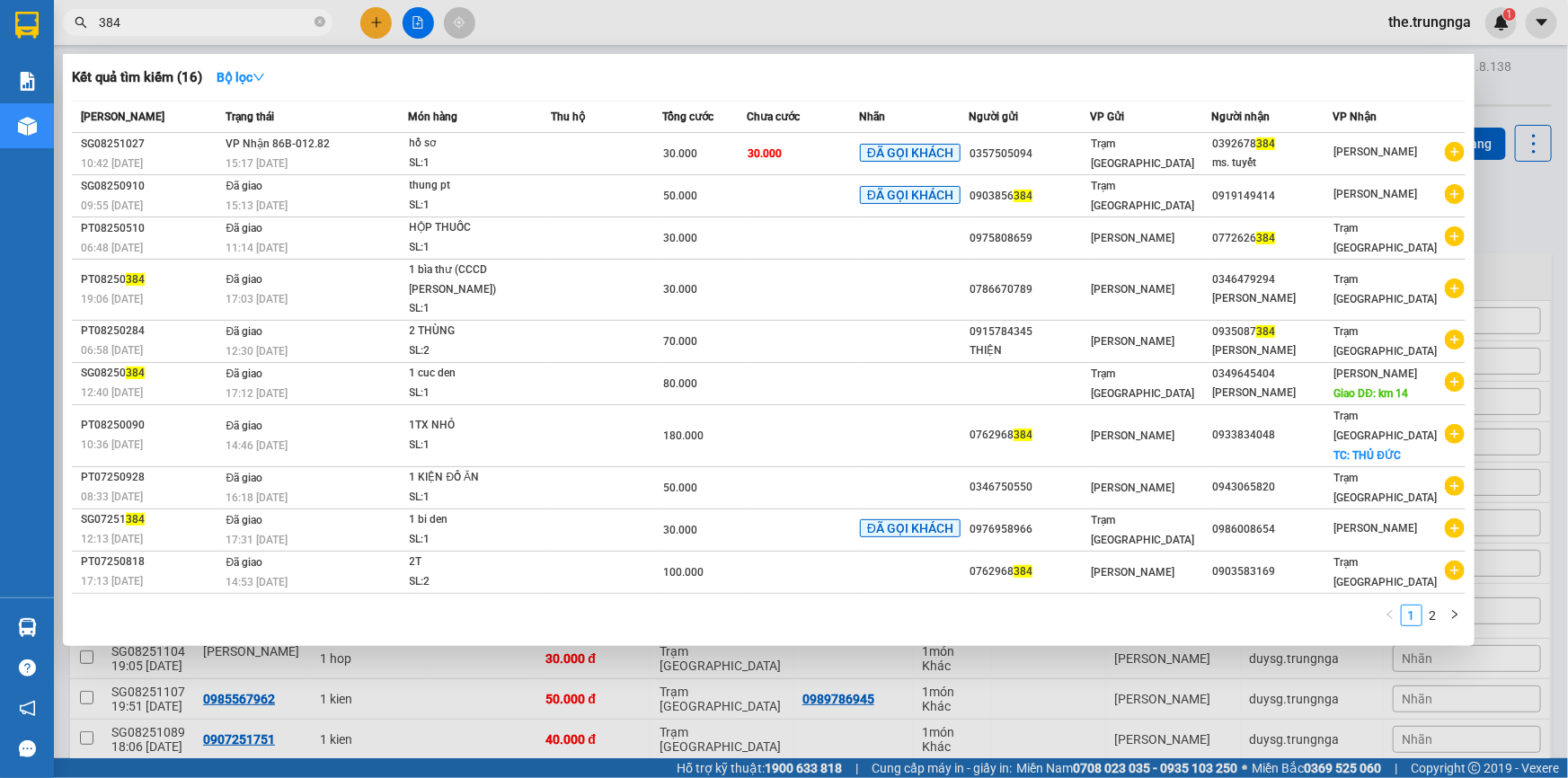
click at [129, 23] on input "384" at bounding box center [205, 22] width 213 height 19
click at [1457, 156] on icon "plus-circle" at bounding box center [1454, 152] width 19 height 19
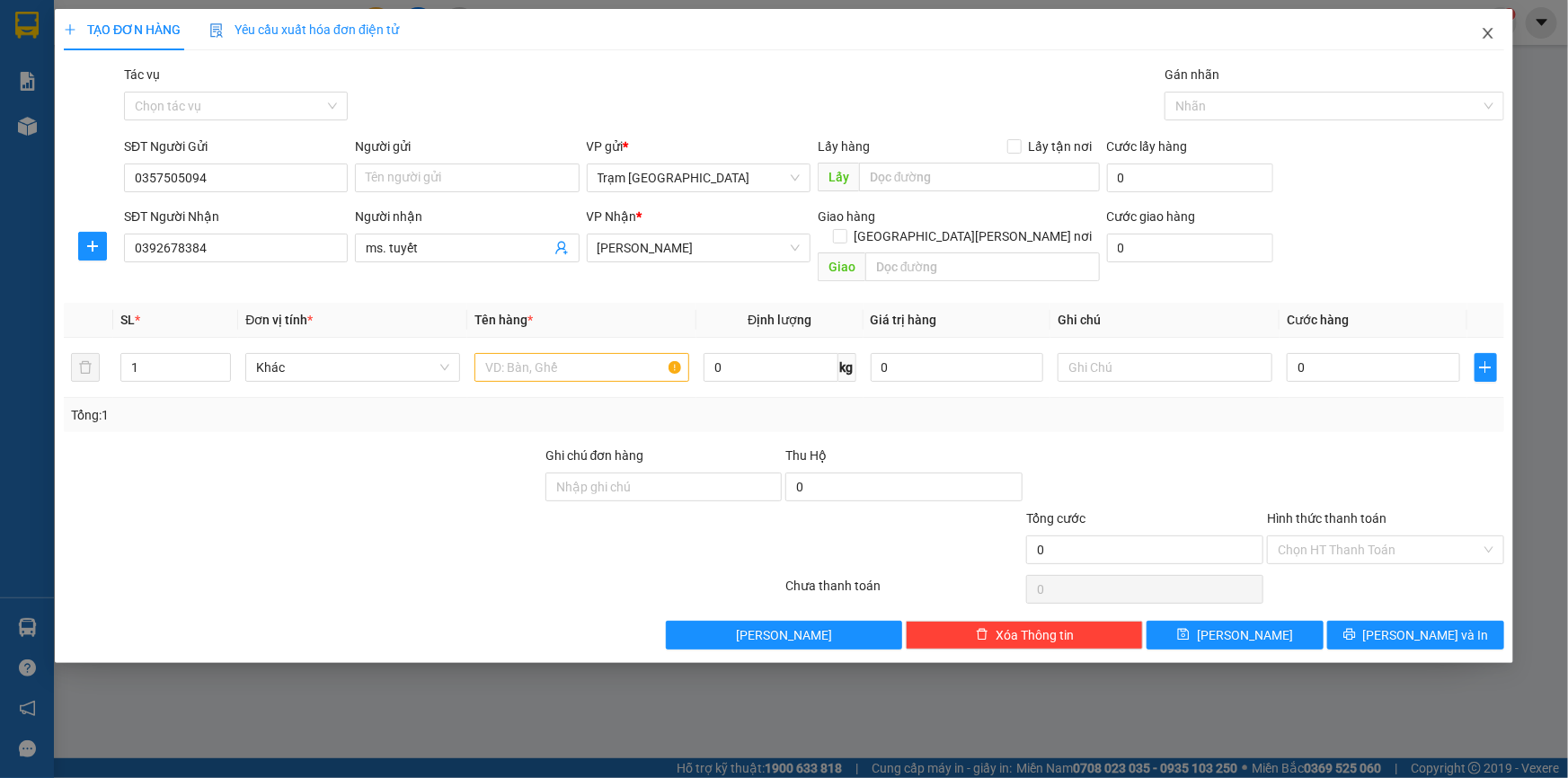
click at [1485, 37] on icon "close" at bounding box center [1488, 33] width 10 height 11
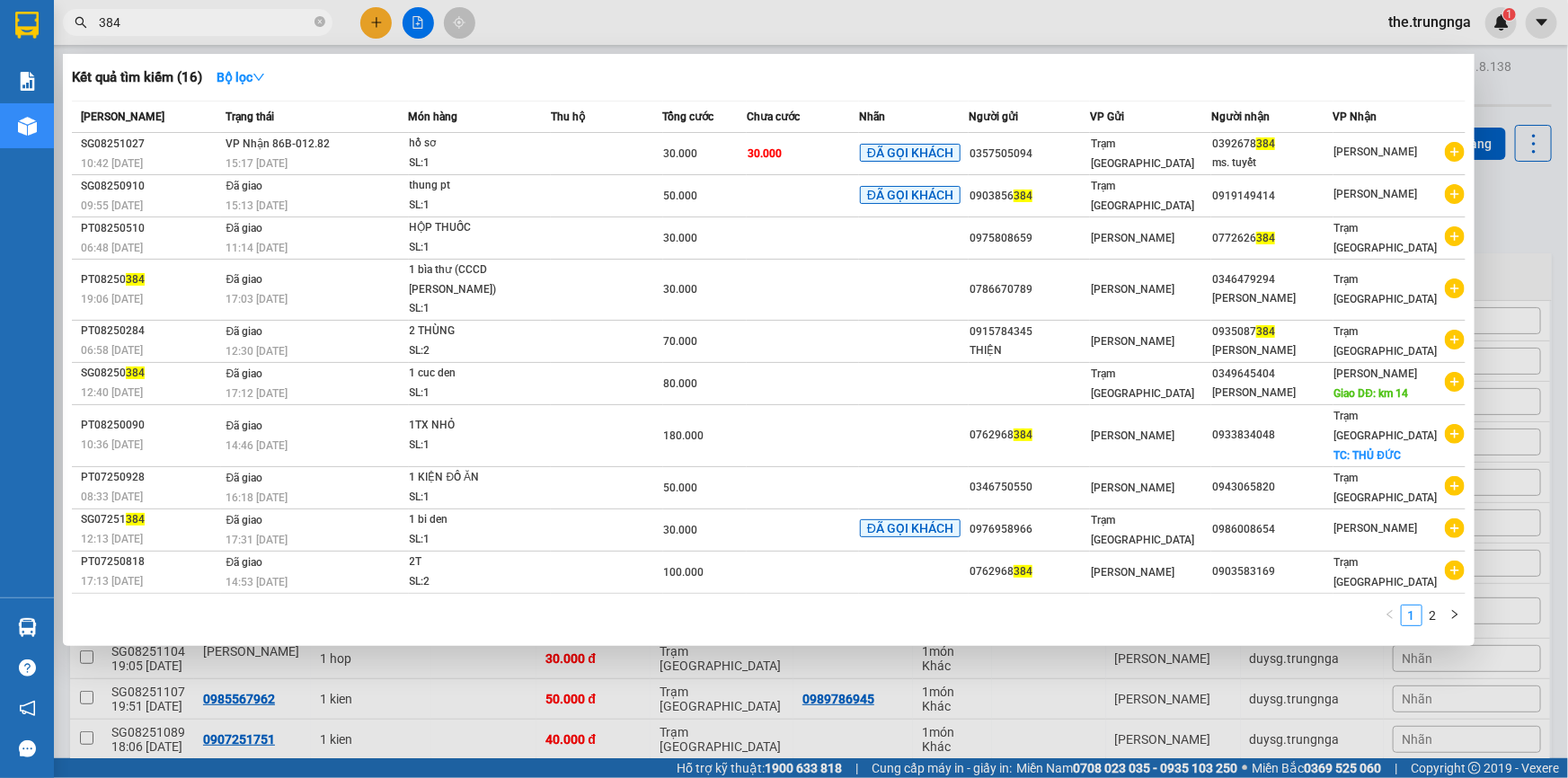
click at [1537, 93] on div at bounding box center [784, 389] width 1568 height 778
click at [171, 18] on input "384" at bounding box center [205, 22] width 213 height 19
click at [1534, 78] on div at bounding box center [784, 389] width 1568 height 778
click at [133, 30] on input "384" at bounding box center [205, 22] width 213 height 19
type input "3"
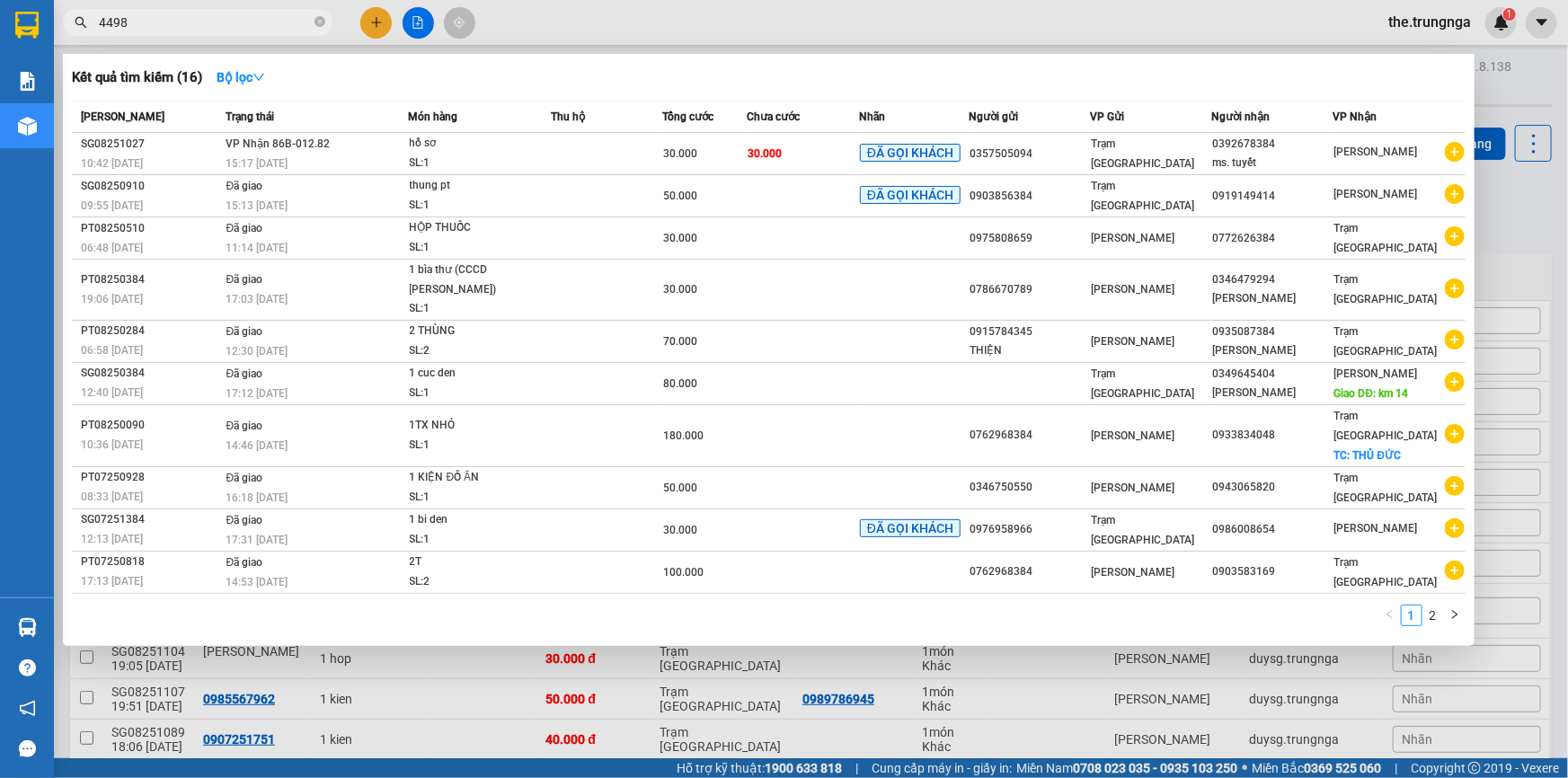
type input "4498"
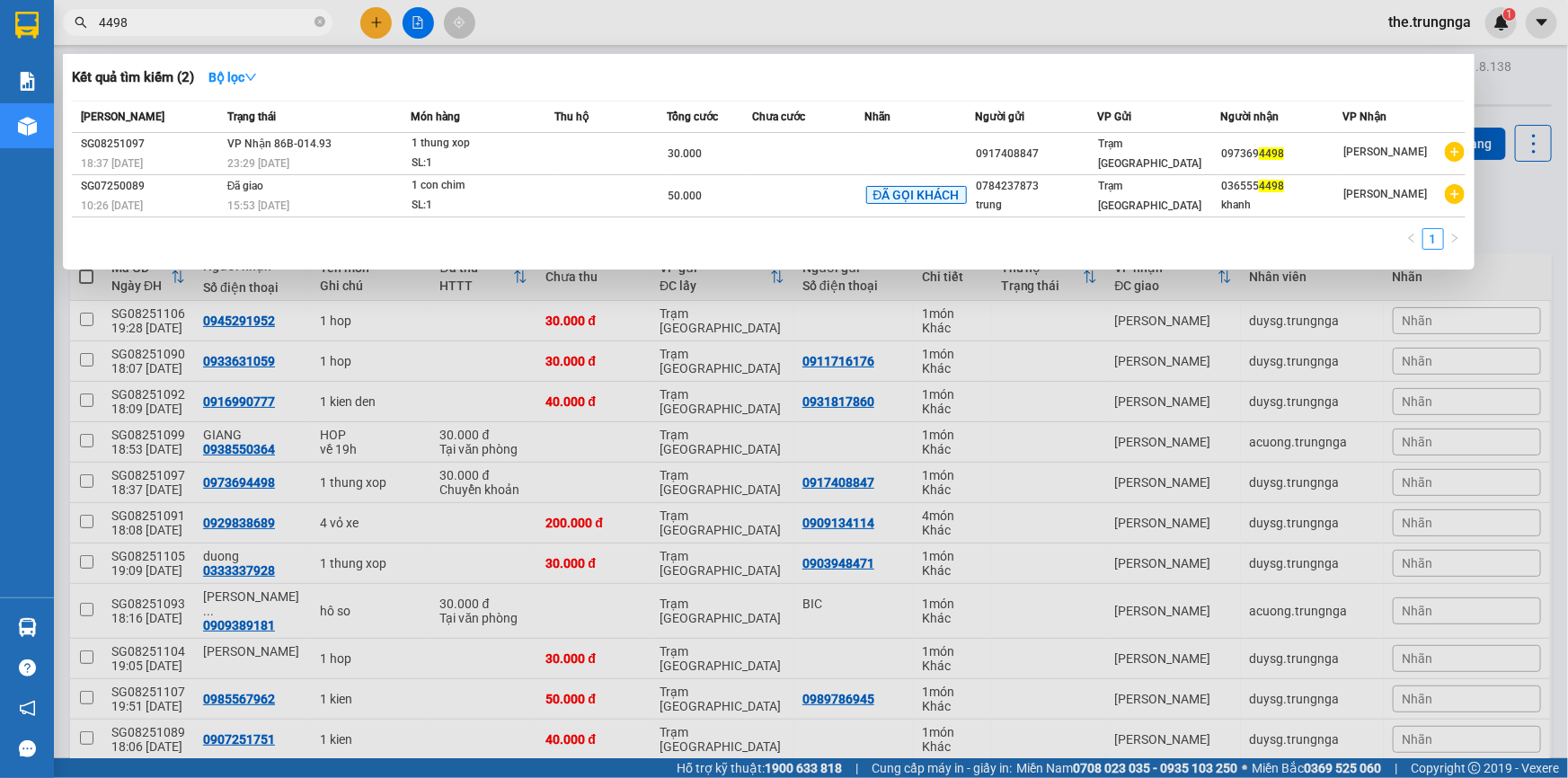
click at [1546, 80] on div at bounding box center [784, 389] width 1568 height 778
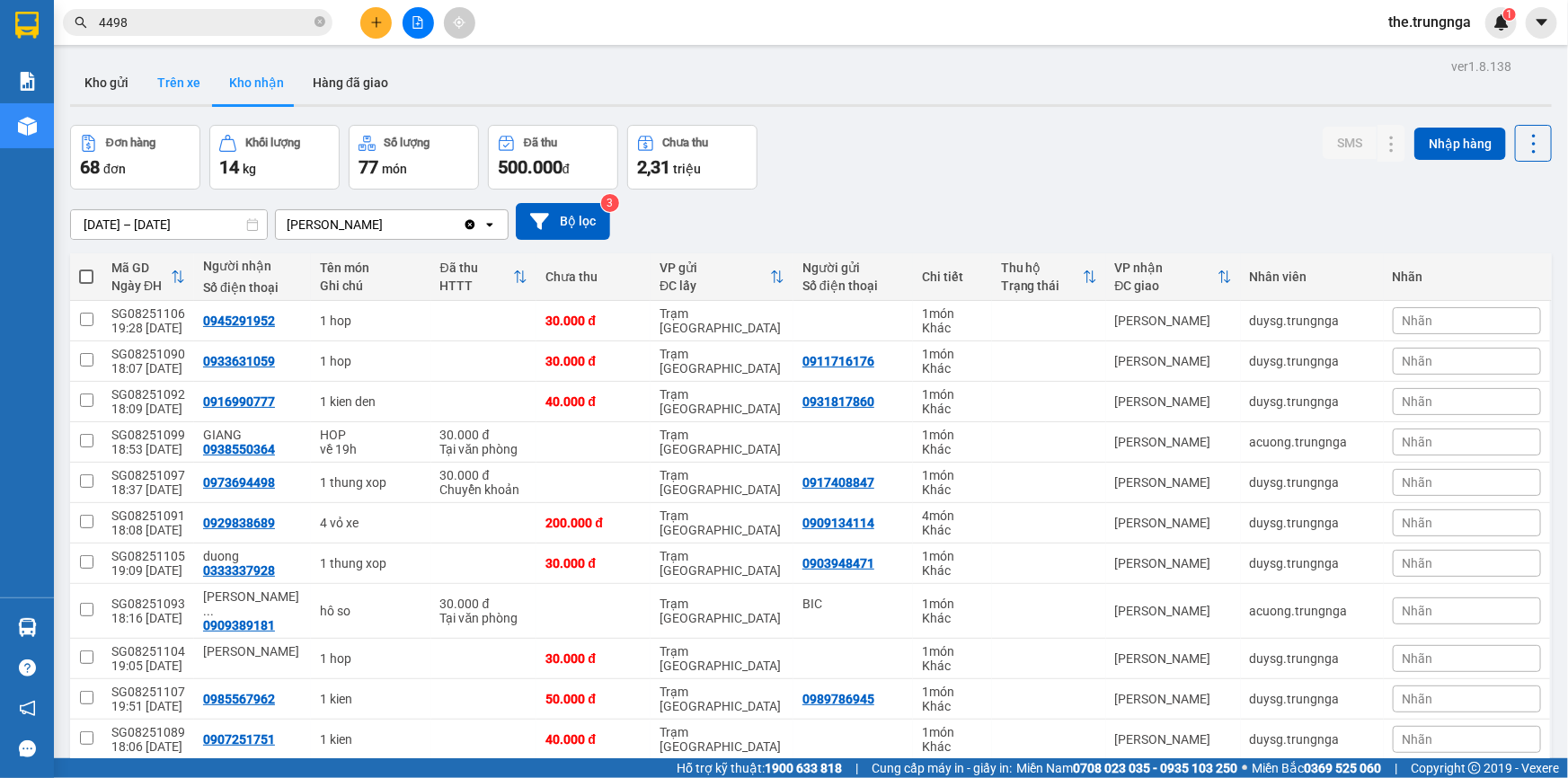
click at [163, 90] on button "Trên xe" at bounding box center [179, 82] width 72 height 43
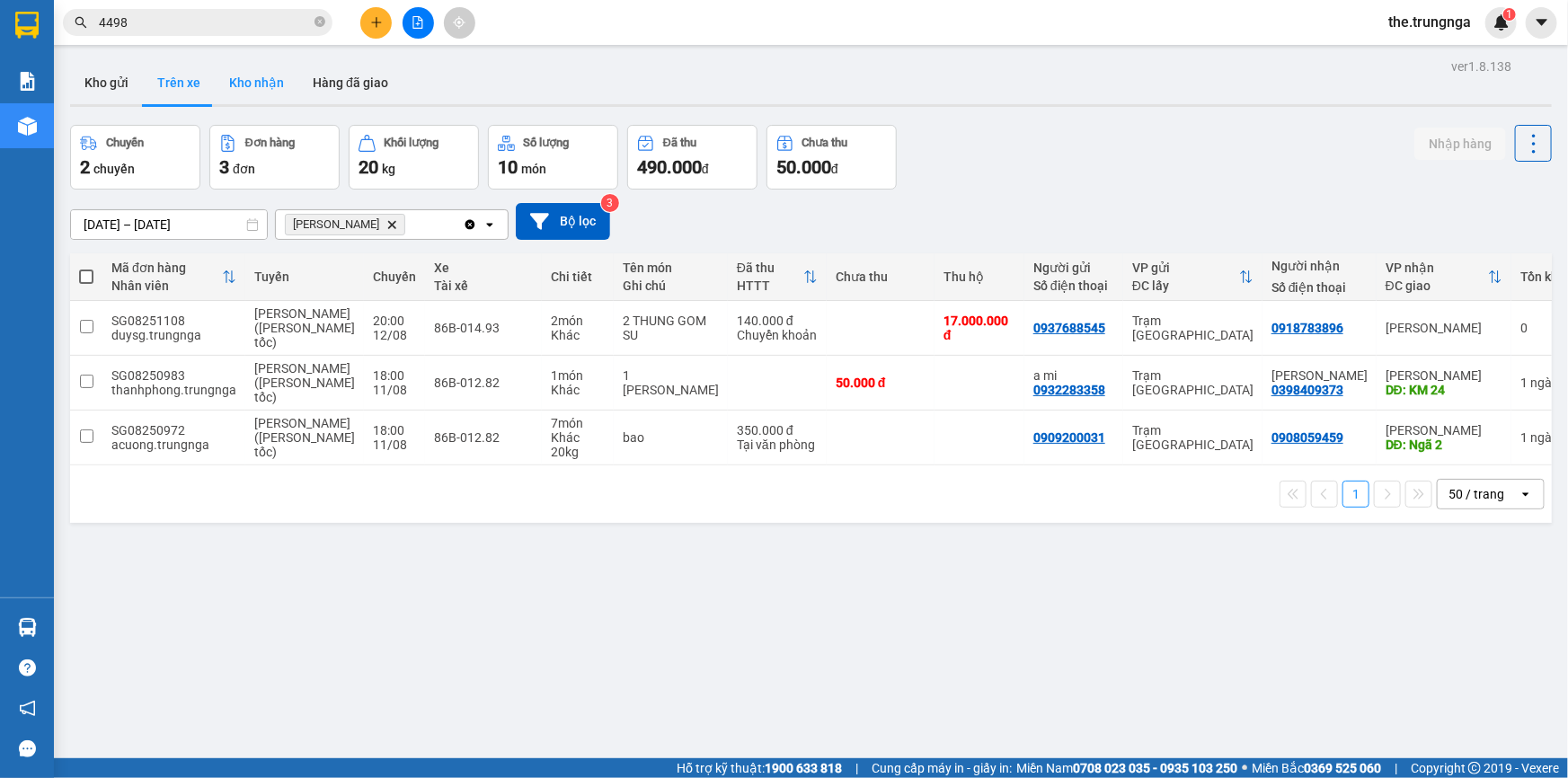
click at [263, 85] on button "Kho nhận" at bounding box center [256, 82] width 83 height 43
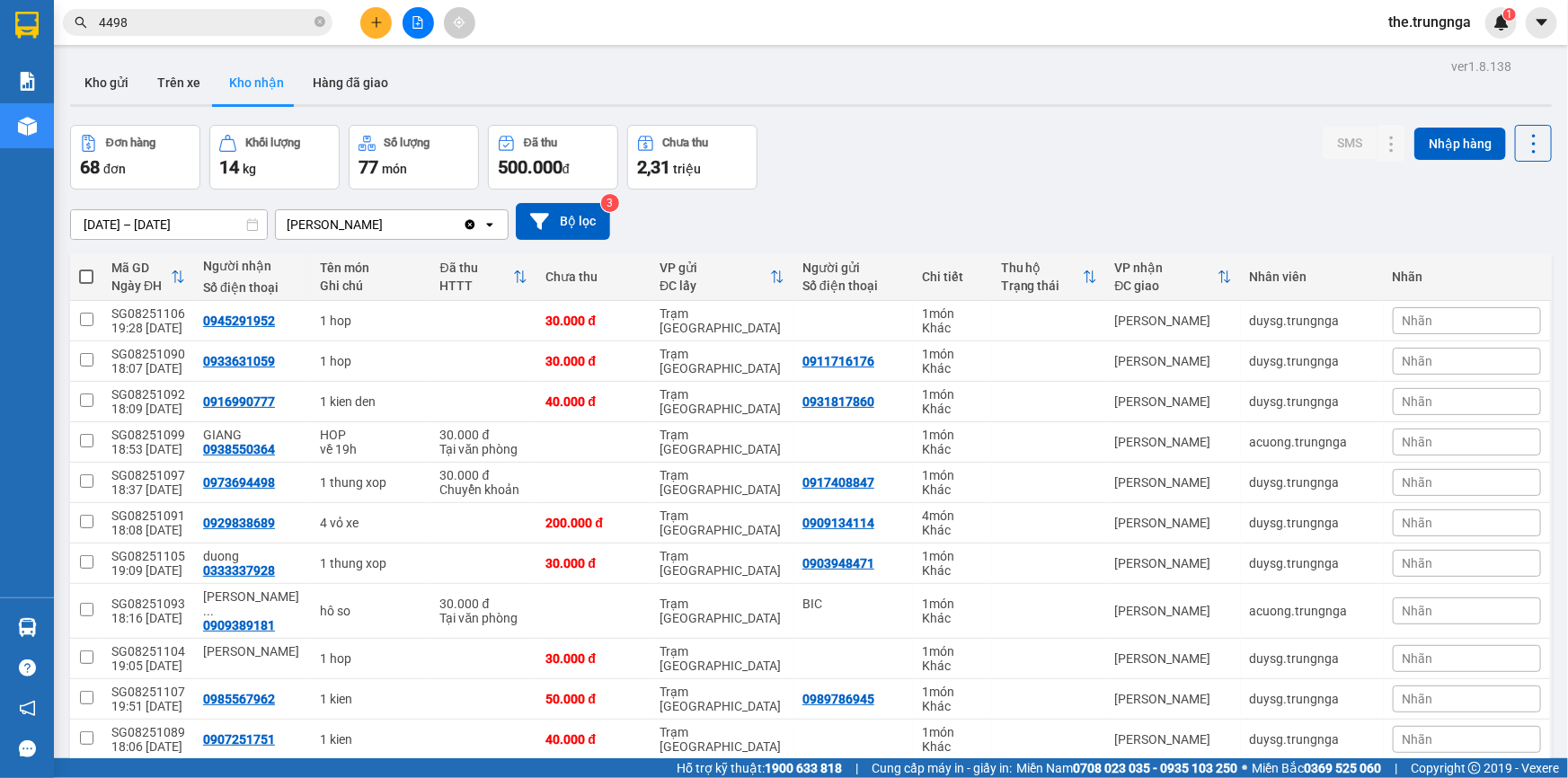
click at [1437, 484] on div "Nhãn" at bounding box center [1467, 482] width 148 height 27
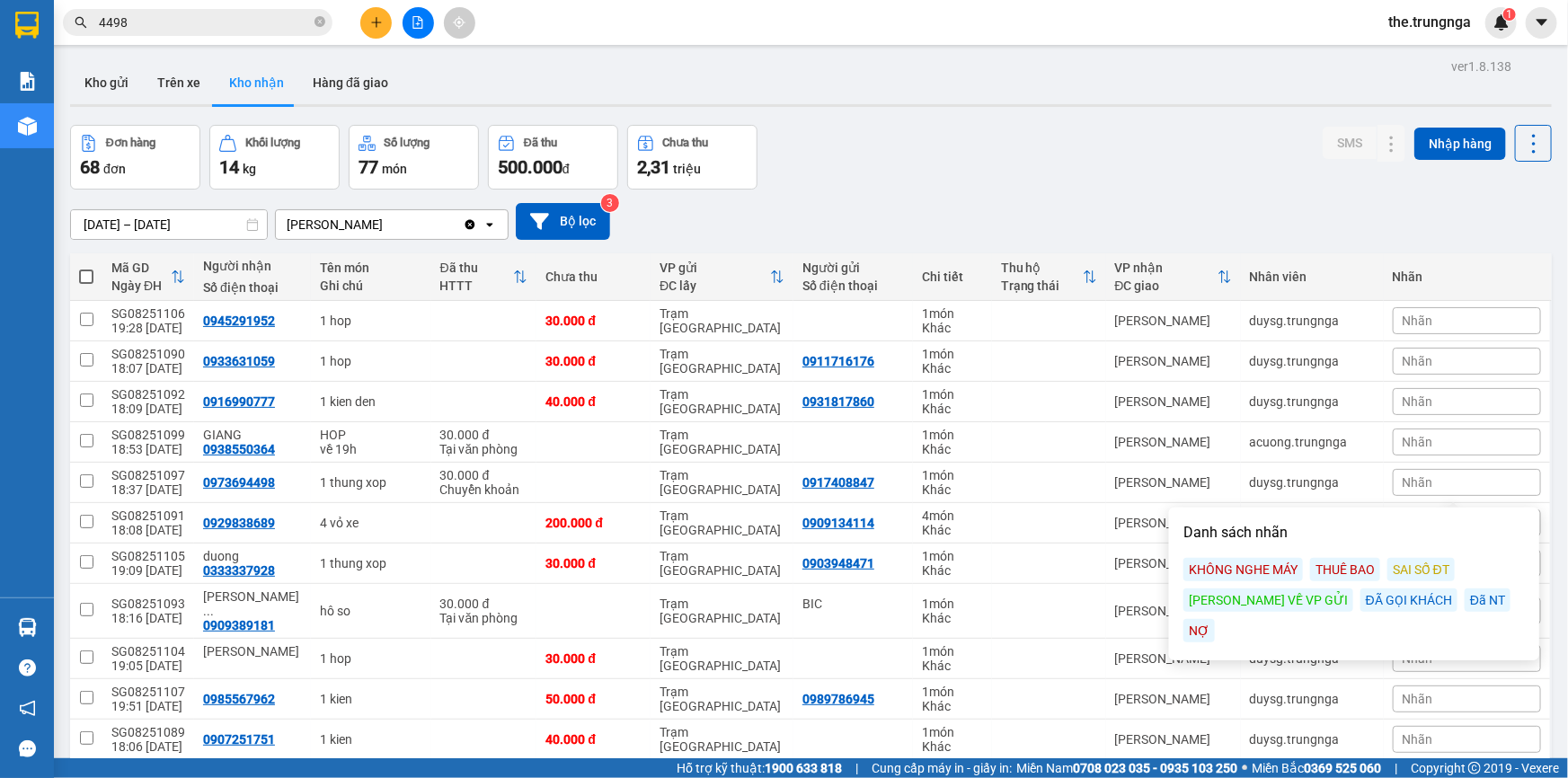
click at [1361, 602] on div "ĐÃ GỌI KHÁCH" at bounding box center [1409, 600] width 97 height 23
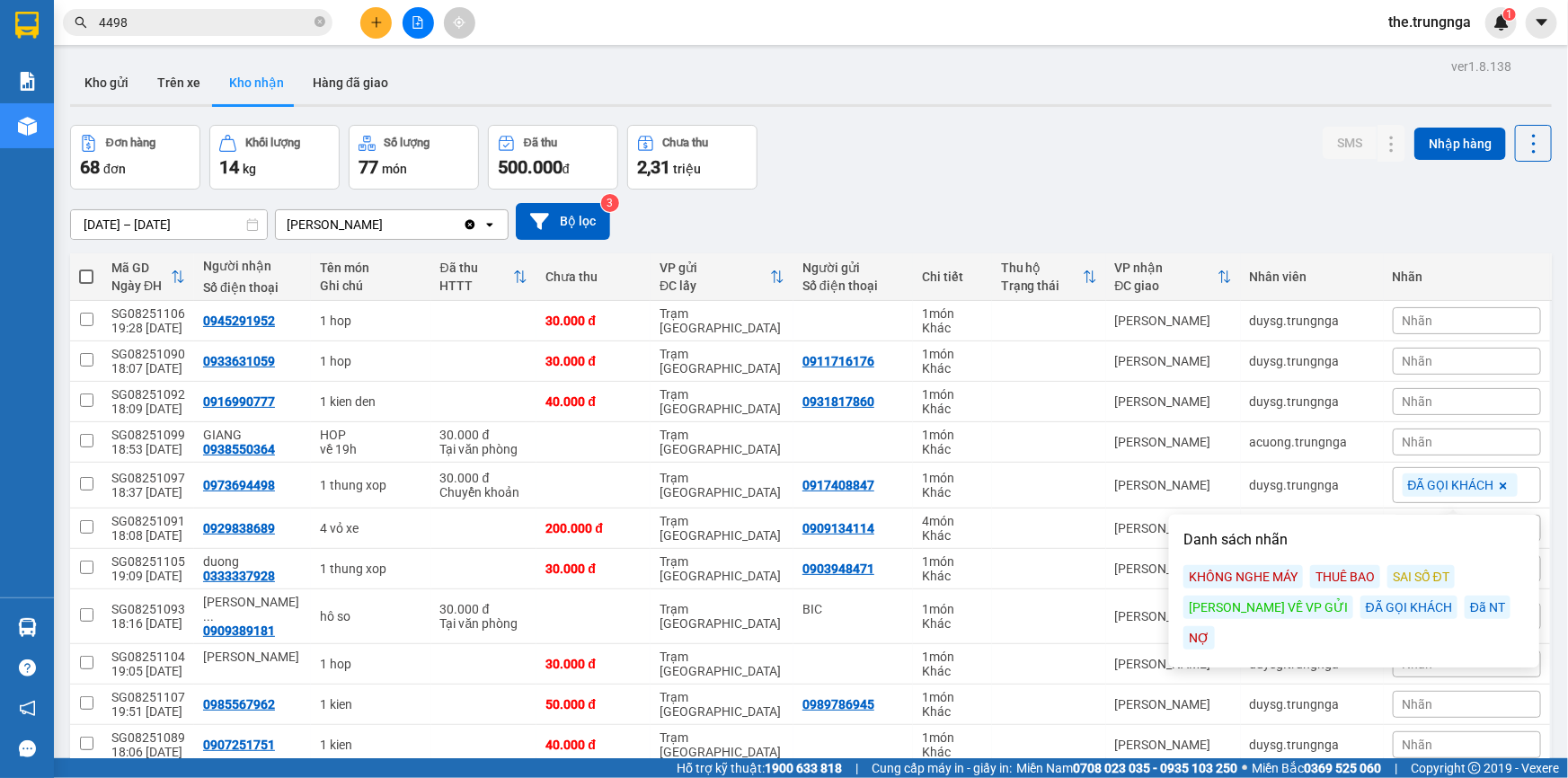
click at [1211, 215] on div "[DATE] – [DATE] Press the down arrow key to interact with the calendar and sele…" at bounding box center [811, 222] width 1482 height 37
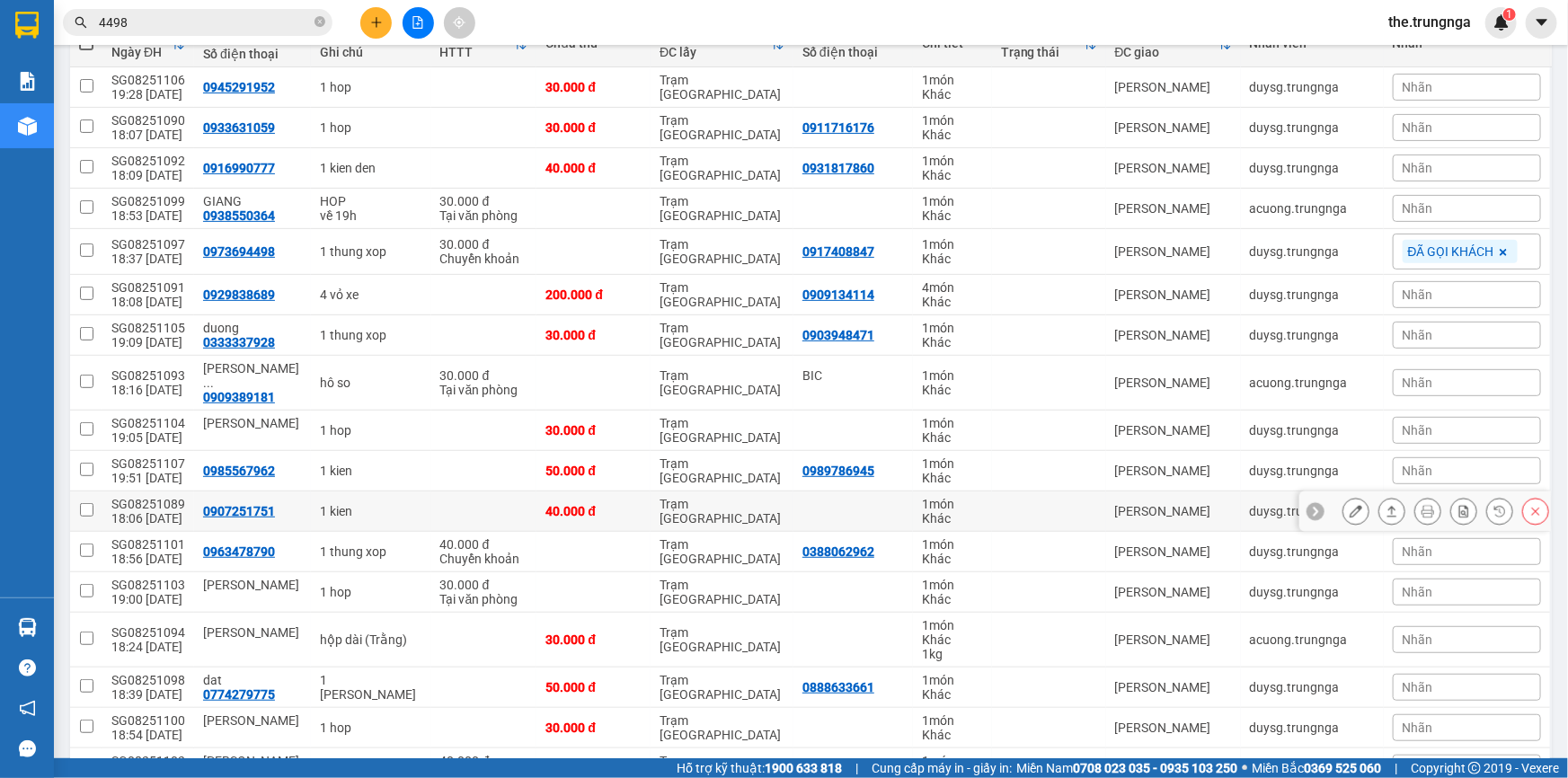
scroll to position [245, 0]
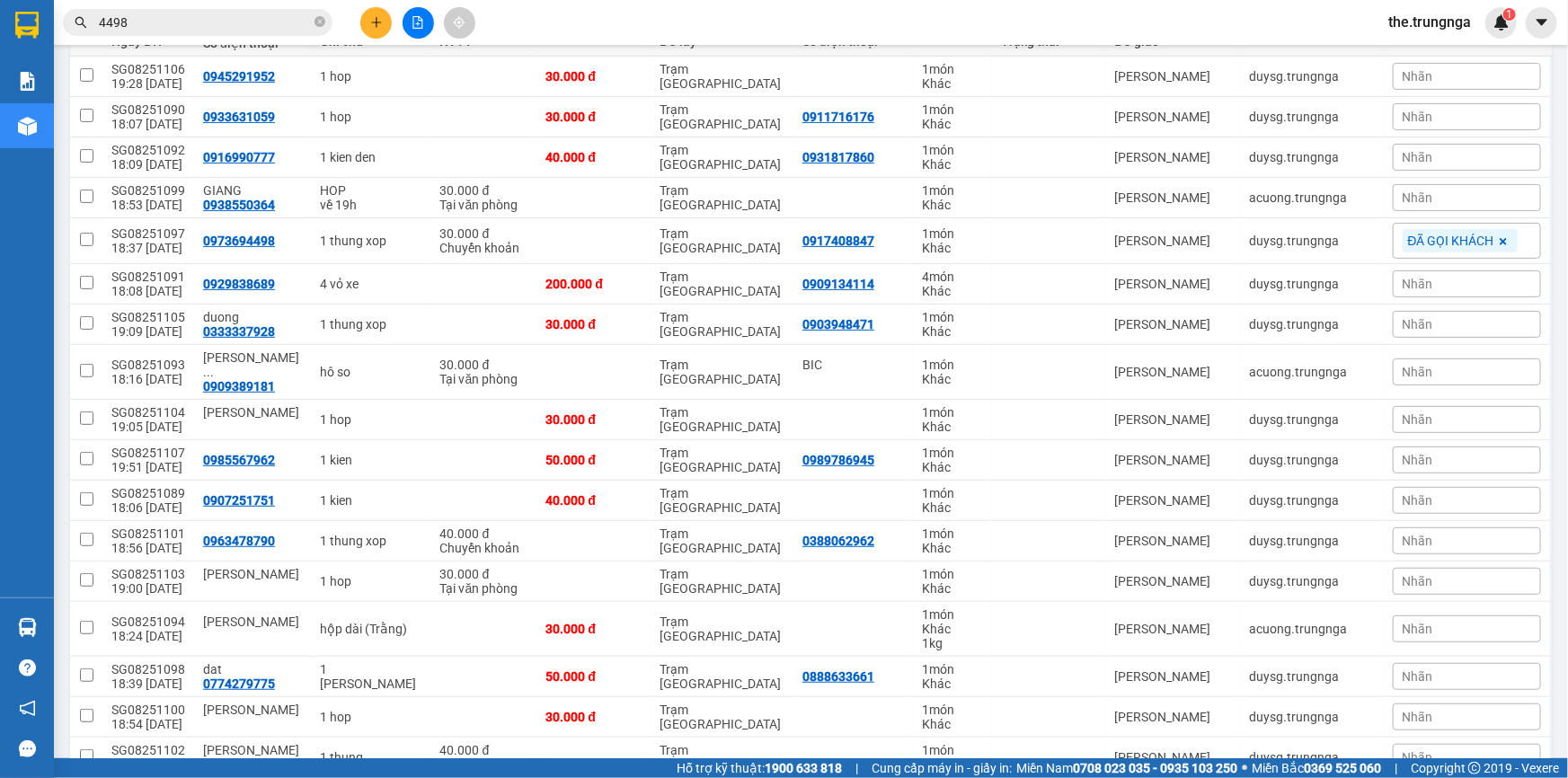
click at [1429, 529] on div "Nhãn" at bounding box center [1467, 541] width 148 height 27
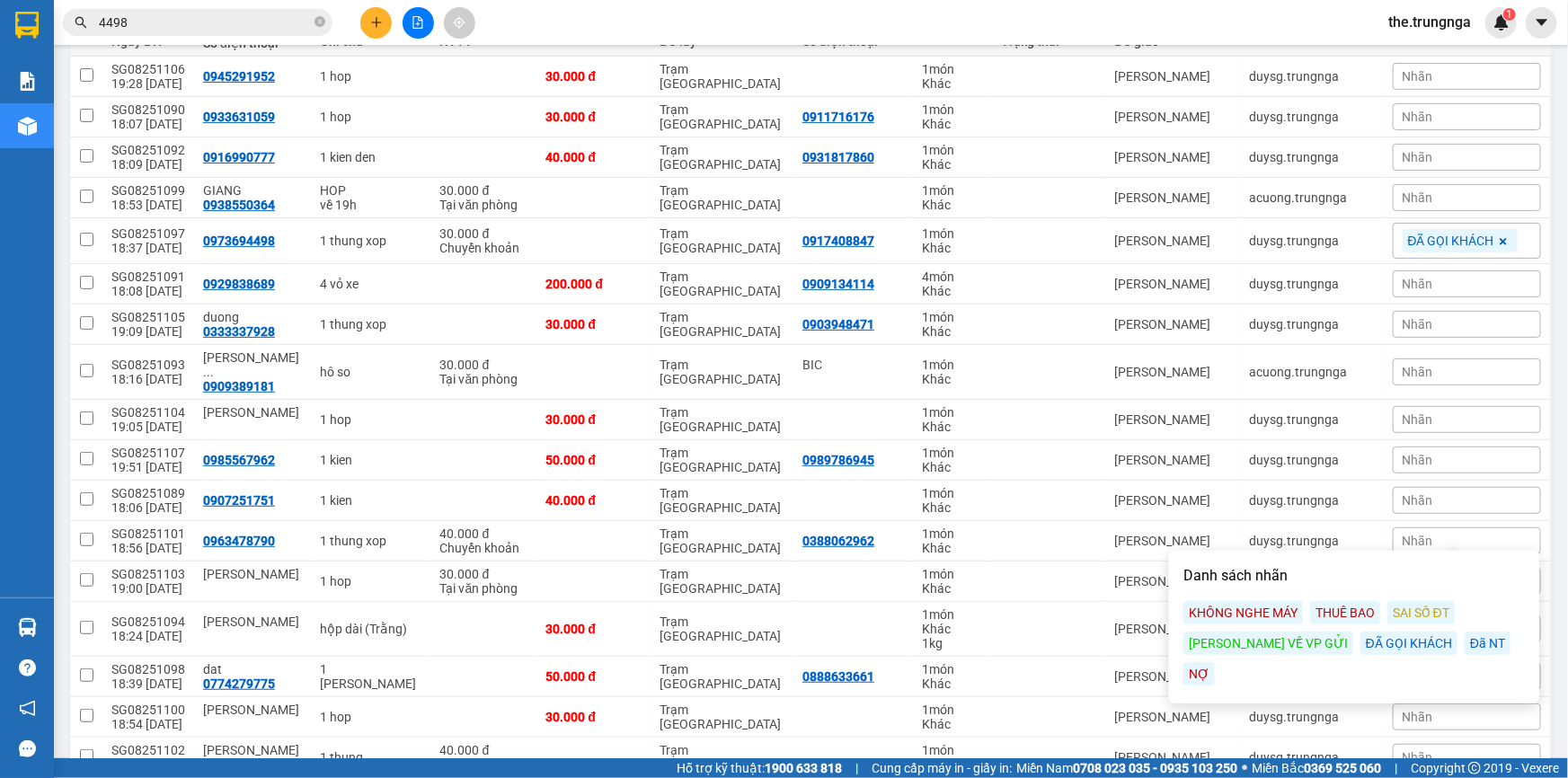
click at [1361, 636] on div "ĐÃ GỌI KHÁCH" at bounding box center [1409, 643] width 97 height 23
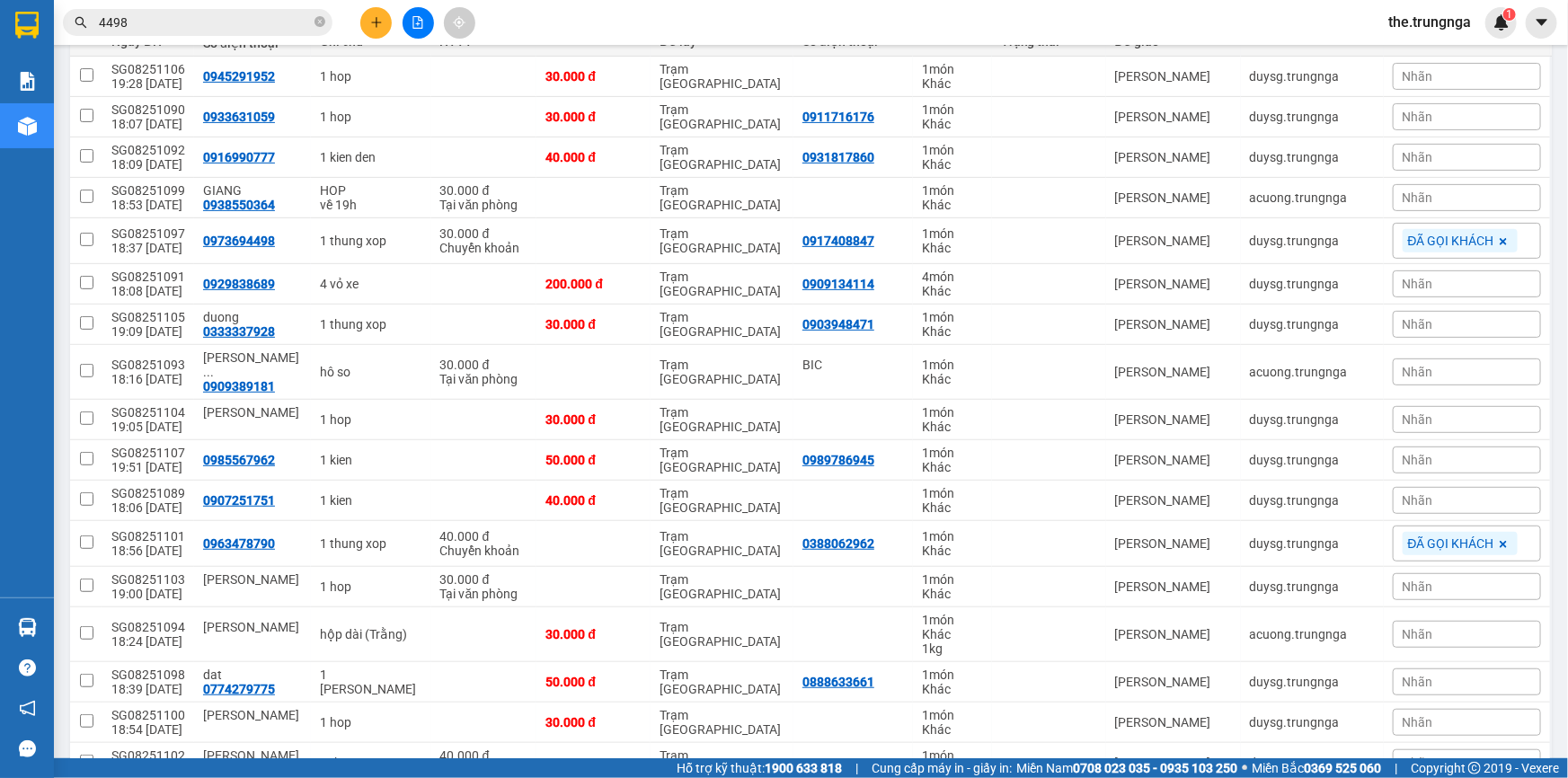
click at [1417, 322] on span "Nhãn" at bounding box center [1417, 324] width 30 height 15
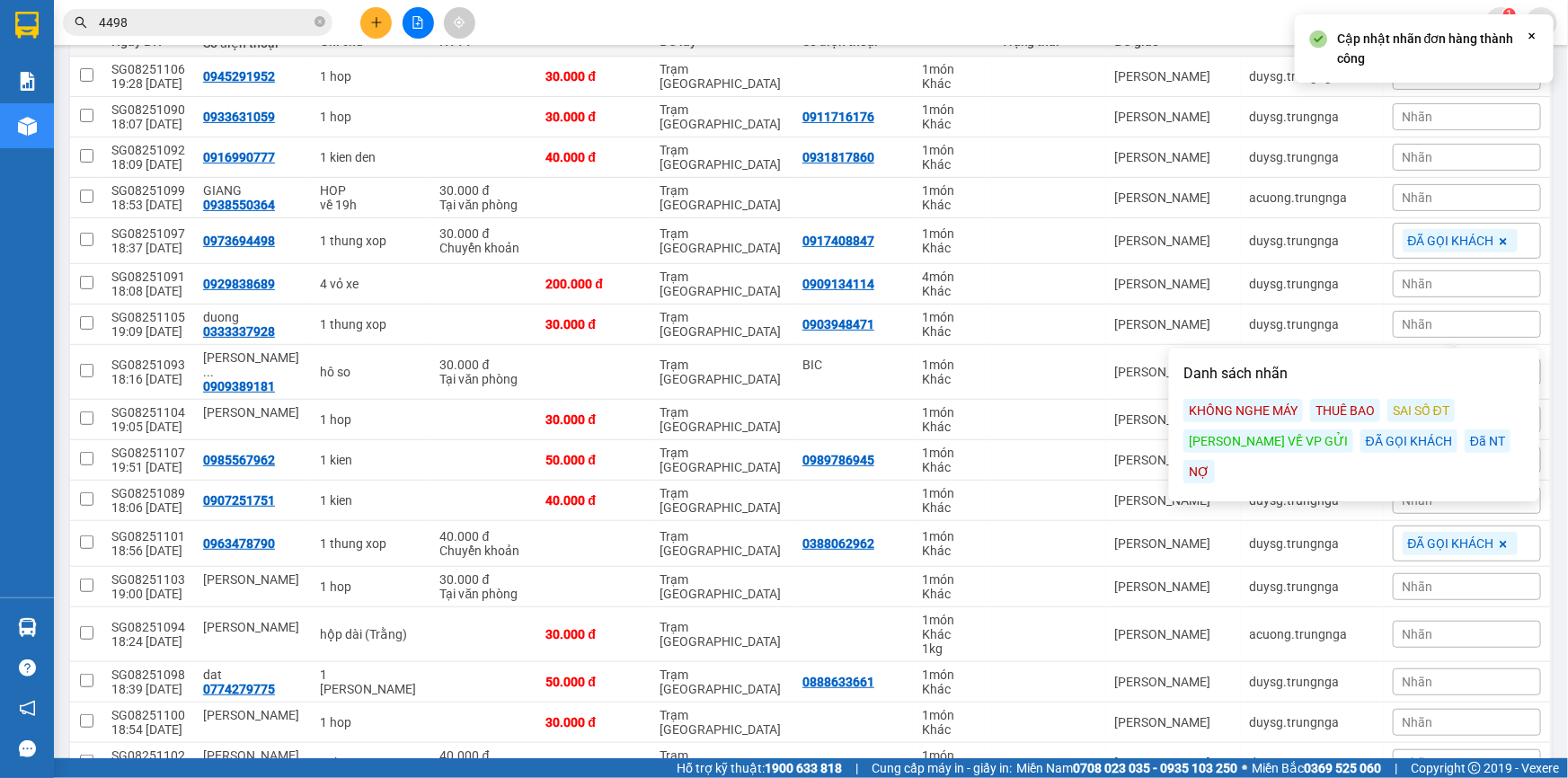
click at [1361, 438] on div "ĐÃ GỌI KHÁCH" at bounding box center [1409, 441] width 97 height 23
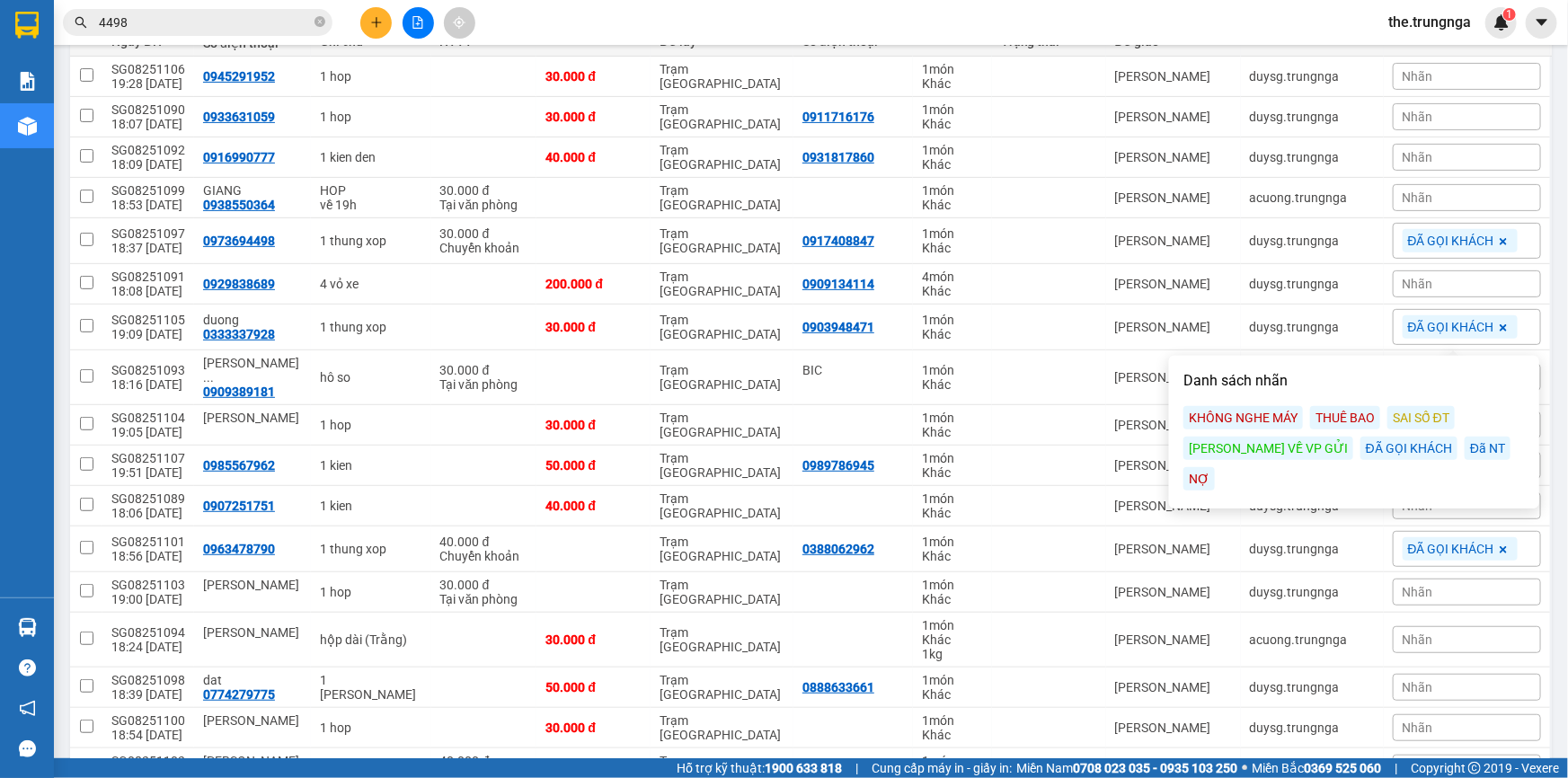
click at [1550, 270] on main "ver 1.8.138 Kho gửi Trên xe [PERSON_NAME] Hàng đã [PERSON_NAME] hàng 68 đơn [PE…" at bounding box center [784, 379] width 1568 height 759
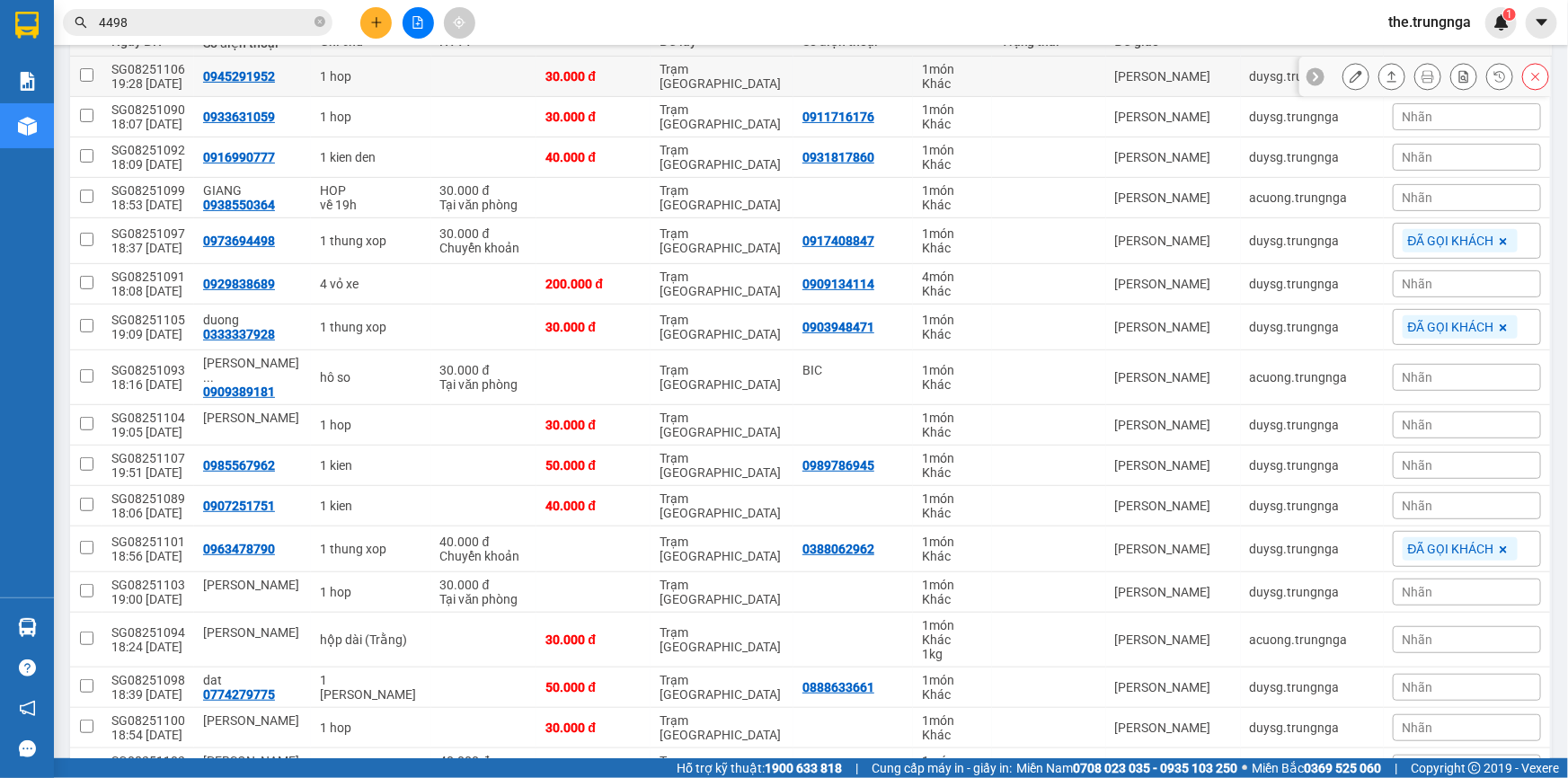
scroll to position [0, 0]
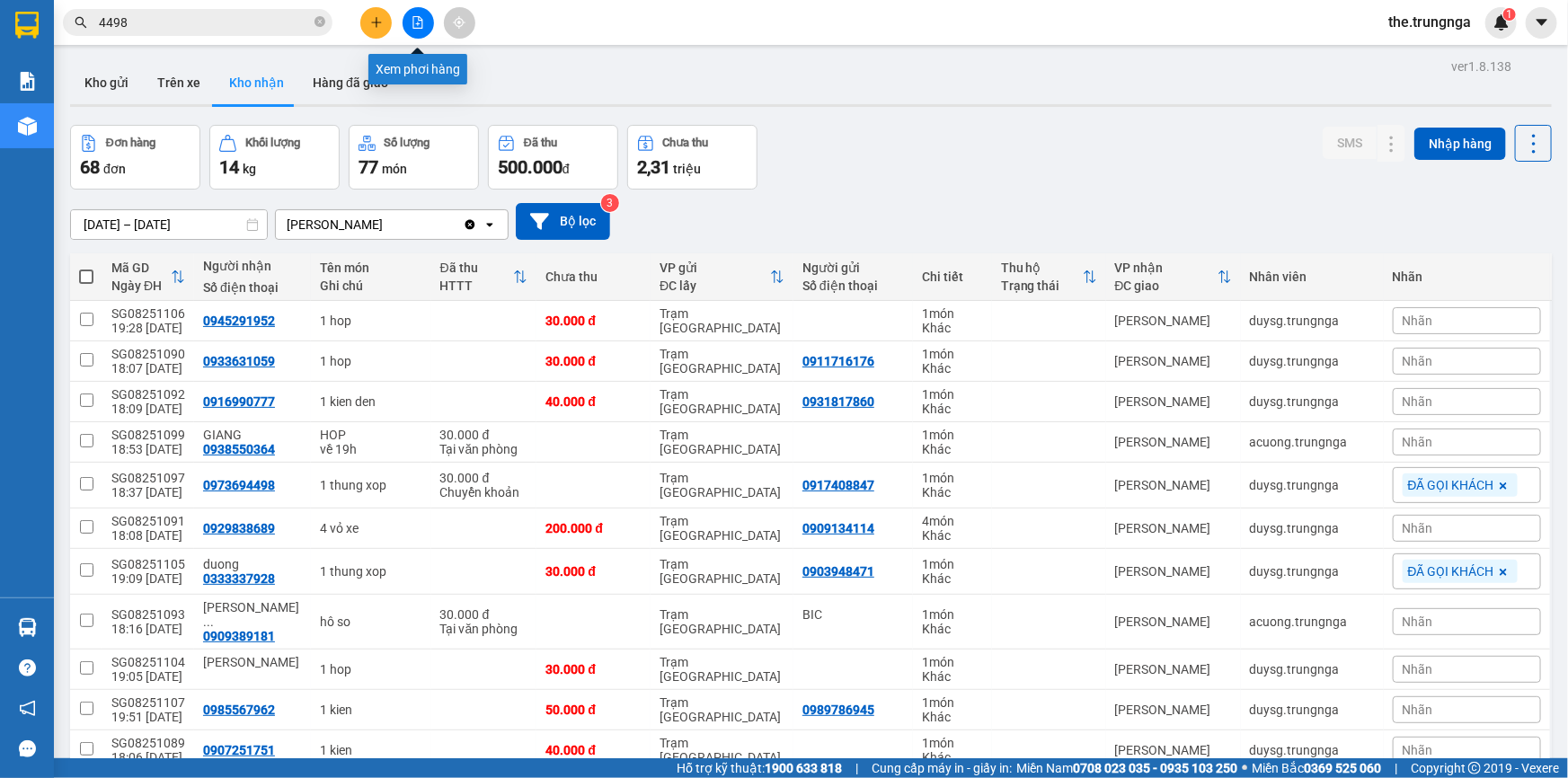
click at [415, 22] on icon "file-add" at bounding box center [418, 23] width 13 height 13
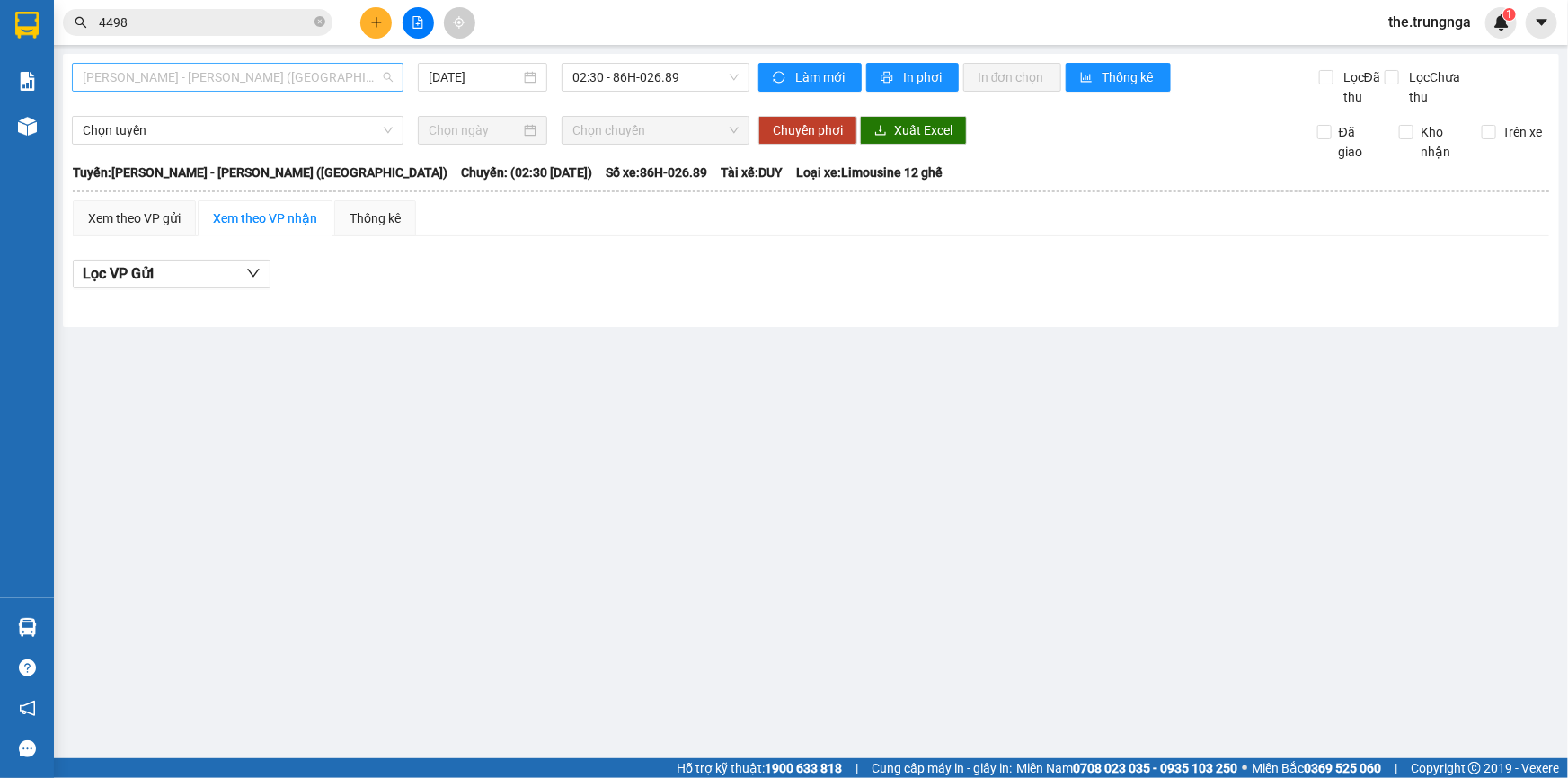
click at [209, 74] on span "[PERSON_NAME] - [PERSON_NAME] ([GEOGRAPHIC_DATA])" at bounding box center [237, 77] width 310 height 27
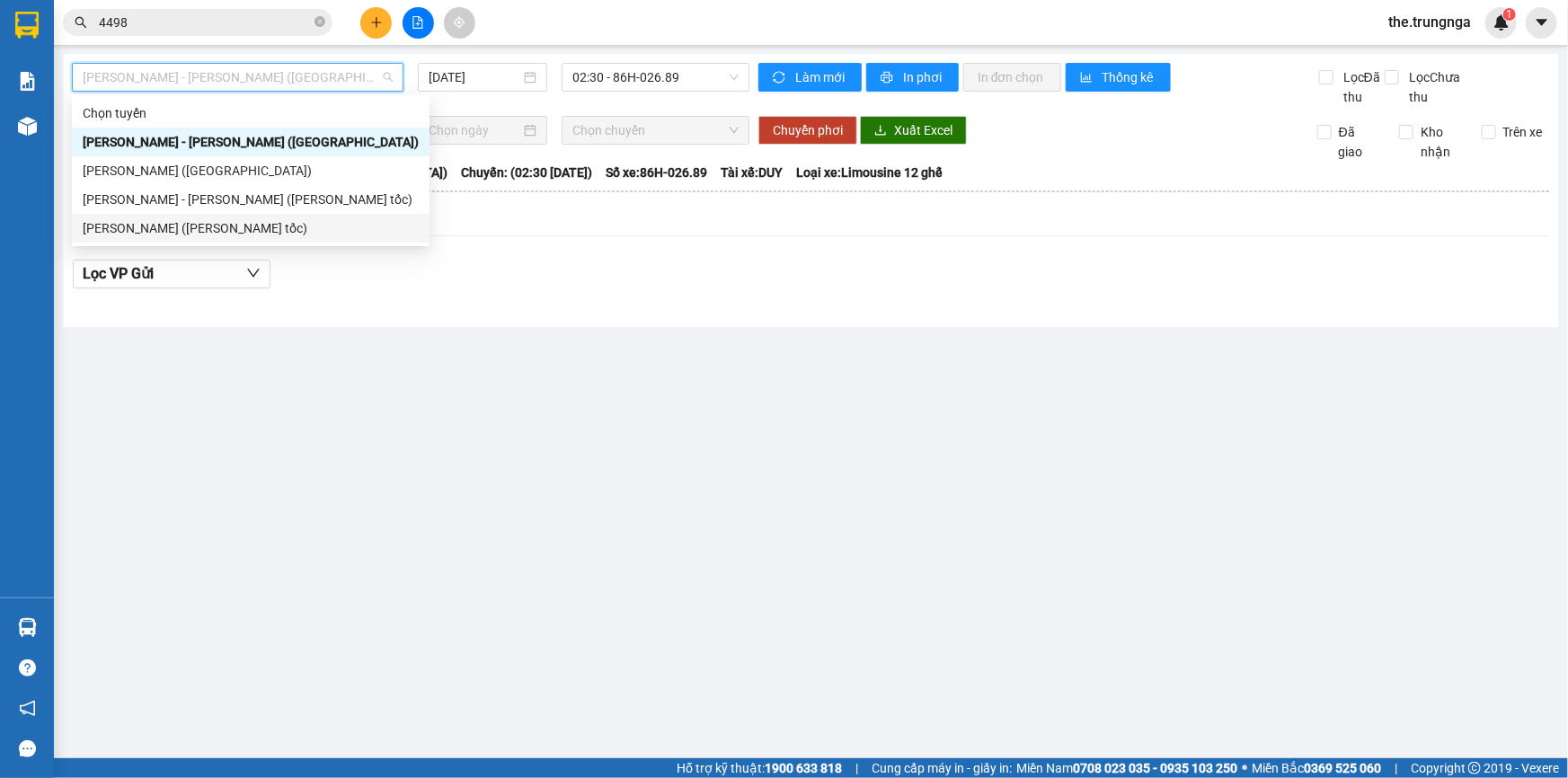
click at [224, 220] on div "[PERSON_NAME] ([PERSON_NAME] tốc)" at bounding box center [250, 227] width 336 height 19
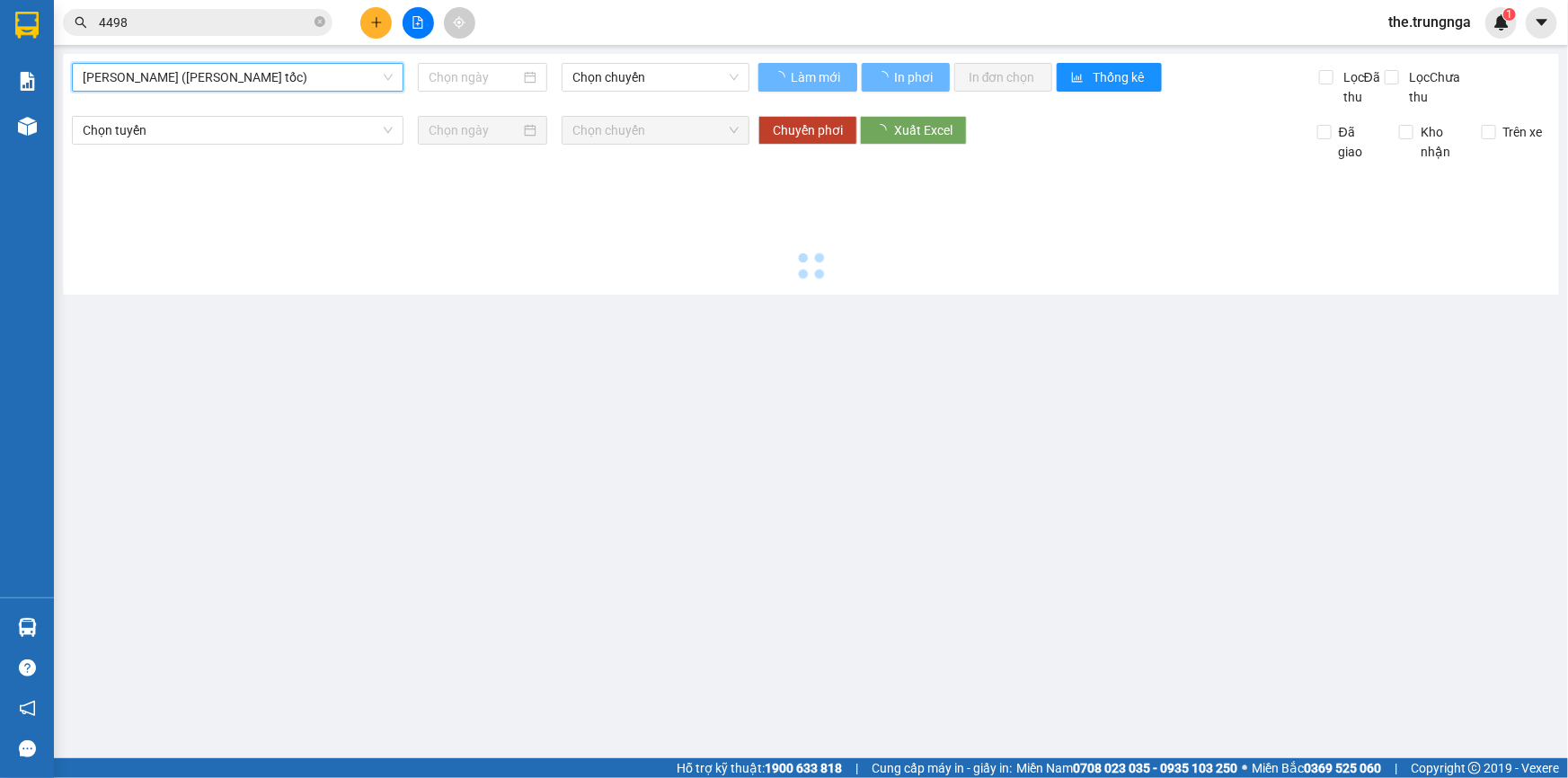
type input "[DATE]"
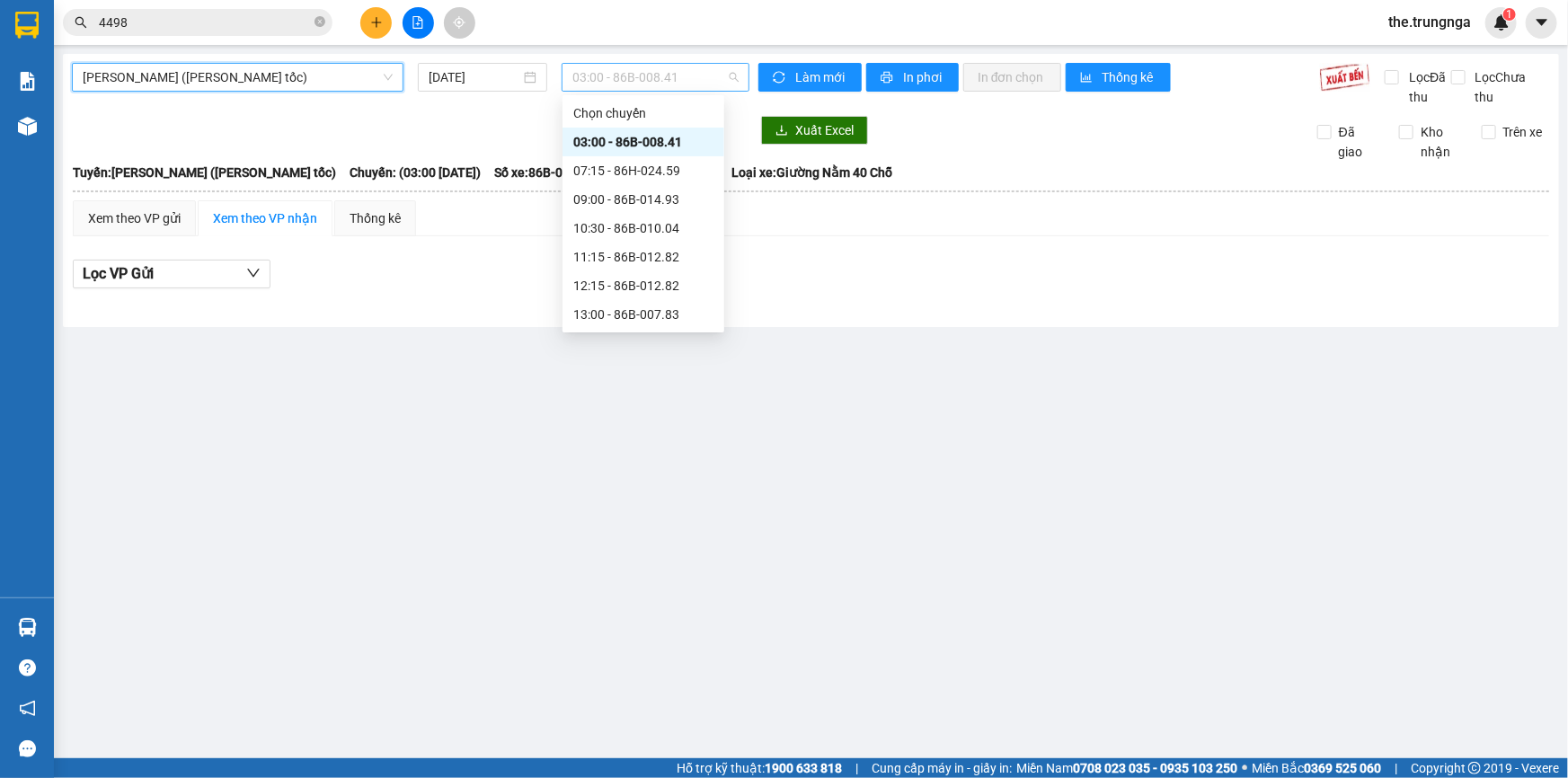
click at [611, 72] on span "03:00 - 86B-008.41" at bounding box center [656, 77] width 166 height 27
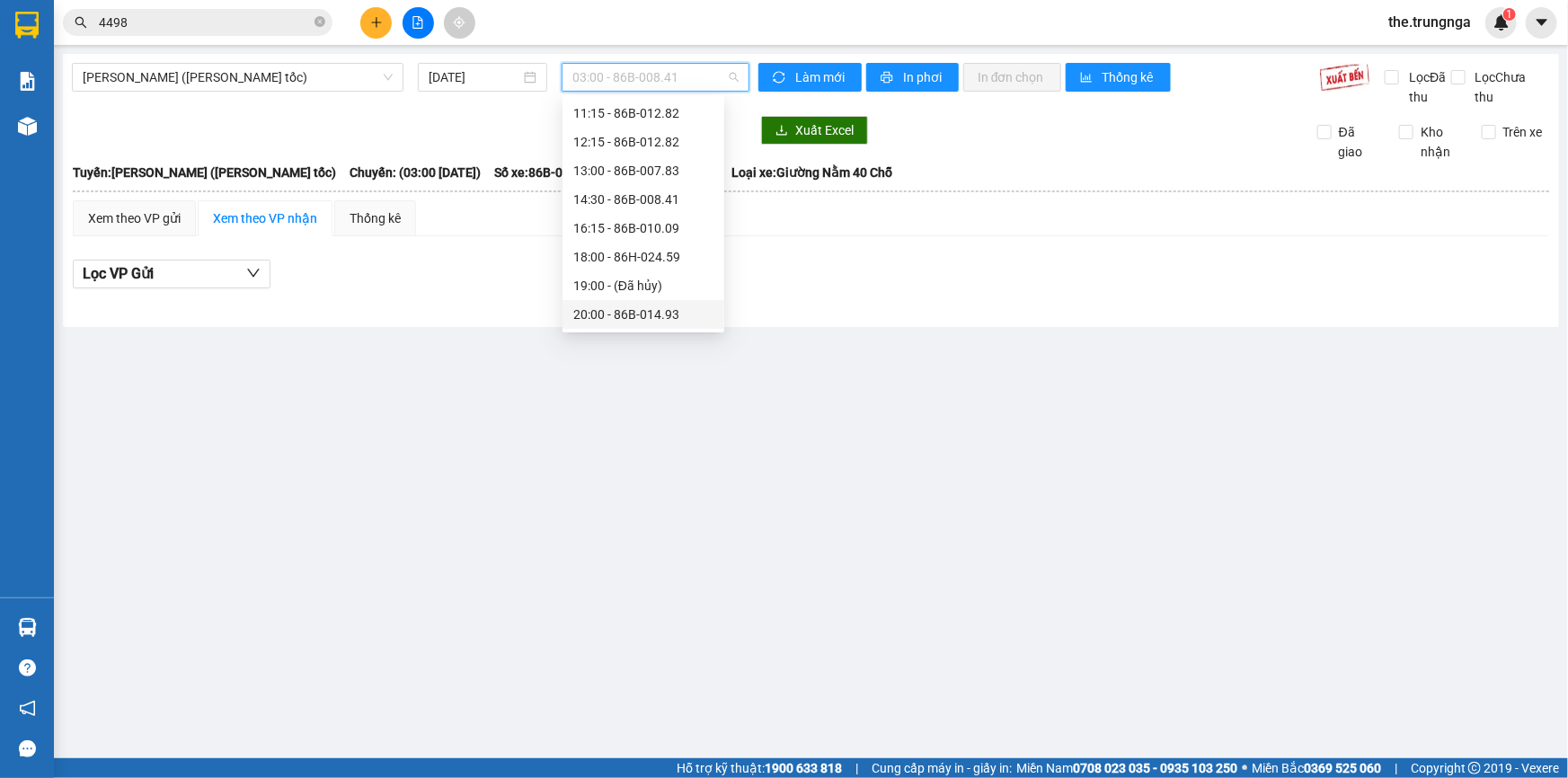
click at [656, 312] on div "20:00 - 86B-014.93" at bounding box center [644, 314] width 140 height 19
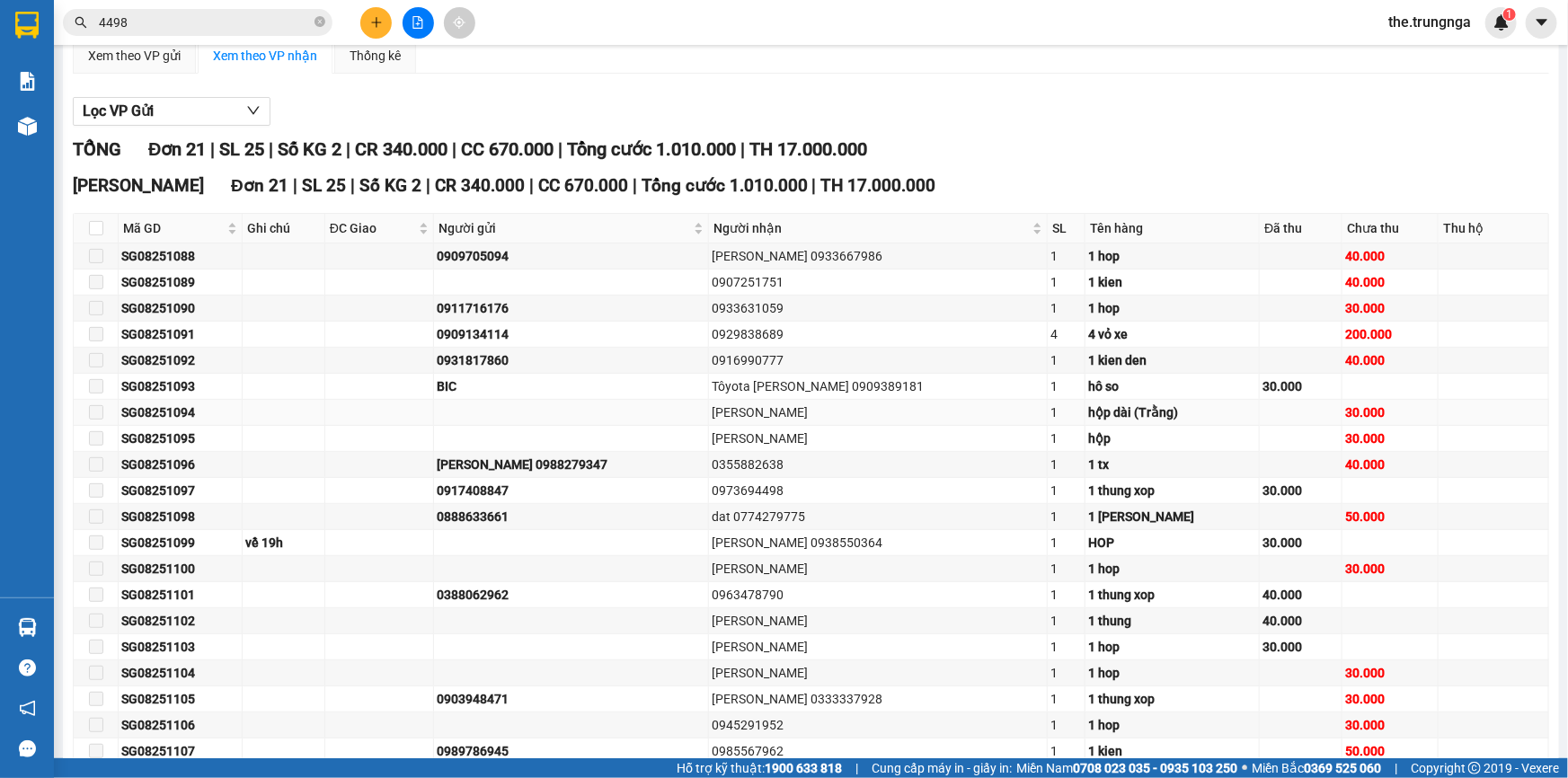
scroll to position [245, 0]
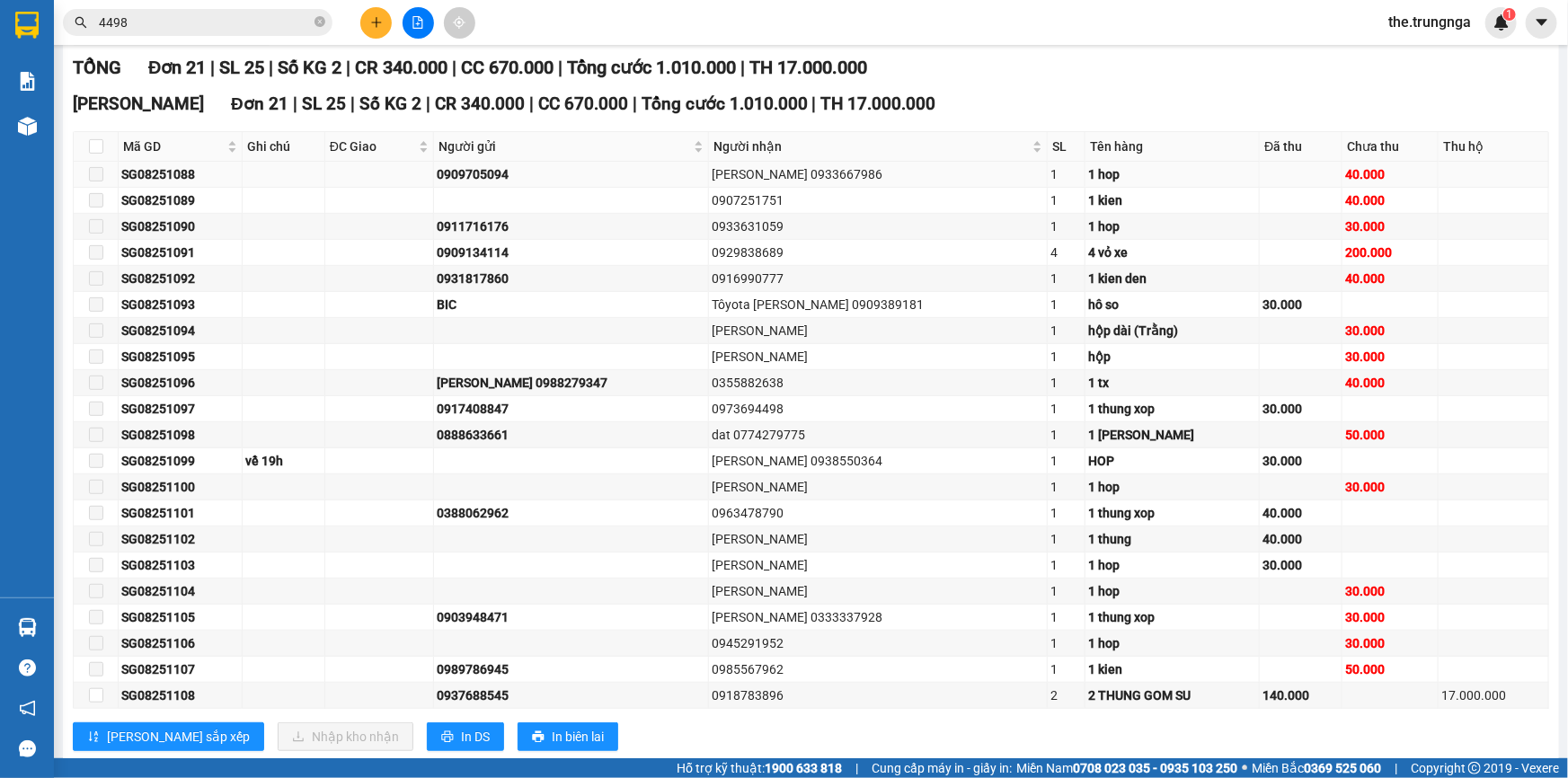
click at [786, 173] on div "[PERSON_NAME] 0933667986" at bounding box center [878, 174] width 333 height 19
copy div "0933667986"
click at [714, 201] on div "0907251751" at bounding box center [878, 200] width 333 height 19
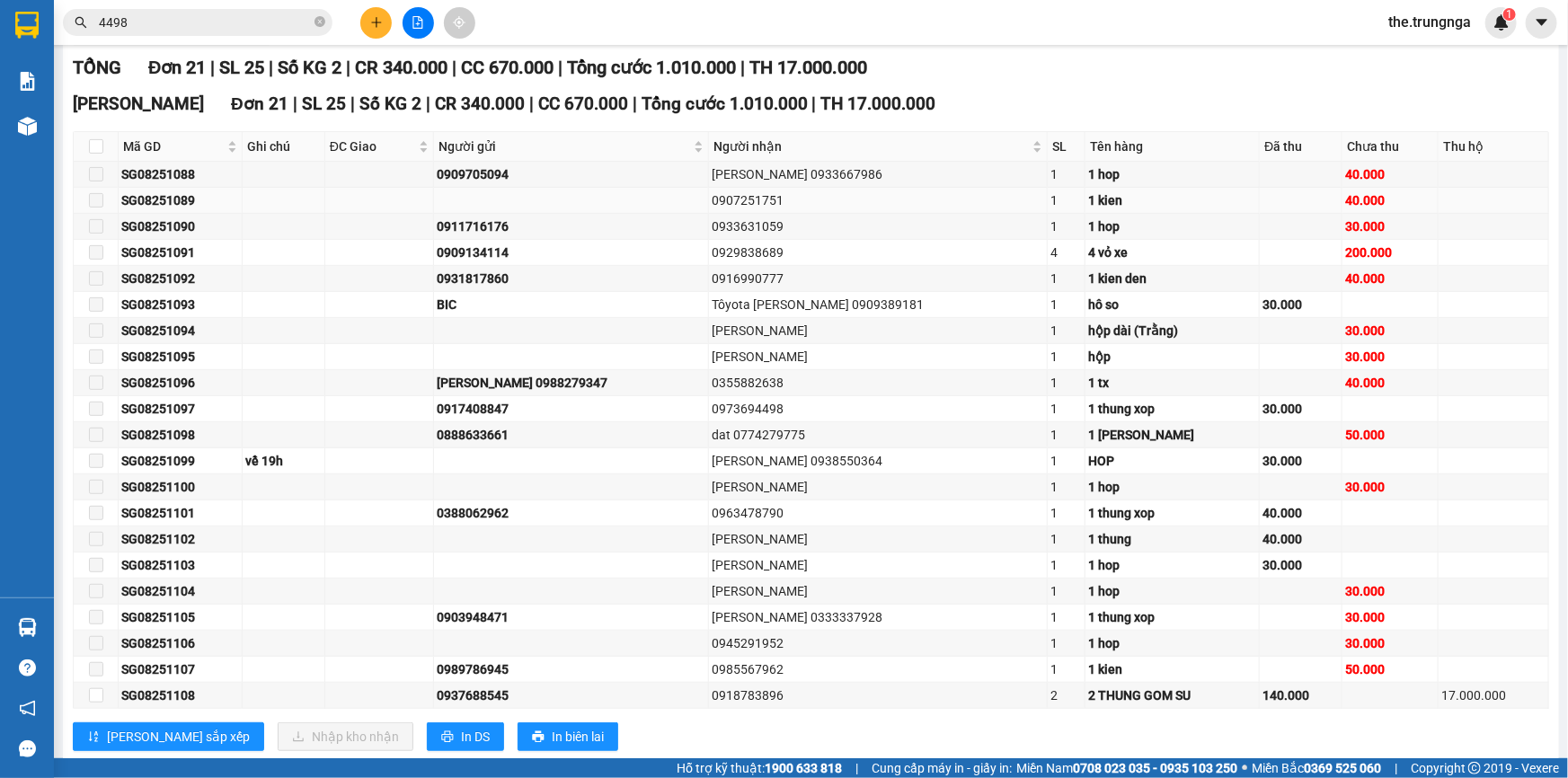
copy div "0907251751"
click at [728, 228] on div "0933631059" at bounding box center [878, 225] width 333 height 19
copy div "0933631059"
click at [711, 256] on div "0929838689" at bounding box center [878, 252] width 333 height 19
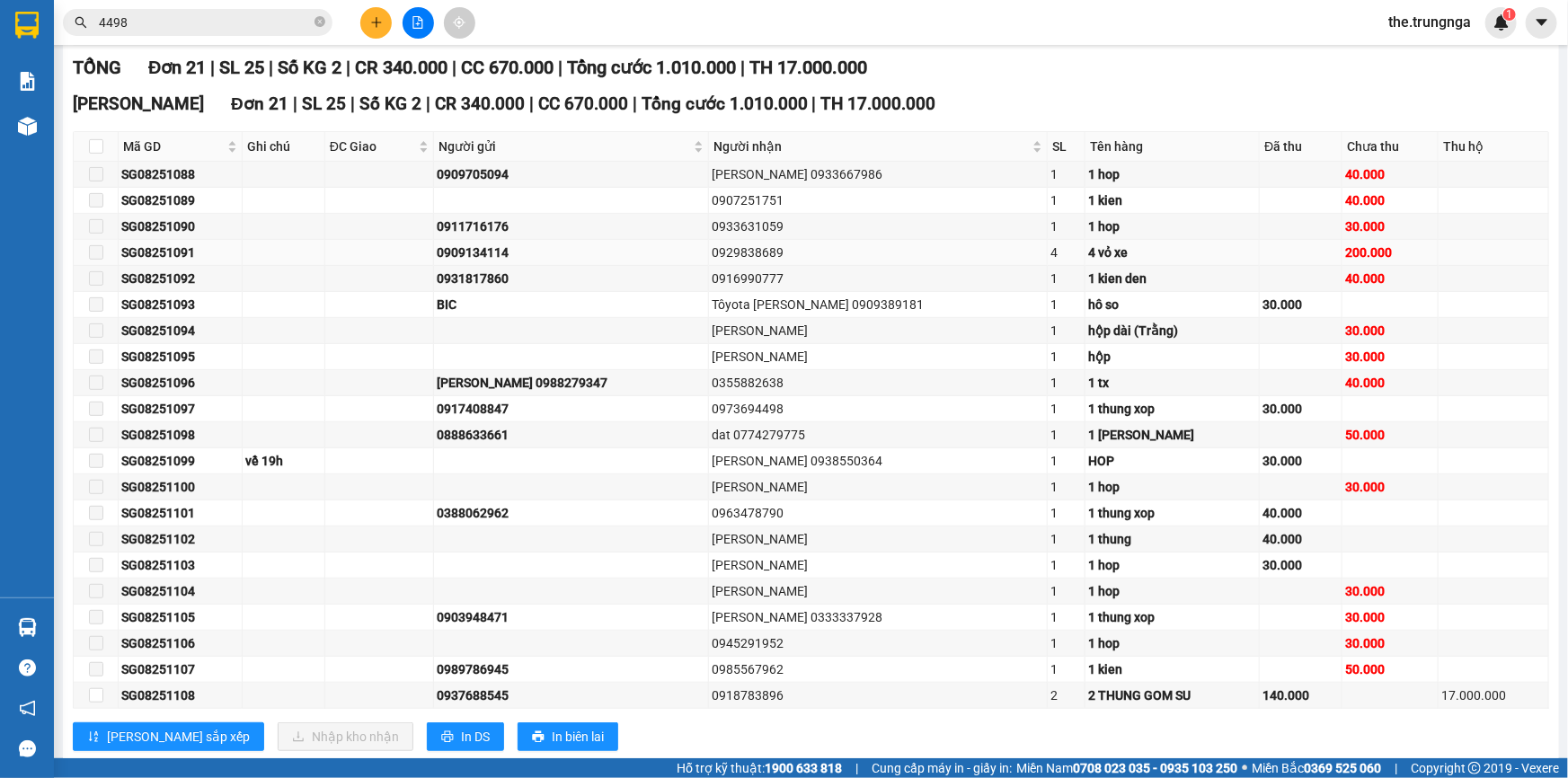
click at [711, 256] on div "0929838689" at bounding box center [878, 252] width 333 height 19
copy div "0929838689"
click at [729, 280] on div "0916990777" at bounding box center [878, 278] width 333 height 19
copy div "0916990777"
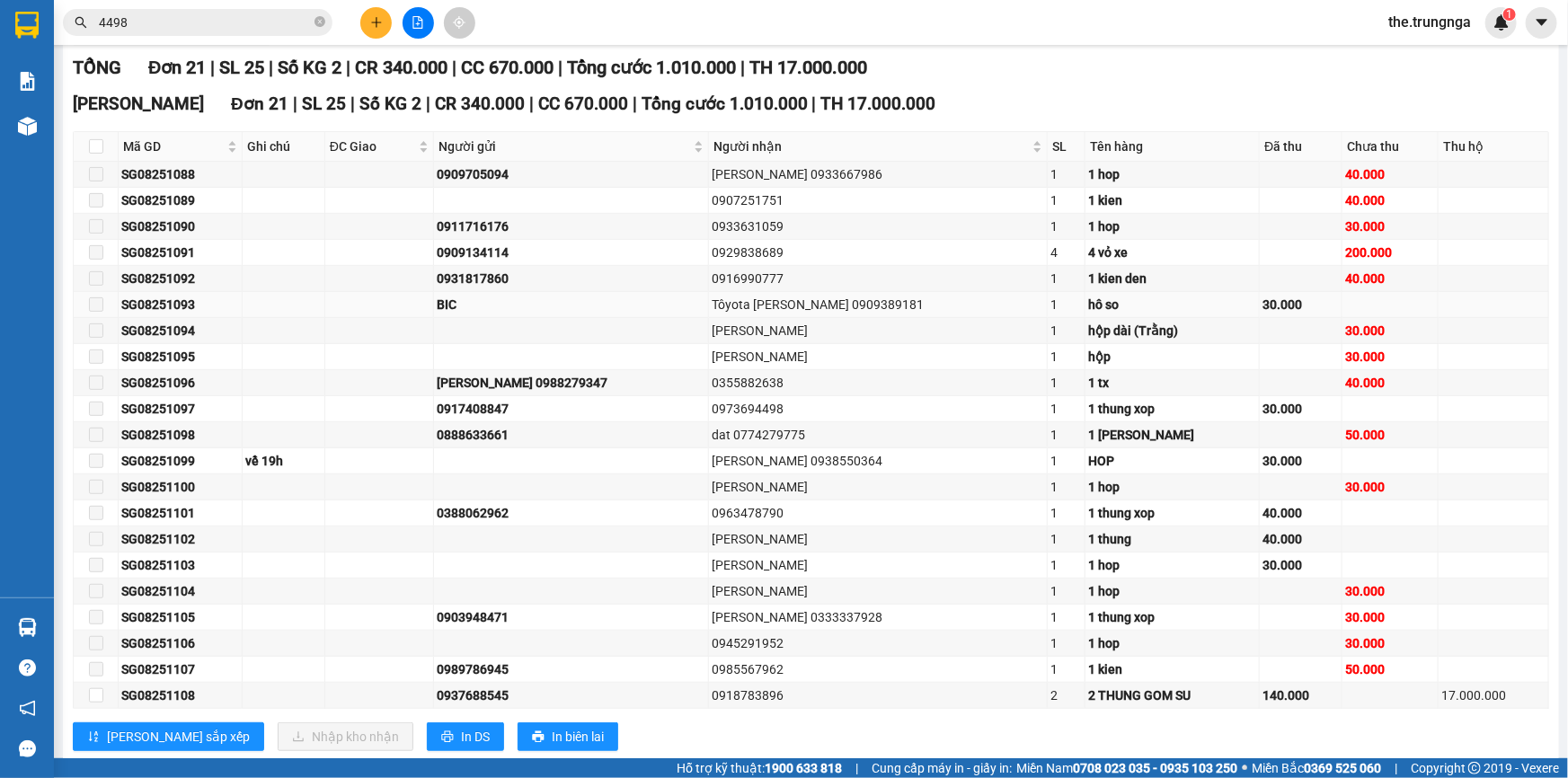
click at [783, 303] on div "Tôyota [PERSON_NAME] 0909389181" at bounding box center [878, 304] width 333 height 19
drag, startPoint x: 780, startPoint y: 303, endPoint x: 852, endPoint y: 299, distance: 72.1
click at [852, 299] on div "Tôyota [PERSON_NAME] 0909389181" at bounding box center [878, 304] width 333 height 19
copy div "0909389181"
click at [721, 383] on div "0355882638" at bounding box center [878, 383] width 333 height 19
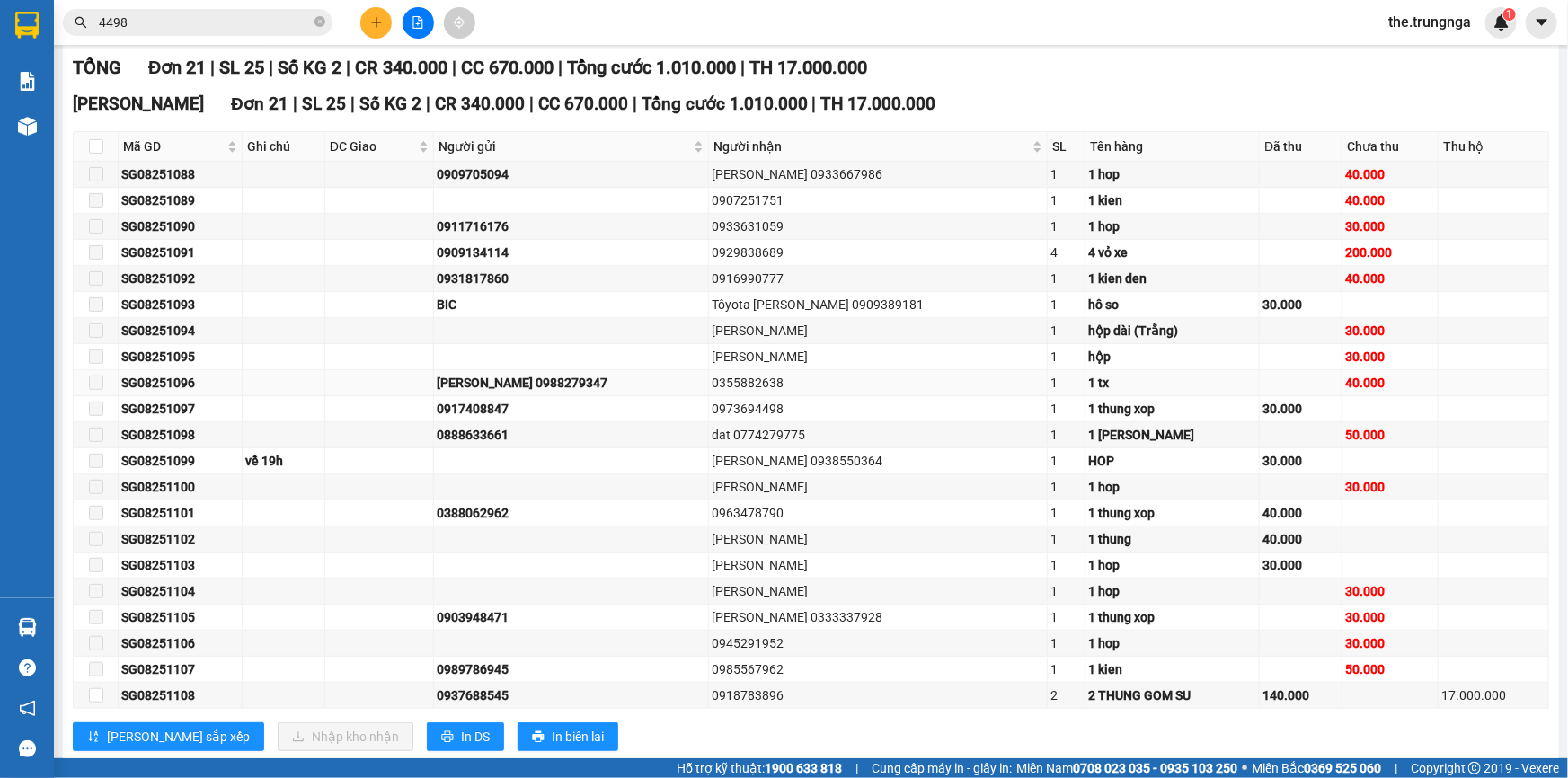
click at [721, 383] on div "0355882638" at bounding box center [878, 383] width 333 height 19
click at [723, 408] on div "0973694498" at bounding box center [878, 408] width 333 height 19
click at [732, 431] on div "dat 0774279775" at bounding box center [878, 434] width 333 height 19
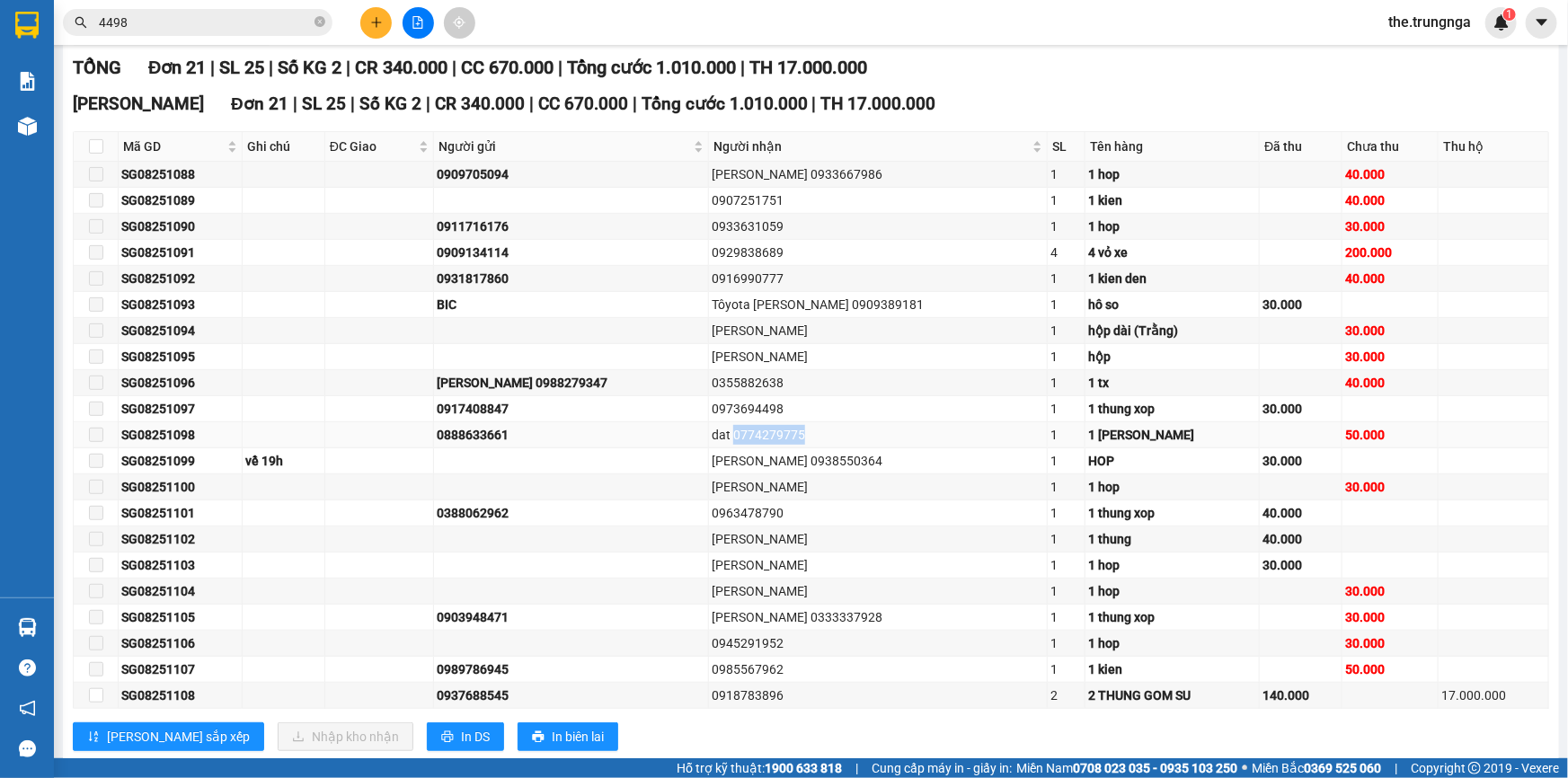
copy div "0774279775"
click at [750, 457] on div "[PERSON_NAME] 0938550364" at bounding box center [878, 460] width 333 height 19
copy div "0938550364"
click at [711, 641] on div "0945291952" at bounding box center [878, 643] width 333 height 19
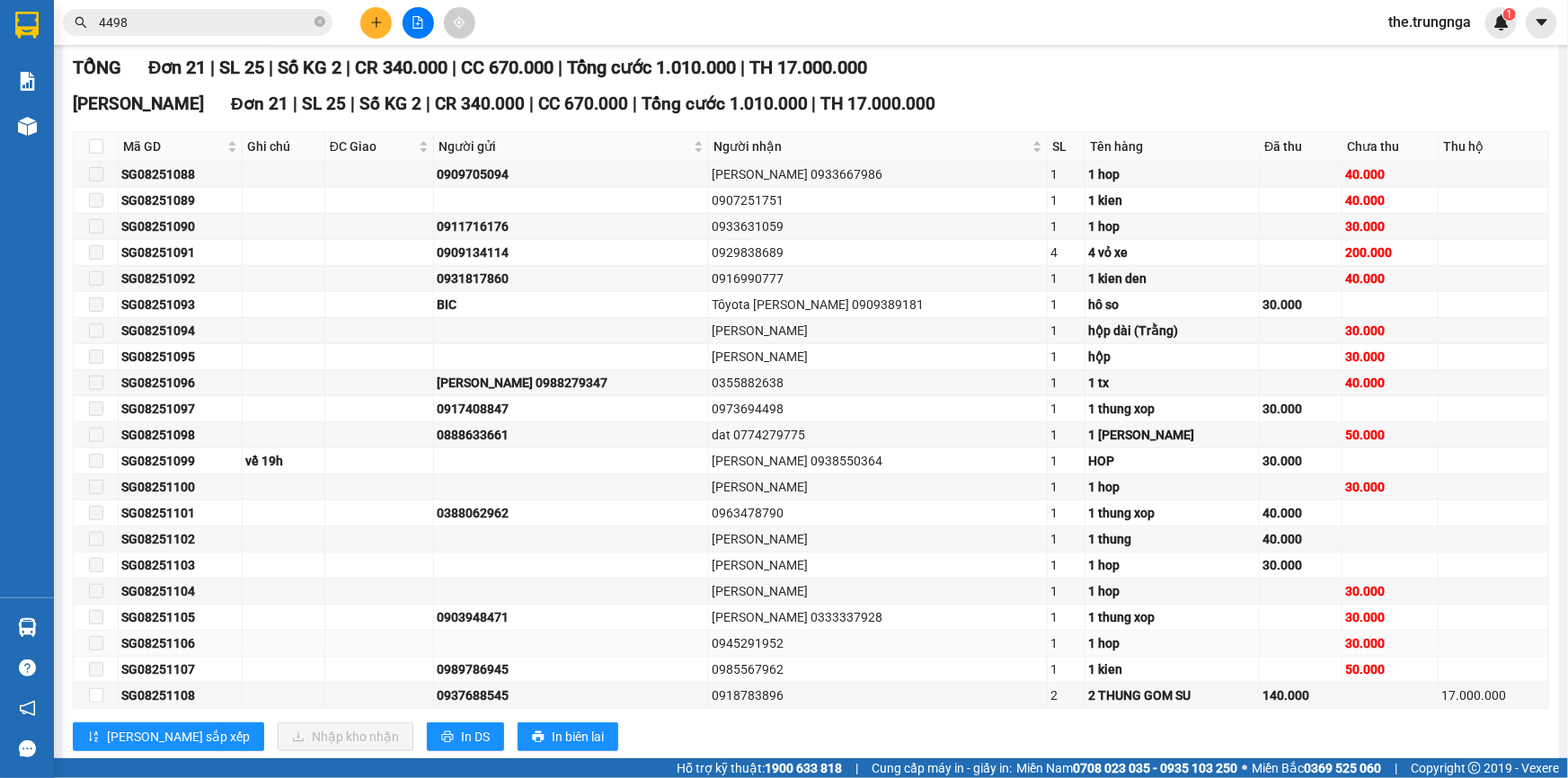
click at [711, 641] on div "0945291952" at bounding box center [878, 643] width 333 height 19
copy div "0945291952"
click at [711, 661] on div "0985567962" at bounding box center [878, 669] width 333 height 19
copy div "0985567962"
